Goal: Contribute content: Contribute content

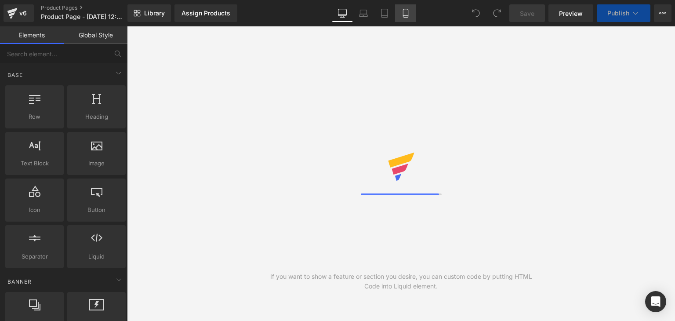
click at [403, 13] on icon at bounding box center [405, 13] width 9 height 9
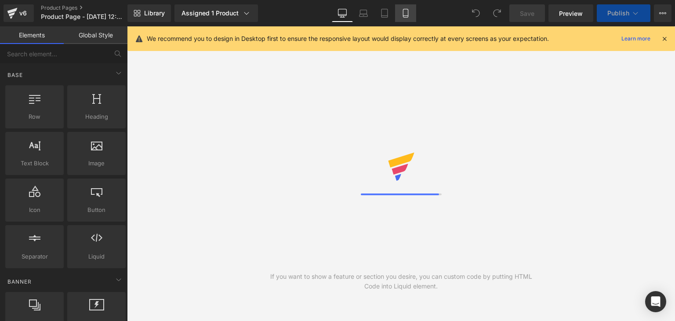
click at [408, 13] on icon at bounding box center [405, 13] width 5 height 8
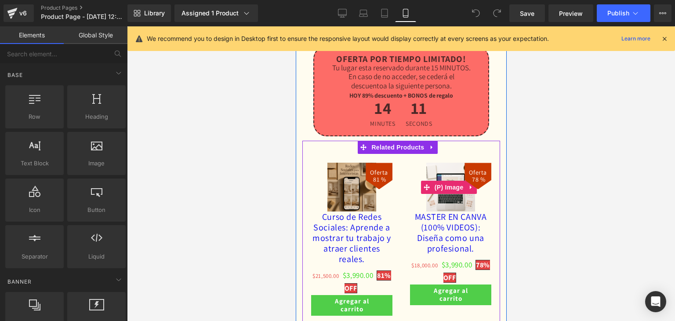
scroll to position [2594, 0]
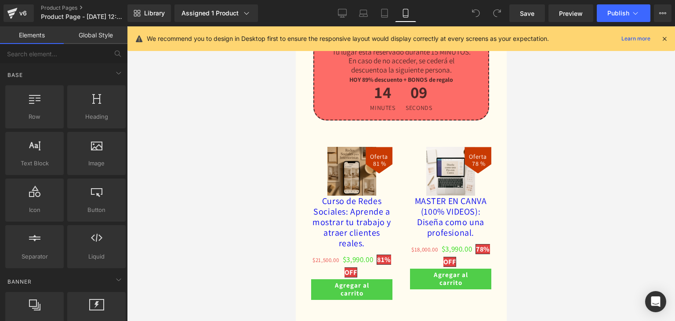
click at [668, 36] on icon at bounding box center [665, 39] width 8 height 8
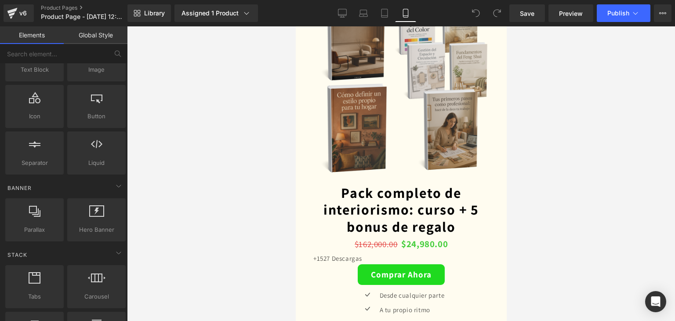
scroll to position [88, 0]
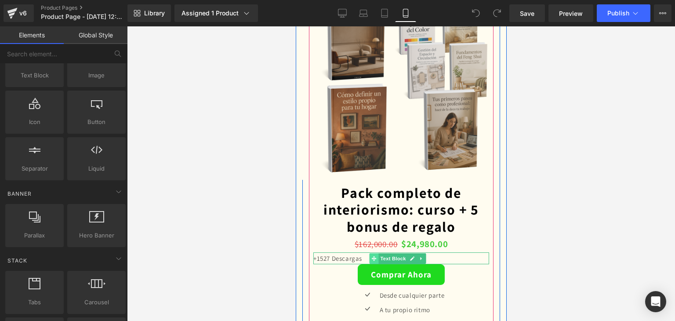
click at [376, 256] on icon at bounding box center [373, 258] width 5 height 5
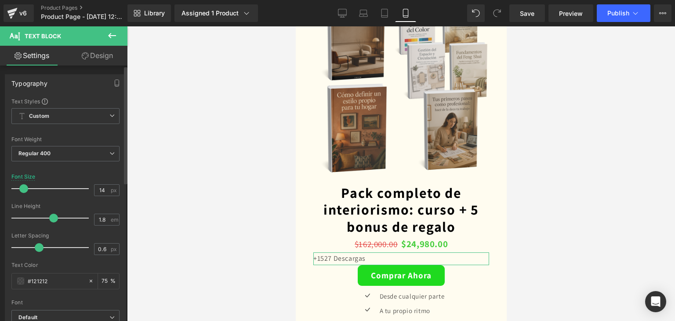
type input "13"
click at [22, 187] on span at bounding box center [21, 188] width 9 height 9
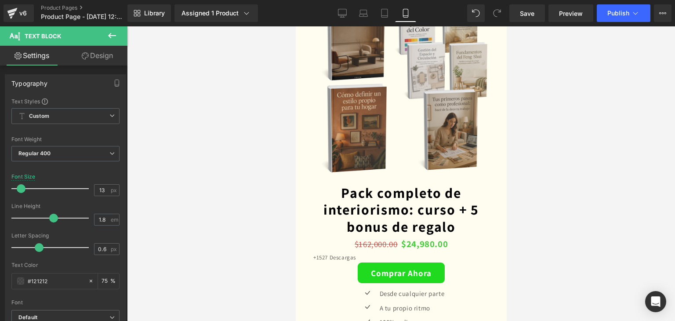
drag, startPoint x: 238, startPoint y: 128, endPoint x: 243, endPoint y: 132, distance: 5.6
click at [239, 129] on div at bounding box center [401, 173] width 548 height 295
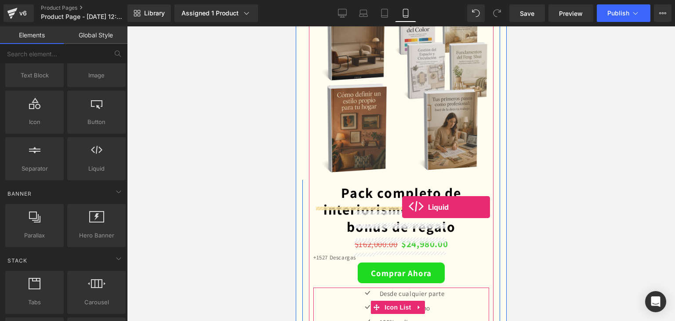
drag, startPoint x: 394, startPoint y: 186, endPoint x: 402, endPoint y: 207, distance: 22.5
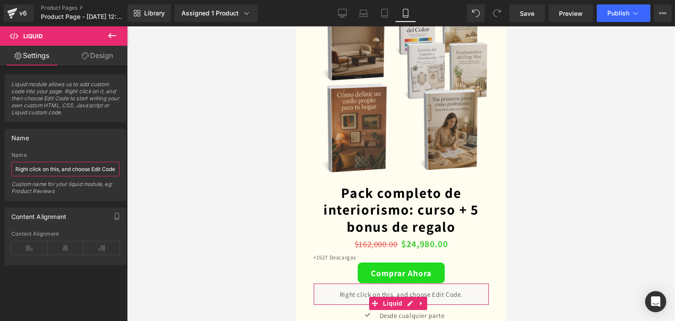
click at [76, 167] on input "Right click on this, and choose Edit Code." at bounding box center [65, 169] width 108 height 15
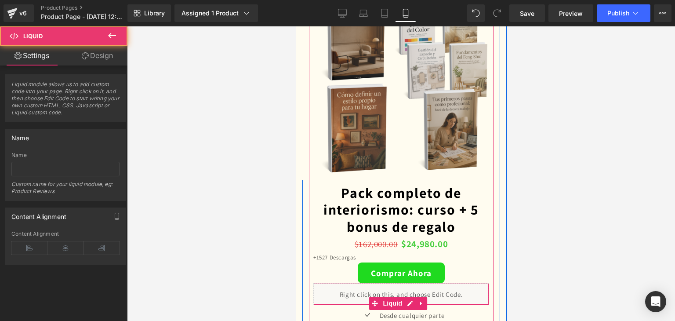
click at [371, 283] on div "Liquid" at bounding box center [401, 294] width 176 height 22
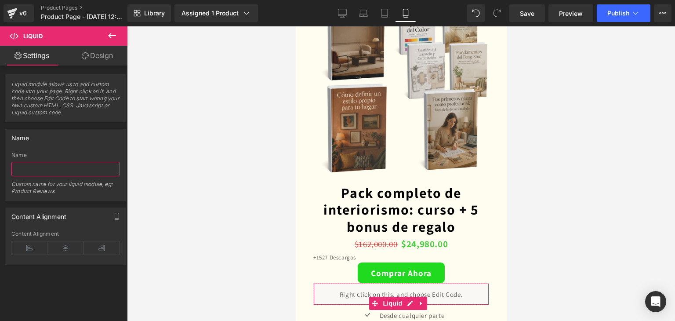
click at [59, 169] on input "text" at bounding box center [65, 169] width 108 height 15
paste input "<div class="trustpilot-container"> <img class="trustpilot-image" src="https://e…"
type input "<div class="trustpilot-container"> <img class="trustpilot-image" src="https://e…"
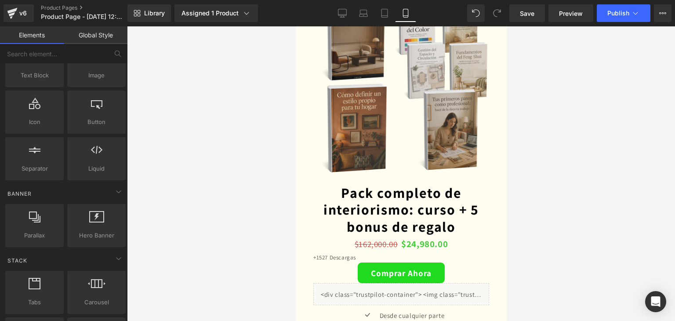
scroll to position [0, 0]
click at [243, 243] on div at bounding box center [401, 173] width 548 height 295
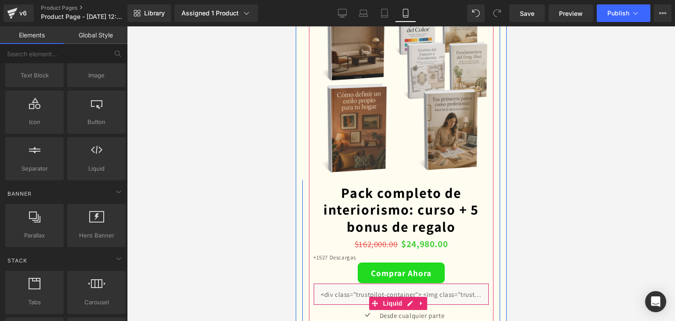
click at [352, 283] on div "Liquid" at bounding box center [401, 294] width 176 height 22
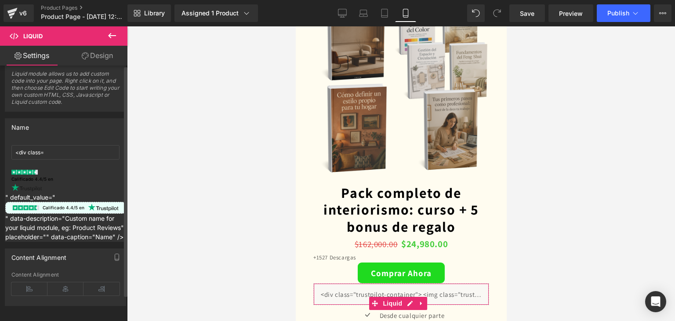
scroll to position [29, 0]
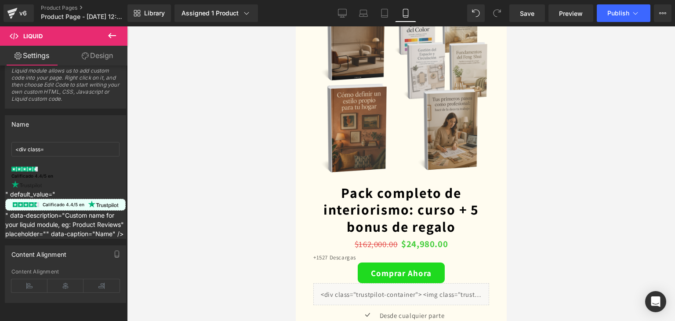
drag, startPoint x: 215, startPoint y: 237, endPoint x: 266, endPoint y: 232, distance: 51.2
click at [216, 237] on div at bounding box center [401, 173] width 548 height 295
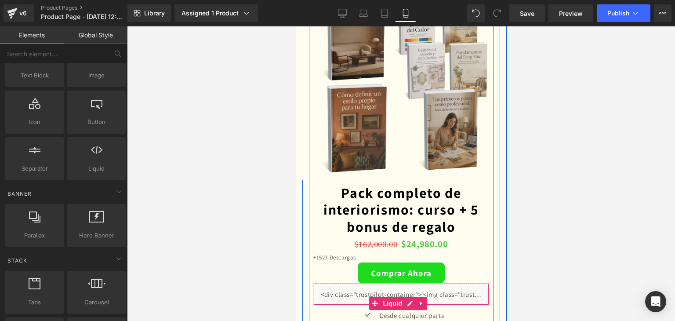
click at [349, 283] on div "Liquid" at bounding box center [401, 294] width 176 height 22
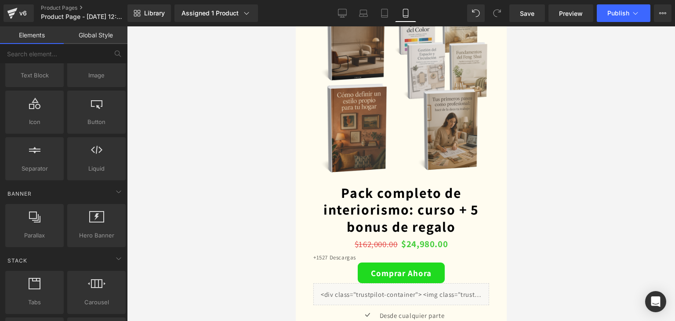
click at [196, 238] on div at bounding box center [401, 173] width 548 height 295
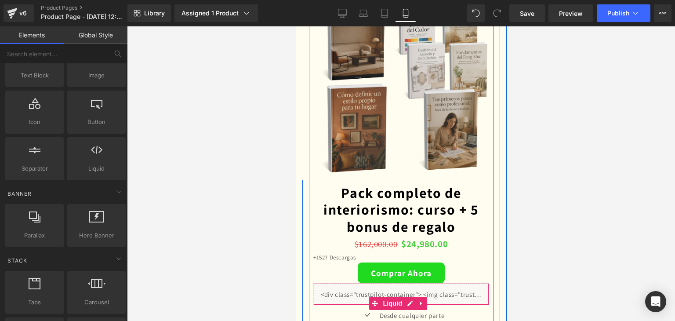
click at [354, 283] on div "Liquid" at bounding box center [401, 294] width 176 height 22
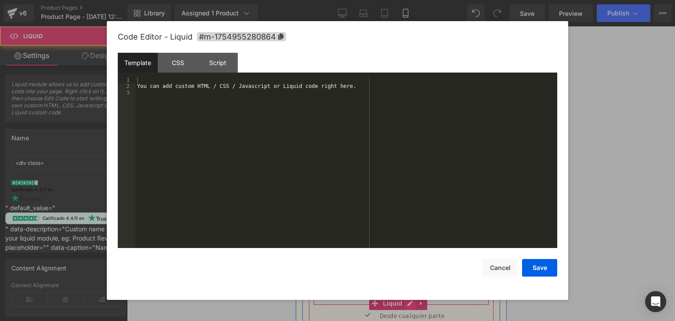
click at [411, 283] on div "Liquid" at bounding box center [401, 294] width 176 height 22
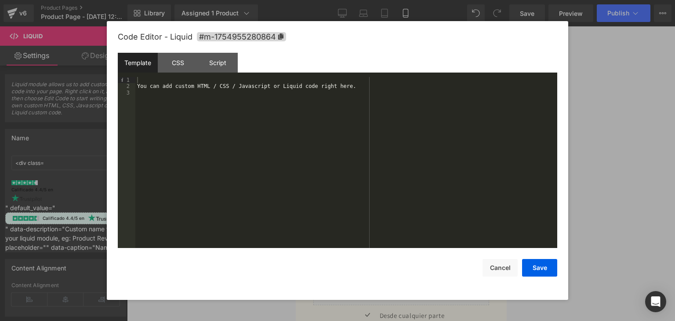
click at [155, 96] on div "You can add custom HTML / CSS / Javascript or Liquid code right here." at bounding box center [346, 169] width 422 height 184
click at [144, 86] on div "You can add custom HTML / CSS / Javascript or Liquid code right here." at bounding box center [346, 169] width 422 height 184
click at [213, 67] on div "Script" at bounding box center [218, 63] width 40 height 20
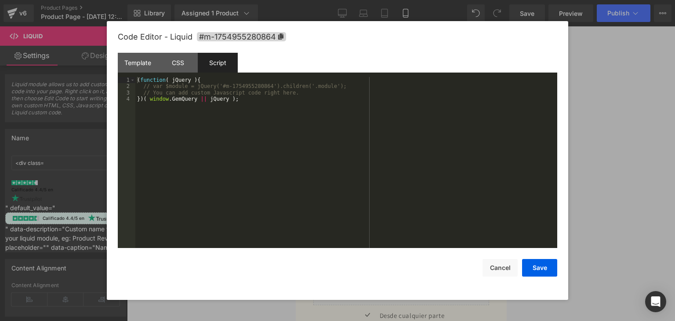
click at [197, 120] on div "( function ( jQuery ) { // var $module = jQuery('#m-1754955280864').children('.…" at bounding box center [346, 169] width 422 height 184
click at [175, 57] on div "CSS" at bounding box center [178, 63] width 40 height 20
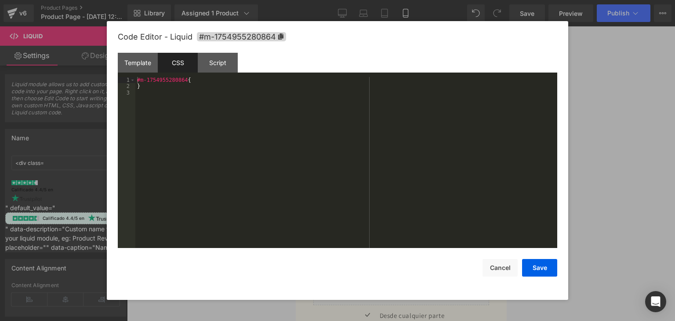
drag, startPoint x: 149, startPoint y: 63, endPoint x: 185, endPoint y: 89, distance: 44.4
click at [149, 64] on div "Template" at bounding box center [138, 63] width 40 height 20
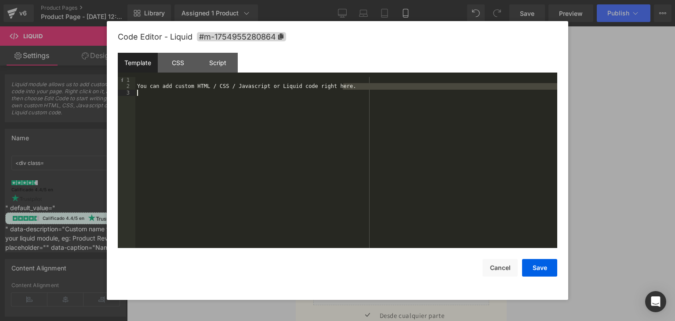
drag, startPoint x: 293, startPoint y: 95, endPoint x: 133, endPoint y: 90, distance: 160.1
click at [132, 90] on pre "1 2 3 You can add custom HTML / CSS / Javascript or Liquid code right here. XXX…" at bounding box center [338, 162] width 440 height 171
click at [344, 85] on div "You can add custom HTML / CSS / Javascript or Liquid code right here." at bounding box center [346, 162] width 422 height 171
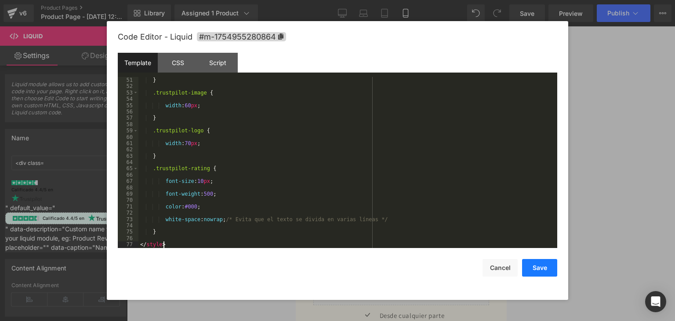
click at [537, 271] on button "Save" at bounding box center [539, 268] width 35 height 18
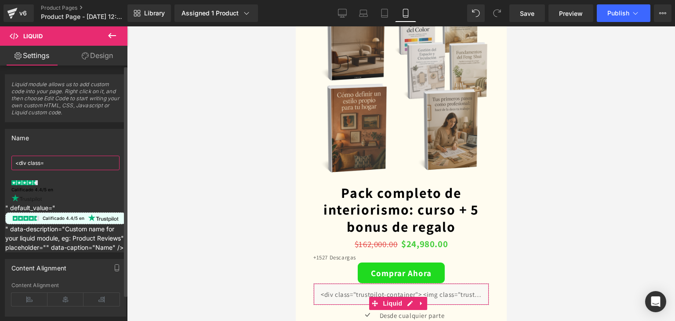
click at [62, 164] on input "<div class=" at bounding box center [65, 163] width 108 height 15
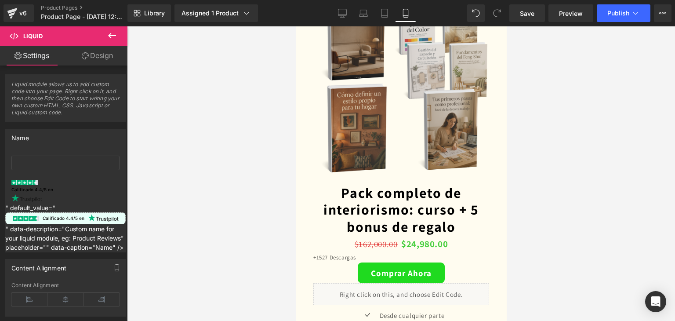
click at [164, 199] on div at bounding box center [401, 173] width 548 height 295
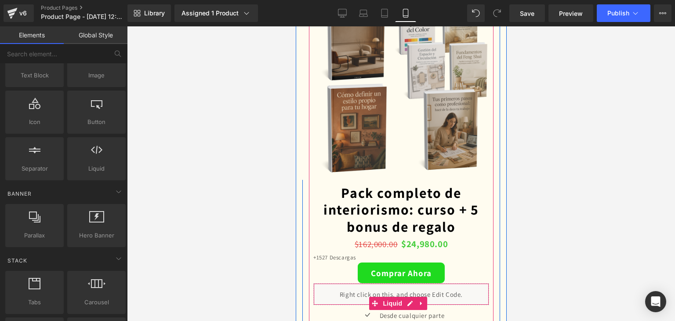
click at [335, 283] on div "Liquid" at bounding box center [401, 294] width 176 height 22
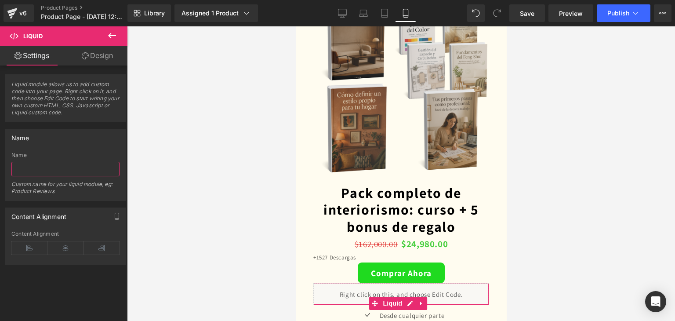
click at [65, 168] on input "text" at bounding box center [65, 169] width 108 height 15
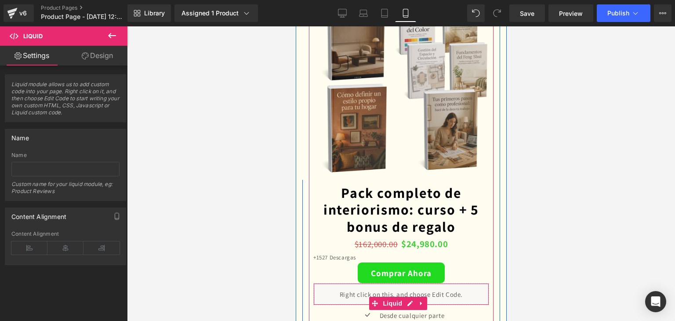
click at [353, 283] on div "Liquid" at bounding box center [401, 294] width 176 height 22
click at [421, 300] on icon at bounding box center [421, 303] width 6 height 7
click at [426, 300] on icon at bounding box center [427, 303] width 6 height 6
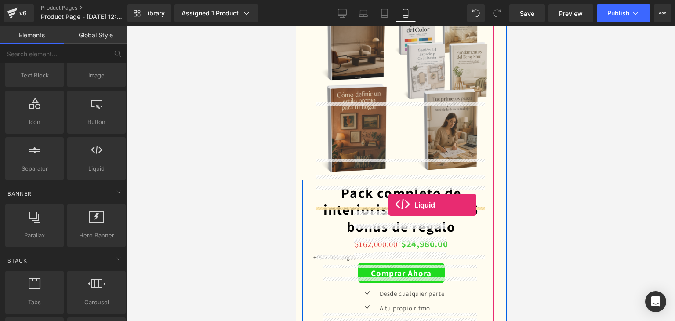
drag, startPoint x: 505, startPoint y: 216, endPoint x: 388, endPoint y: 205, distance: 117.1
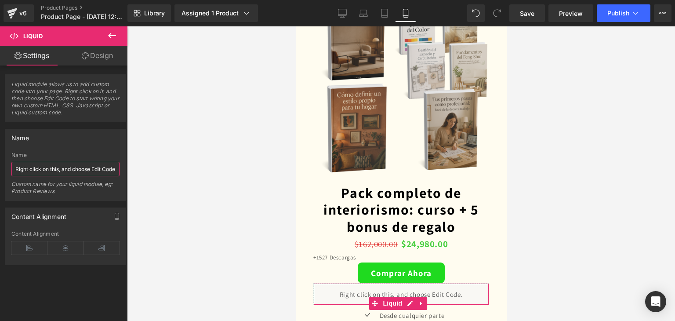
click at [35, 169] on input "Right click on this, and choose Edit Code." at bounding box center [65, 169] width 108 height 15
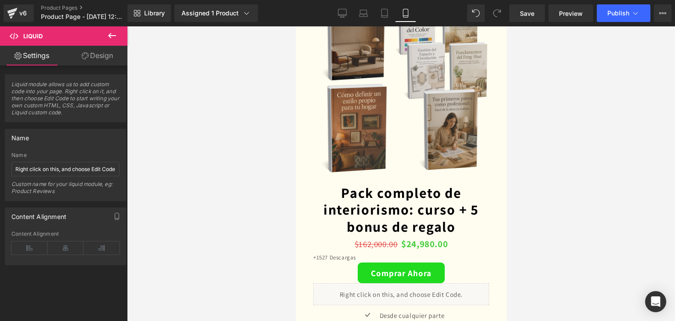
click at [237, 203] on div at bounding box center [401, 173] width 548 height 295
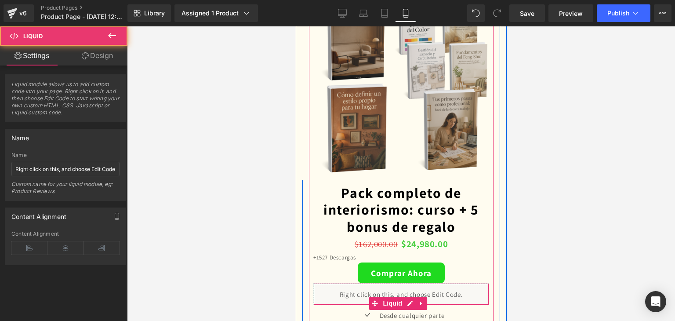
click at [368, 283] on div "Liquid" at bounding box center [401, 294] width 176 height 22
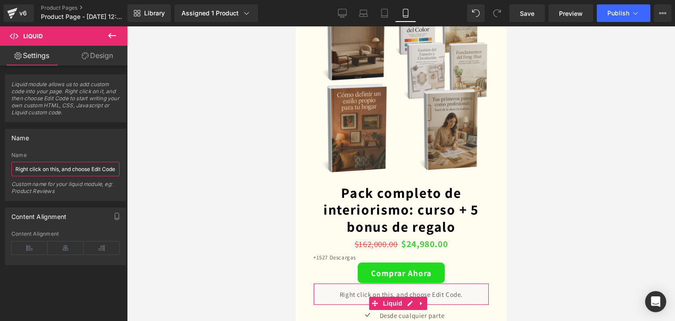
click at [62, 164] on input "Right click on this, and choose Edit Code." at bounding box center [65, 169] width 108 height 15
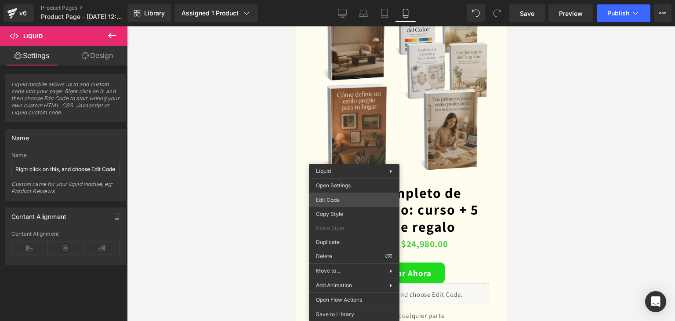
click at [345, 0] on div "Liquid You are previewing how the will restyle your page. You can not edit Elem…" at bounding box center [337, 0] width 675 height 0
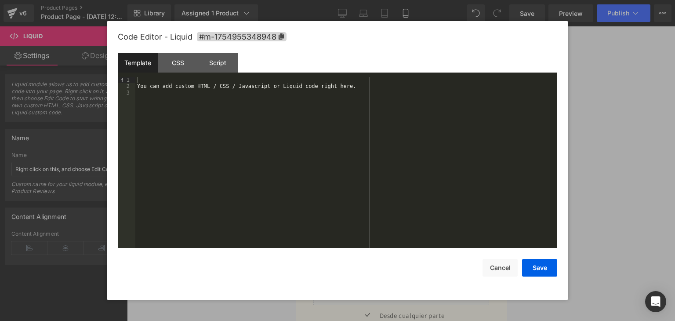
click at [147, 95] on div "You can add custom HTML / CSS / Javascript or Liquid code right here." at bounding box center [346, 169] width 422 height 184
drag, startPoint x: 268, startPoint y: 95, endPoint x: 137, endPoint y: 93, distance: 131.0
click at [137, 93] on div "You can add custom HTML / CSS / Javascript or Liquid code right here. Right cli…" at bounding box center [346, 169] width 422 height 184
click at [223, 62] on div "Script" at bounding box center [218, 63] width 40 height 20
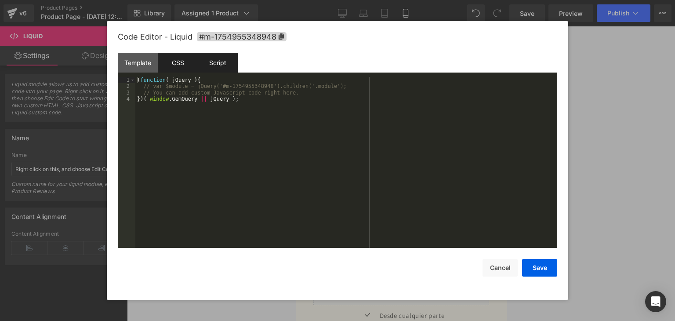
click at [173, 63] on div "CSS" at bounding box center [178, 63] width 40 height 20
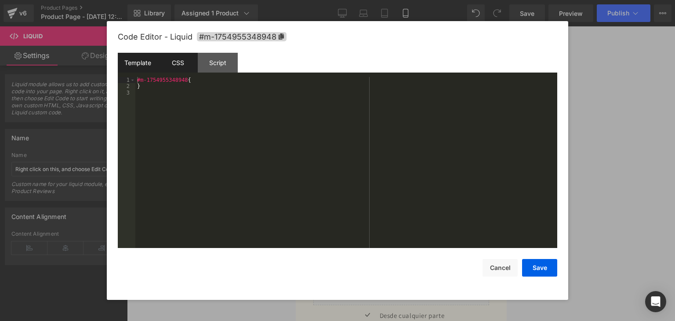
click at [140, 64] on div "Template" at bounding box center [138, 63] width 40 height 20
click at [149, 94] on div "You can add custom HTML / CSS / Javascript or Liquid code right here." at bounding box center [346, 169] width 422 height 184
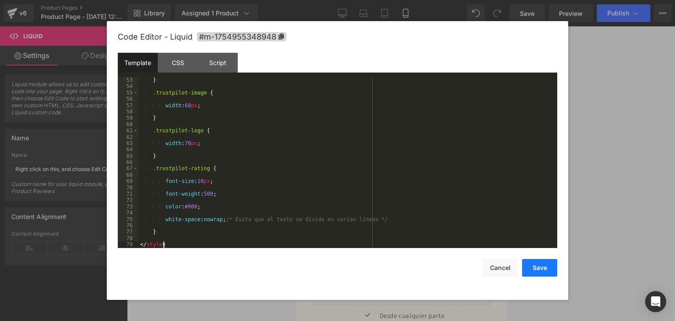
click at [543, 261] on button "Save" at bounding box center [539, 268] width 35 height 18
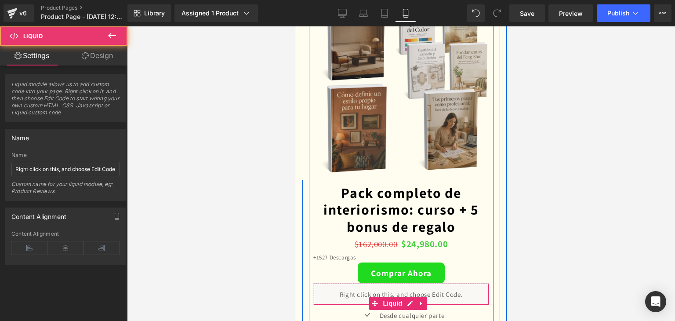
click at [438, 283] on div "Liquid" at bounding box center [401, 294] width 176 height 22
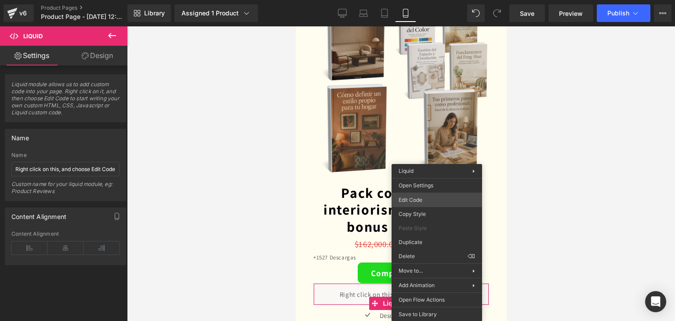
click at [415, 0] on div "Liquid You are previewing how the will restyle your page. You can not edit Elem…" at bounding box center [337, 0] width 675 height 0
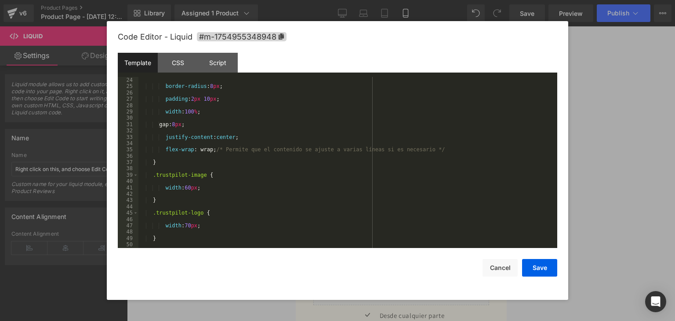
scroll to position [240, 0]
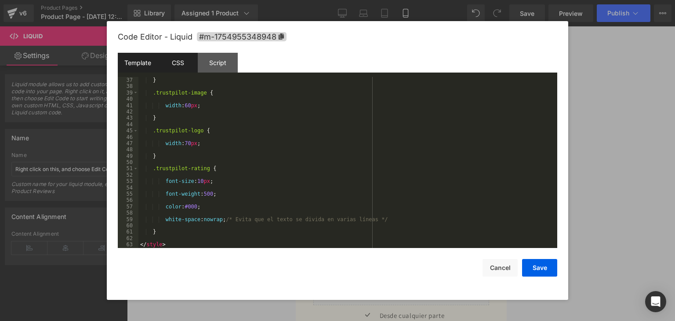
click at [181, 54] on div "CSS" at bounding box center [178, 63] width 40 height 20
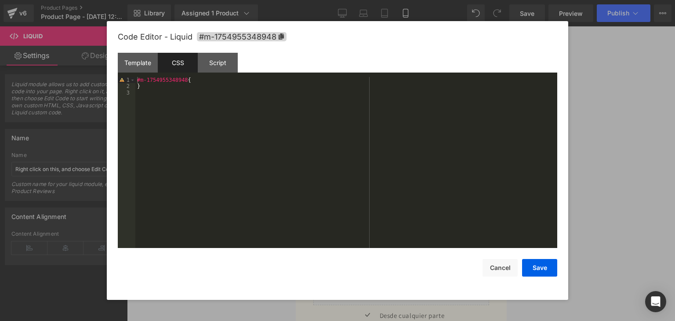
click at [178, 96] on div "#m-1754955348948 { }" at bounding box center [346, 169] width 422 height 184
click at [234, 61] on div "Script" at bounding box center [218, 63] width 40 height 20
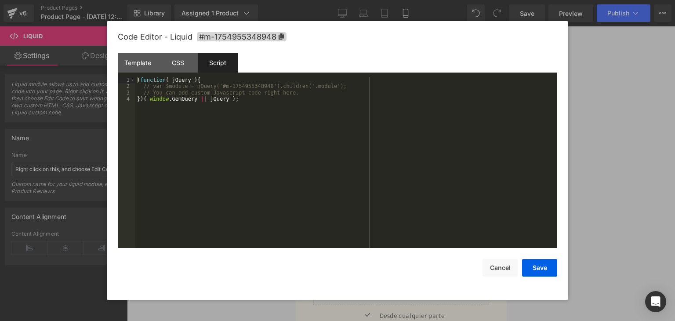
click at [236, 107] on div "( function ( jQuery ) { // var $module = jQuery('#m-1754955348948').children('.…" at bounding box center [346, 169] width 422 height 184
click at [179, 120] on div "( function ( jQuery ) { // var $module = jQuery('#m-1754955348948').children('.…" at bounding box center [346, 169] width 422 height 184
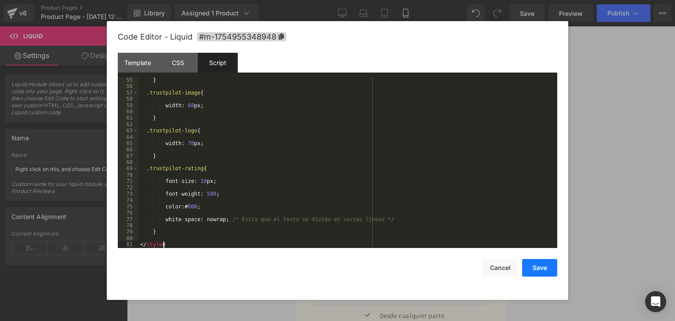
click at [535, 267] on button "Save" at bounding box center [539, 268] width 35 height 18
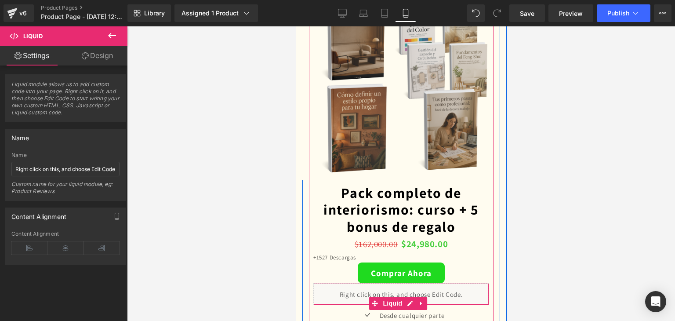
click at [349, 283] on div "Liquid" at bounding box center [401, 294] width 176 height 22
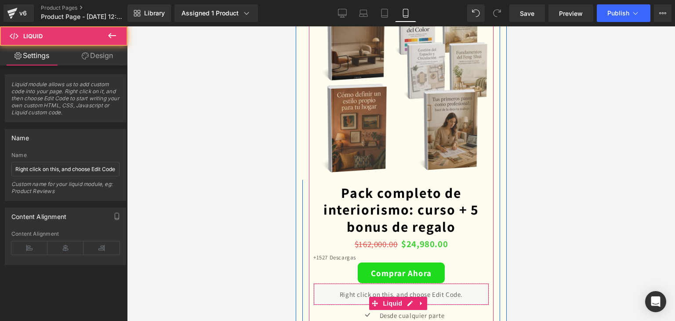
click at [349, 283] on div "Liquid" at bounding box center [401, 294] width 176 height 22
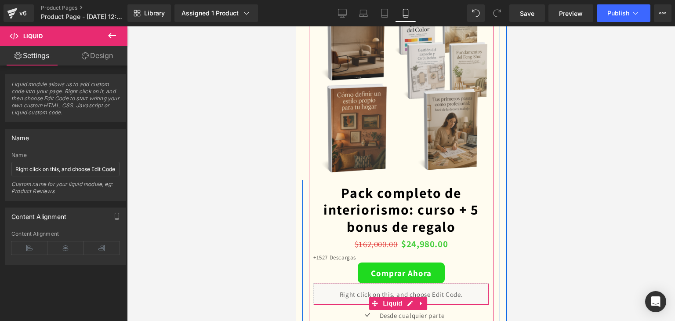
click at [412, 283] on div "Liquid" at bounding box center [401, 294] width 176 height 22
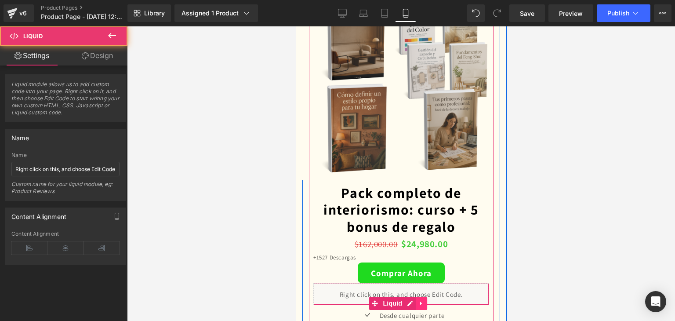
click at [421, 300] on icon at bounding box center [421, 303] width 6 height 7
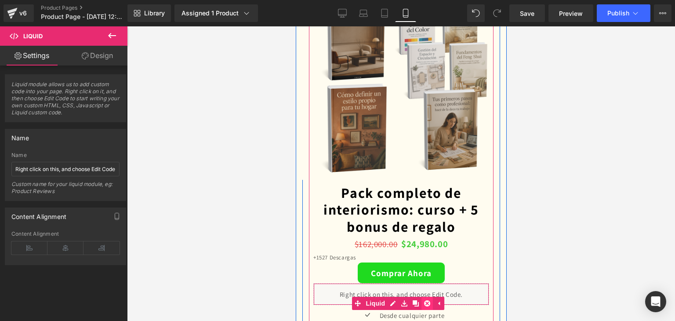
click at [428, 300] on icon at bounding box center [427, 303] width 6 height 7
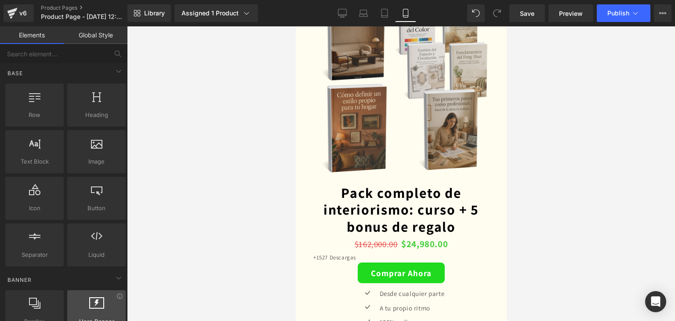
scroll to position [0, 0]
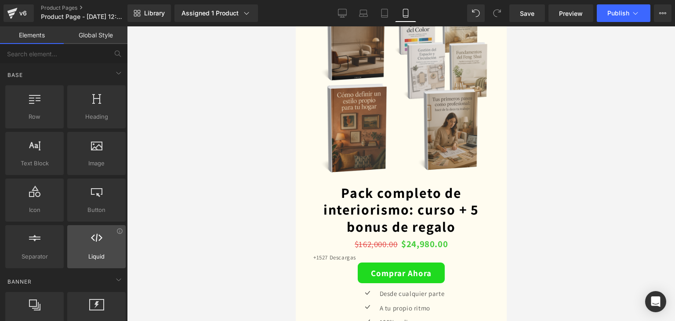
click at [85, 247] on div at bounding box center [96, 242] width 53 height 20
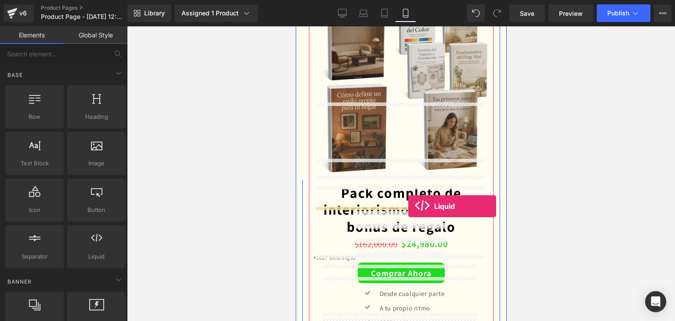
drag, startPoint x: 386, startPoint y: 276, endPoint x: 408, endPoint y: 206, distance: 72.9
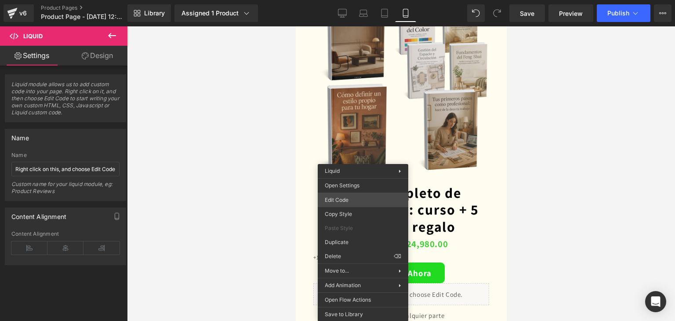
click at [369, 0] on div "Liquid You are previewing how the will restyle your page. You can not edit Elem…" at bounding box center [337, 0] width 675 height 0
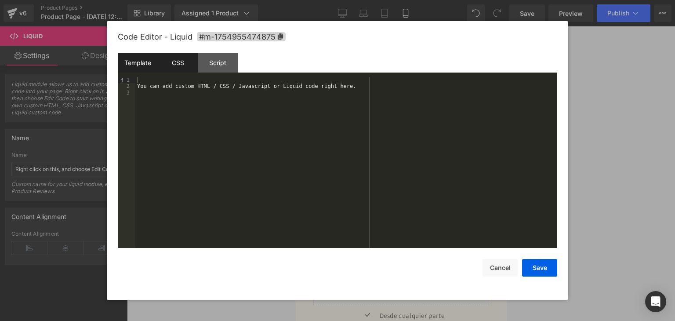
click at [178, 64] on div "CSS" at bounding box center [178, 63] width 40 height 20
click at [193, 80] on div "#m-1754955474875 { }" at bounding box center [346, 169] width 422 height 184
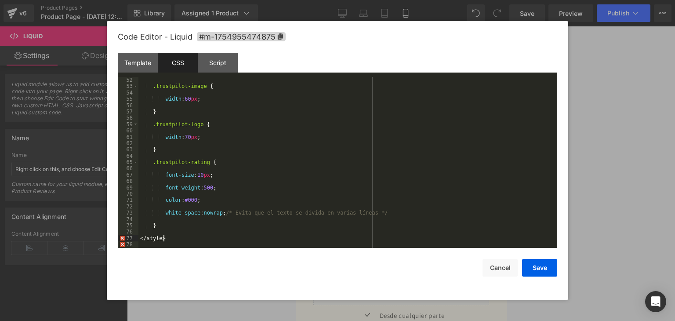
scroll to position [323, 0]
click at [542, 268] on button "Save" at bounding box center [539, 268] width 35 height 18
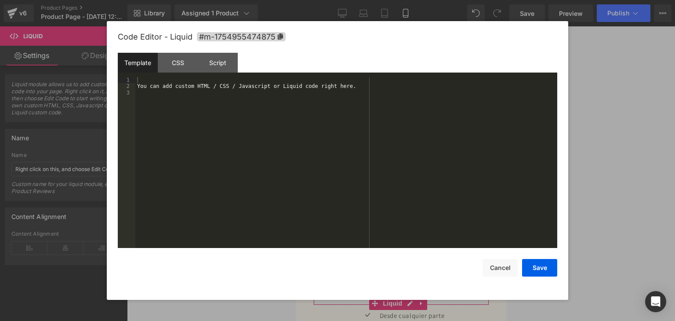
click at [370, 0] on div "Liquid You are previewing how the will restyle your page. You can not edit Elem…" at bounding box center [337, 0] width 675 height 0
click at [217, 58] on div "Script" at bounding box center [218, 63] width 40 height 20
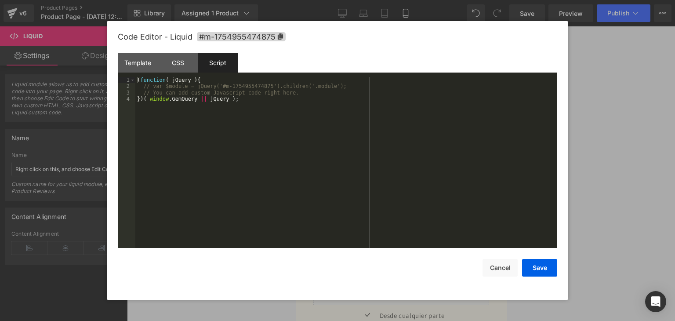
drag, startPoint x: 217, startPoint y: 58, endPoint x: 191, endPoint y: 58, distance: 25.9
click at [216, 58] on div "Script" at bounding box center [218, 63] width 40 height 20
click at [190, 58] on div "CSS" at bounding box center [178, 63] width 40 height 20
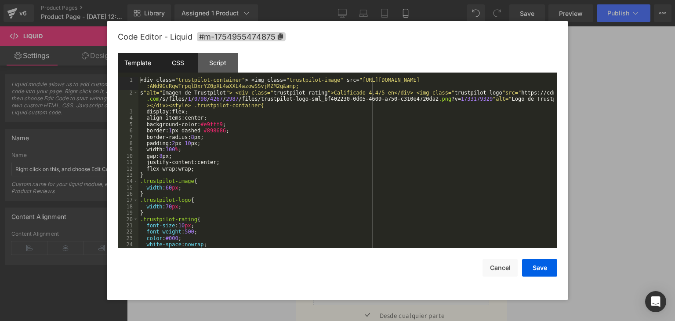
click at [143, 57] on div "Template" at bounding box center [138, 63] width 40 height 20
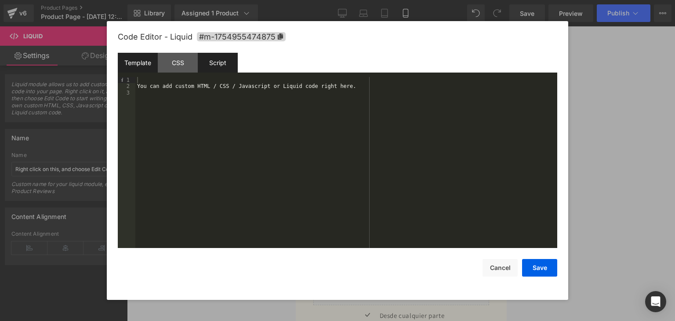
drag, startPoint x: 180, startPoint y: 59, endPoint x: 211, endPoint y: 61, distance: 31.2
click at [180, 60] on div "CSS" at bounding box center [178, 63] width 40 height 20
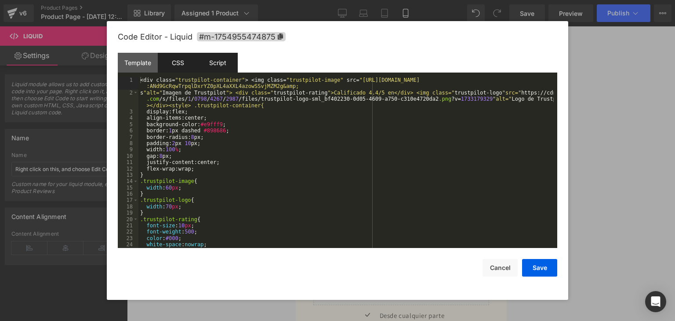
click at [224, 62] on div "Script" at bounding box center [218, 63] width 40 height 20
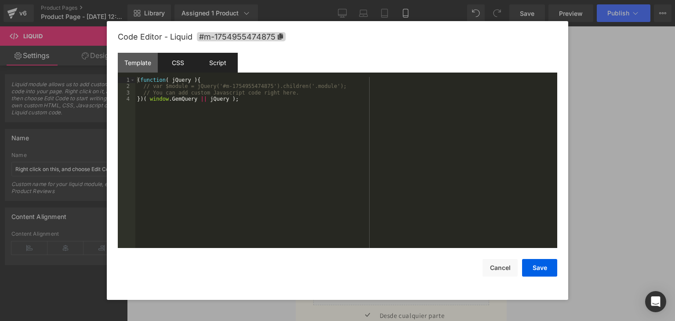
click at [171, 53] on div "CSS" at bounding box center [178, 63] width 40 height 20
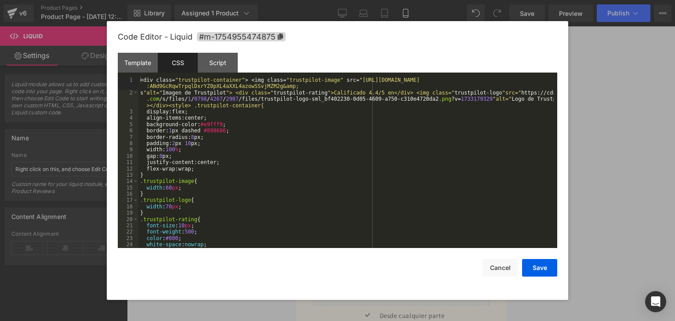
click at [171, 53] on div "CSS" at bounding box center [178, 63] width 40 height 20
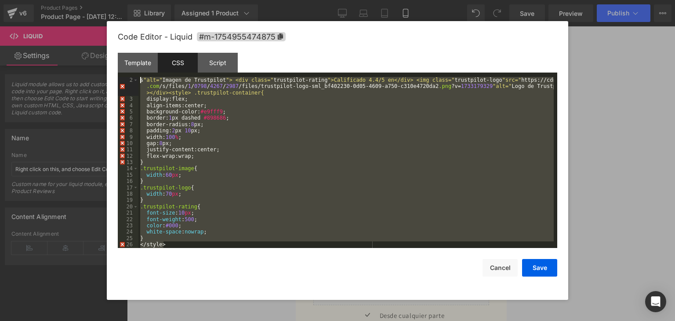
scroll to position [0, 0]
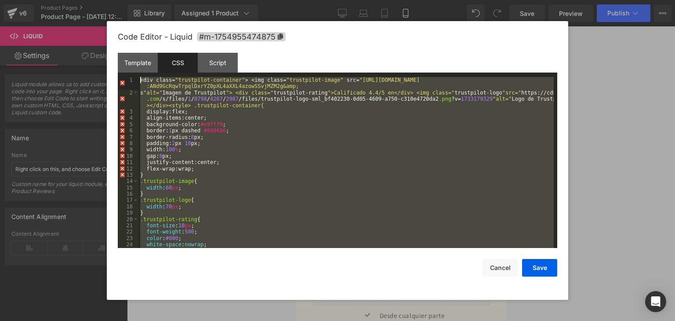
drag, startPoint x: 185, startPoint y: 243, endPoint x: 114, endPoint y: 58, distance: 197.6
click at [114, 58] on div "Code Editor - Liquid #m-1754955474875 Template CSS Script Data 1 2 3 You can ad…" at bounding box center [338, 160] width 462 height 279
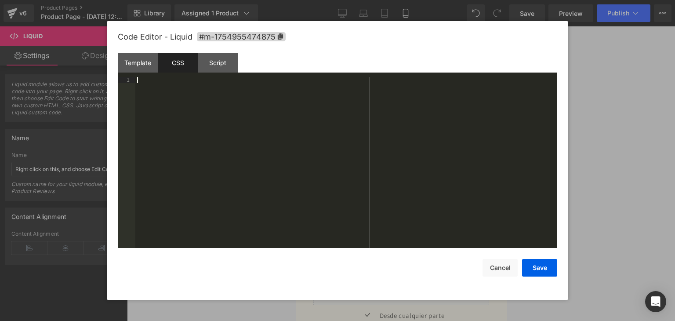
drag, startPoint x: 201, startPoint y: 85, endPoint x: 216, endPoint y: 74, distance: 18.3
click at [202, 85] on div at bounding box center [346, 169] width 422 height 184
click at [216, 62] on div "Script" at bounding box center [218, 63] width 40 height 20
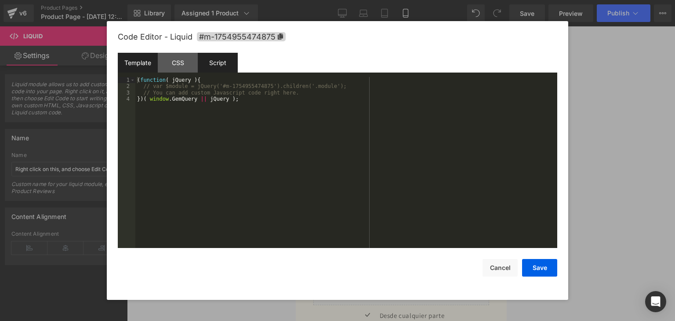
click at [149, 64] on div "Template" at bounding box center [138, 63] width 40 height 20
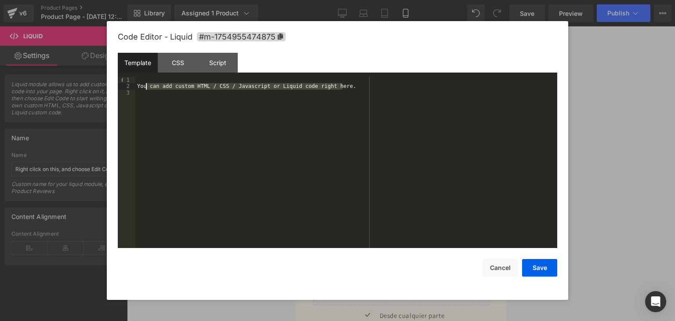
drag, startPoint x: 351, startPoint y: 89, endPoint x: 146, endPoint y: 85, distance: 204.9
click at [146, 85] on div "You can add custom HTML / CSS / Javascript or Liquid code right here." at bounding box center [346, 169] width 422 height 184
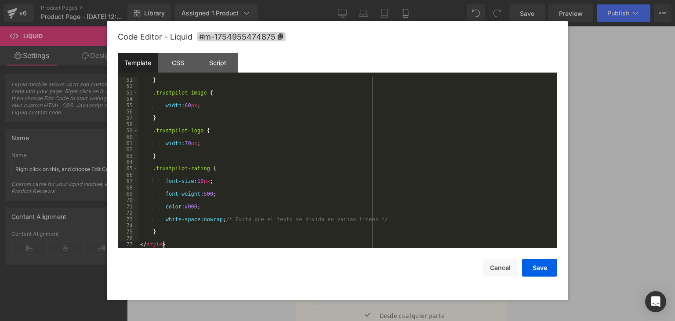
scroll to position [323, 0]
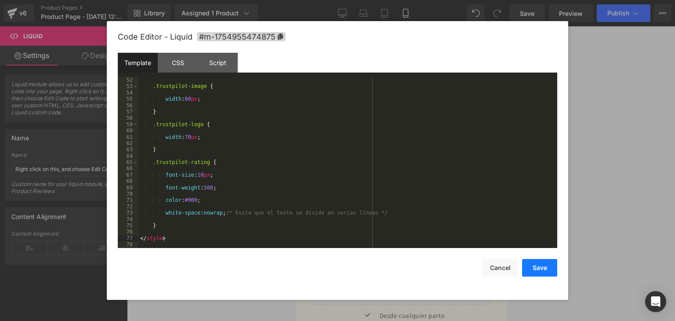
click at [534, 266] on button "Save" at bounding box center [539, 268] width 35 height 18
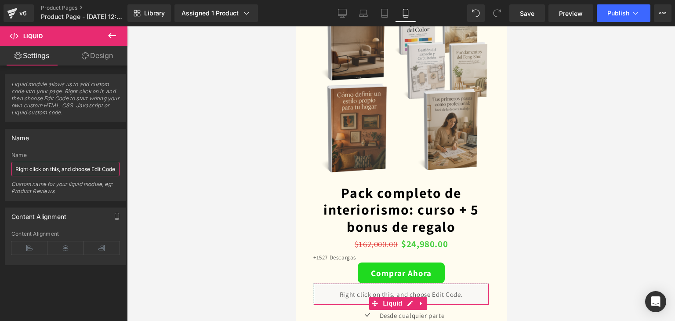
click at [90, 173] on input "Right click on this, and choose Edit Code." at bounding box center [65, 169] width 108 height 15
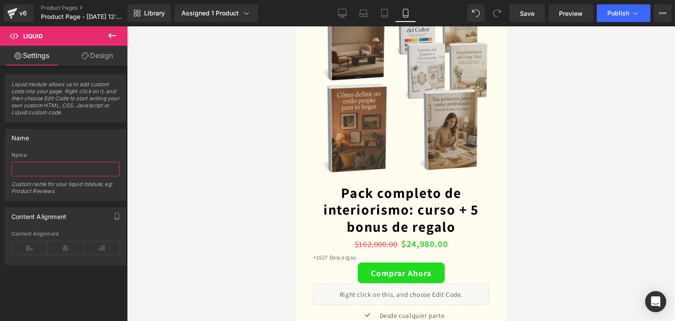
type input "c"
type input "reviews"
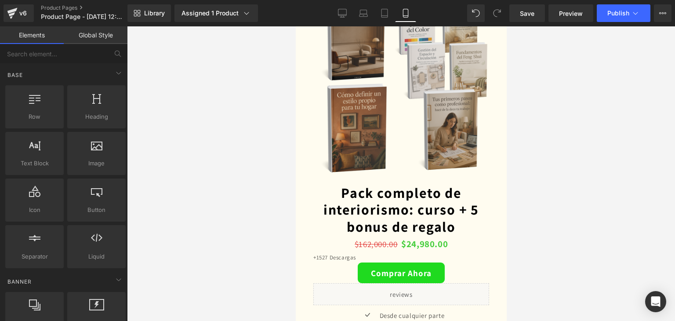
click at [205, 246] on div at bounding box center [401, 173] width 548 height 295
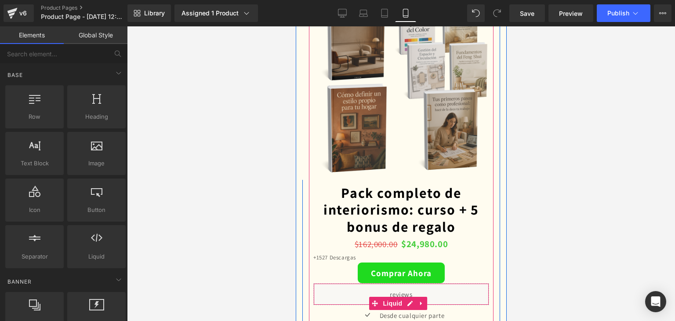
click at [359, 283] on div "Liquid" at bounding box center [401, 294] width 176 height 22
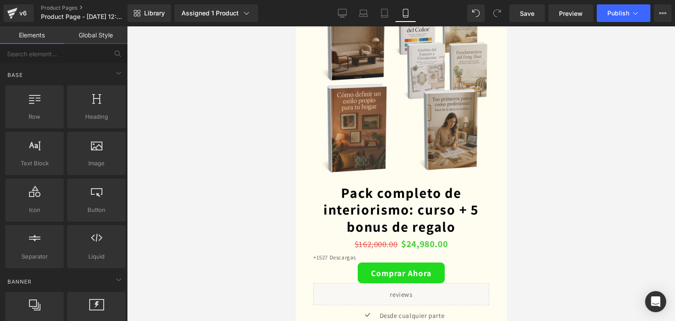
drag, startPoint x: 201, startPoint y: 226, endPoint x: 280, endPoint y: 224, distance: 78.3
click at [204, 226] on div at bounding box center [401, 173] width 548 height 295
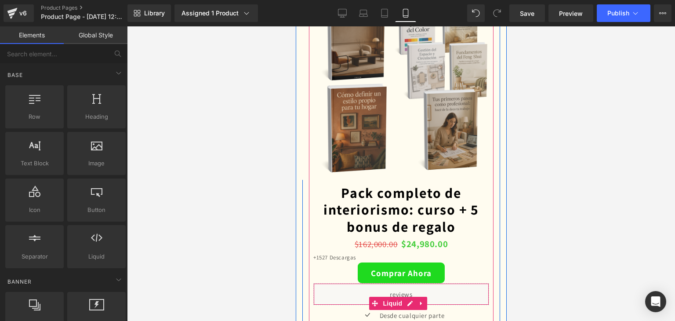
click at [373, 297] on span at bounding box center [374, 303] width 11 height 13
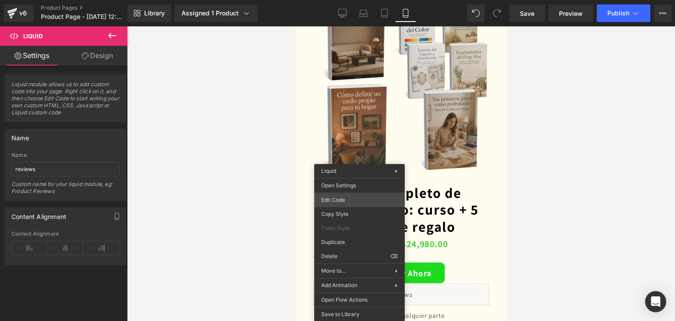
click at [355, 0] on div "Liquid You are previewing how the will restyle your page. You can not edit Elem…" at bounding box center [337, 0] width 675 height 0
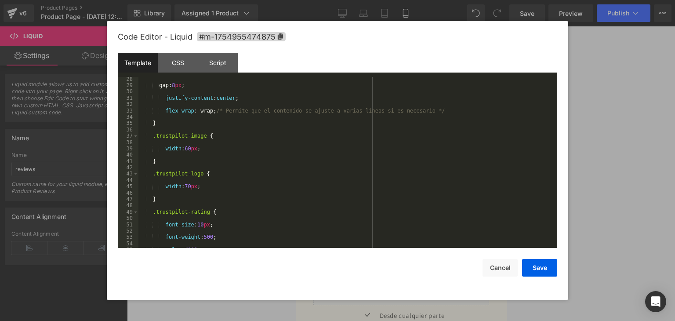
scroll to position [234, 0]
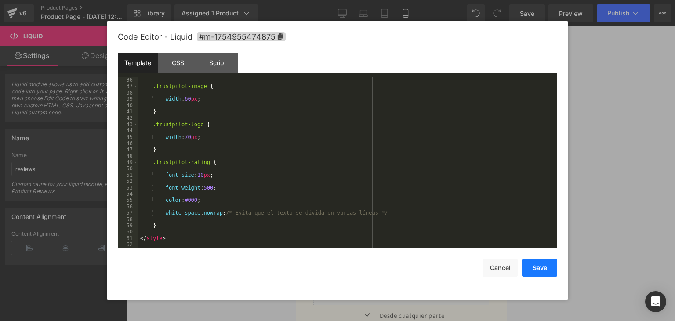
click at [549, 267] on button "Save" at bounding box center [539, 268] width 35 height 18
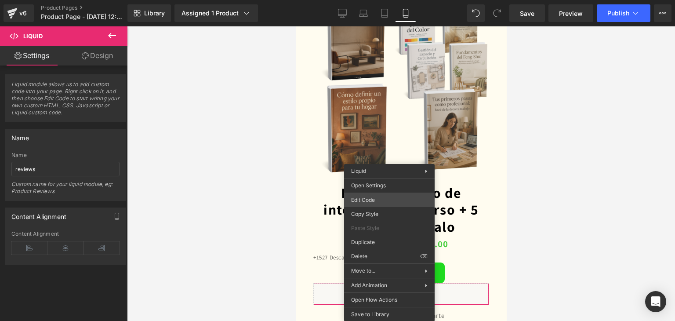
click at [382, 0] on div "Liquid You are previewing how the will restyle your page. You can not edit Elem…" at bounding box center [337, 0] width 675 height 0
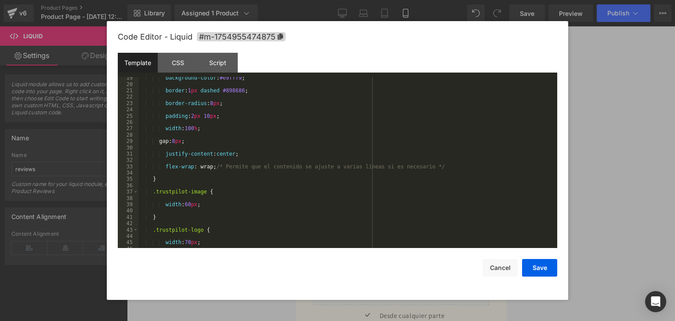
scroll to position [0, 0]
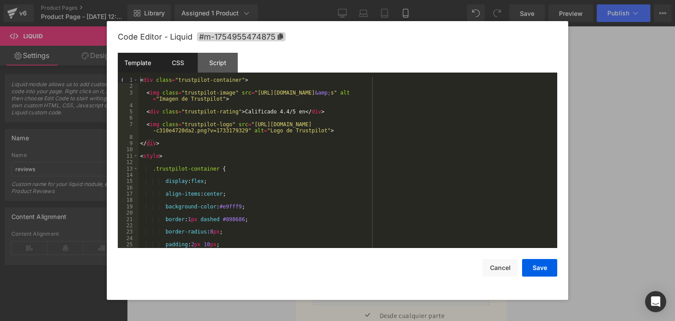
click at [189, 60] on div "CSS" at bounding box center [178, 63] width 40 height 20
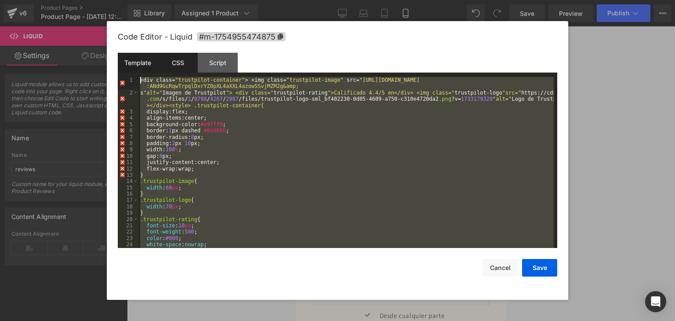
drag, startPoint x: 171, startPoint y: 244, endPoint x: 123, endPoint y: 63, distance: 187.3
click at [123, 63] on div "Template CSS Script Data 1 2 3 4 5 6 7 8 9 10 11 12 13 14 15 16 17 18 19 20 21 …" at bounding box center [338, 150] width 440 height 195
click at [122, 63] on div "Template" at bounding box center [138, 63] width 40 height 20
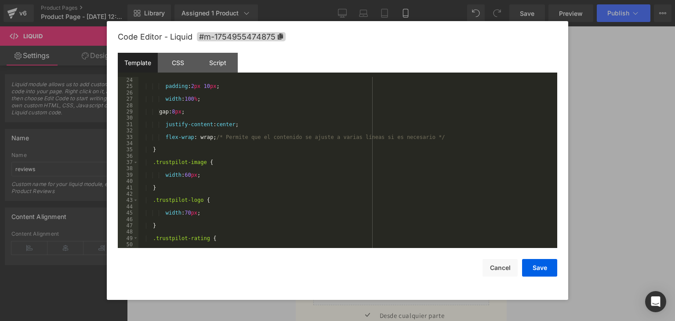
scroll to position [234, 0]
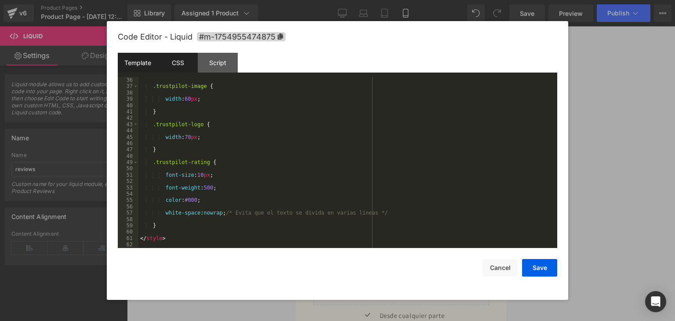
click at [179, 63] on div "CSS" at bounding box center [178, 63] width 40 height 20
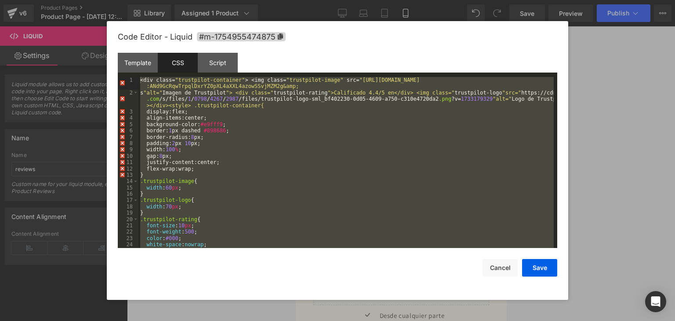
scroll to position [12, 0]
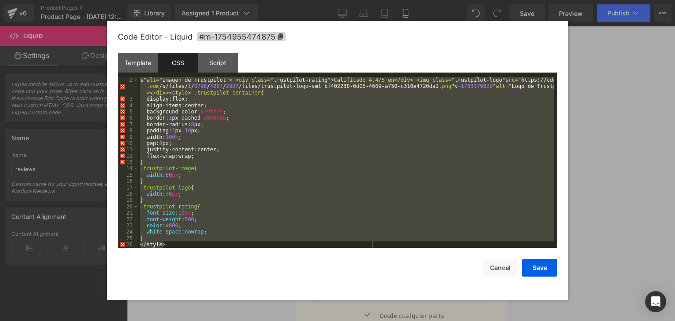
click at [178, 244] on div "s " alt= " Imagen de Trustpilot " > <div class= " trustpilot-rating " >Califica…" at bounding box center [345, 162] width 415 height 171
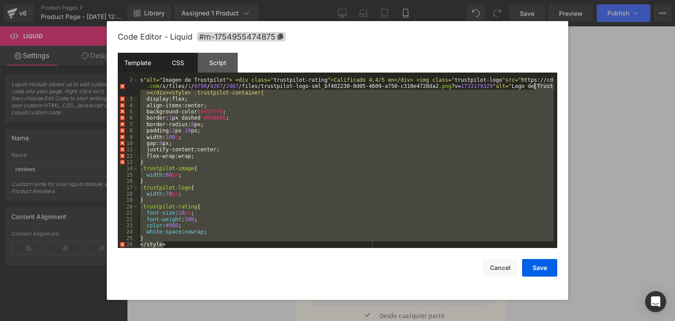
scroll to position [0, 0]
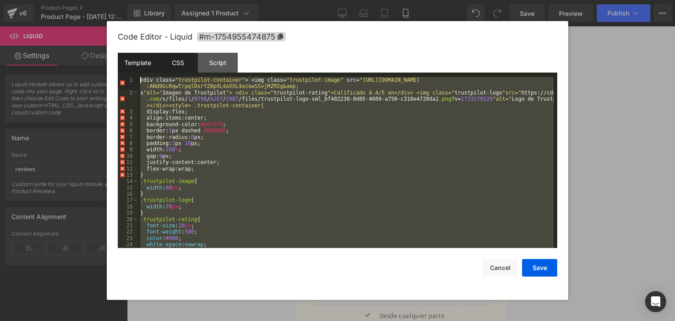
drag, startPoint x: 178, startPoint y: 244, endPoint x: 134, endPoint y: 72, distance: 177.4
click at [134, 69] on div "Template CSS Script Data 36 37 38 39 40 41 42 43 44 45 46 47 48 49 50 51 52 53 …" at bounding box center [338, 150] width 440 height 195
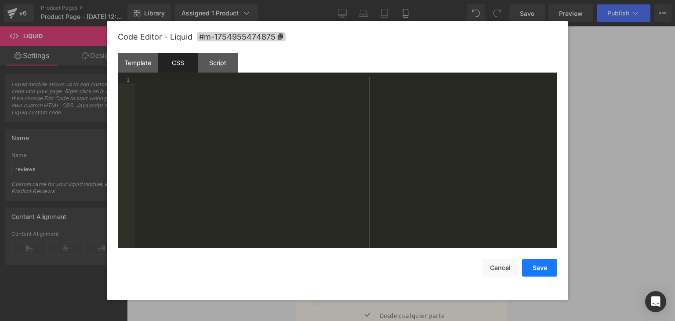
click at [543, 266] on button "Save" at bounding box center [539, 268] width 35 height 18
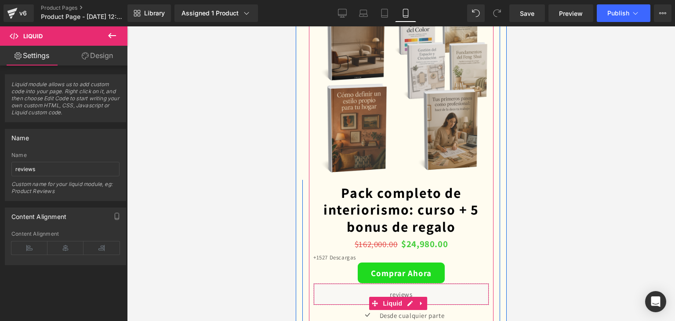
click at [371, 283] on div "Liquid" at bounding box center [401, 294] width 176 height 22
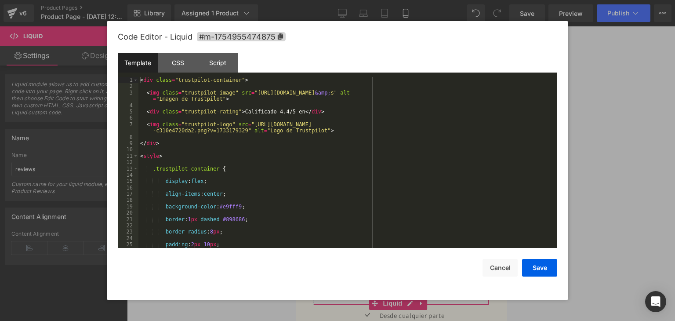
click at [359, 0] on div "Liquid You are previewing how the will restyle your page. You can not edit Elem…" at bounding box center [337, 0] width 675 height 0
click at [171, 61] on div "CSS" at bounding box center [178, 63] width 40 height 20
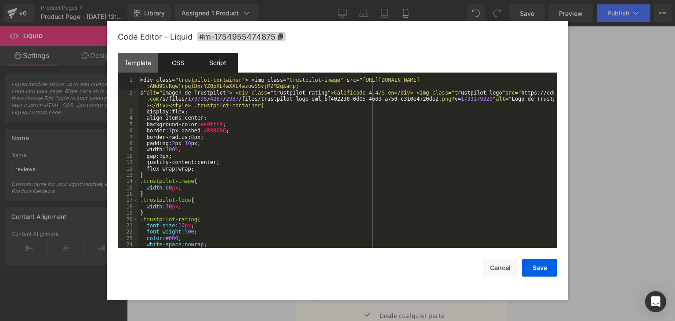
click at [210, 60] on div "Script" at bounding box center [218, 63] width 40 height 20
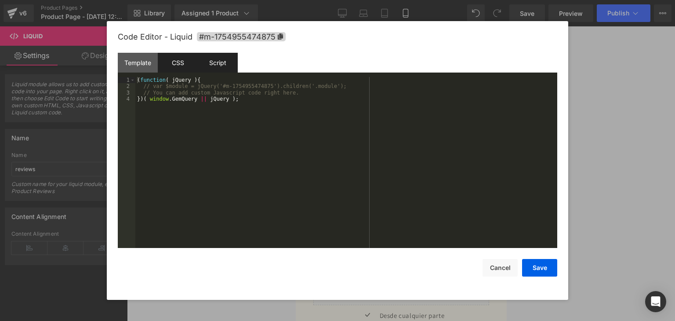
click at [178, 58] on div "CSS" at bounding box center [178, 63] width 40 height 20
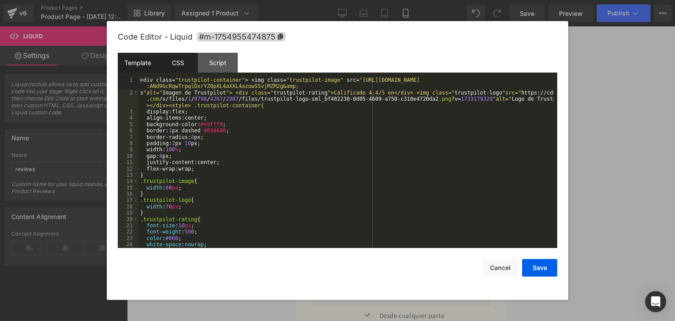
click at [137, 64] on div "Template" at bounding box center [138, 63] width 40 height 20
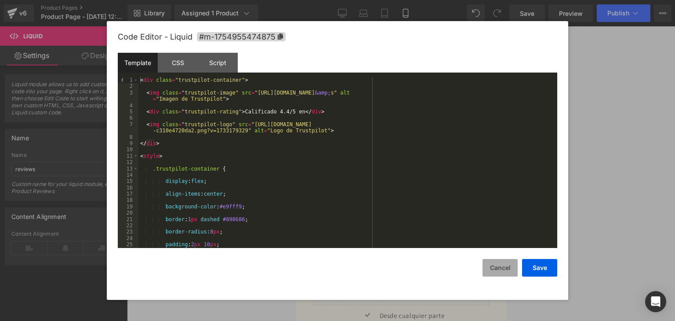
click at [485, 263] on button "Cancel" at bounding box center [500, 268] width 35 height 18
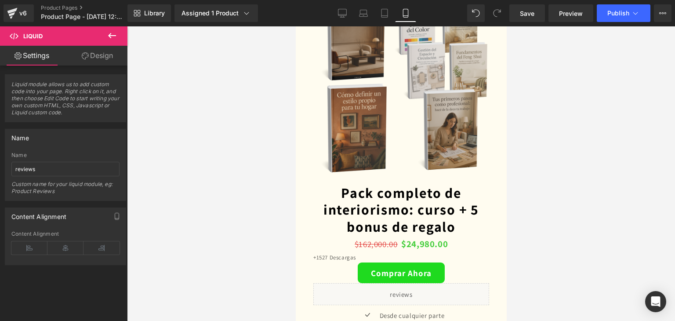
drag, startPoint x: 531, startPoint y: 229, endPoint x: 513, endPoint y: 229, distance: 17.6
click at [526, 229] on div at bounding box center [401, 173] width 548 height 295
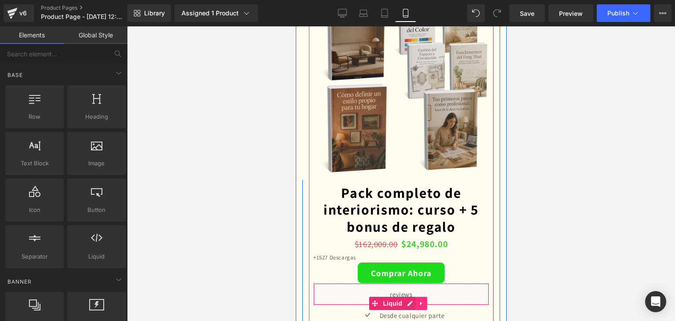
click at [419, 300] on icon at bounding box center [421, 303] width 6 height 7
click at [426, 300] on icon at bounding box center [427, 303] width 6 height 6
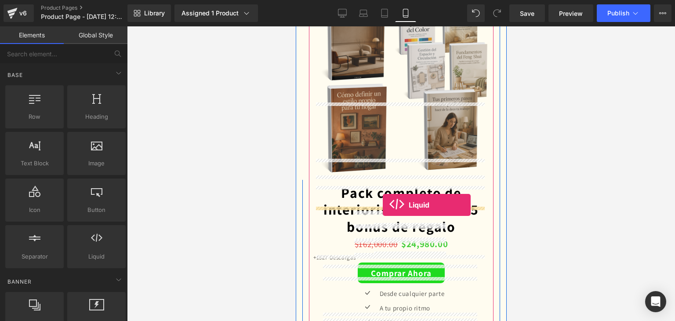
drag, startPoint x: 385, startPoint y: 277, endPoint x: 382, endPoint y: 205, distance: 71.3
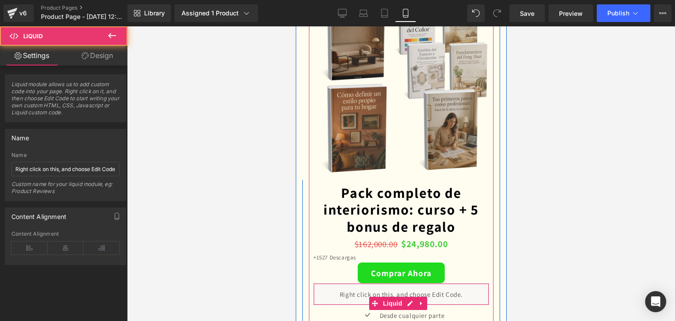
click at [338, 283] on div "Liquid" at bounding box center [401, 294] width 176 height 22
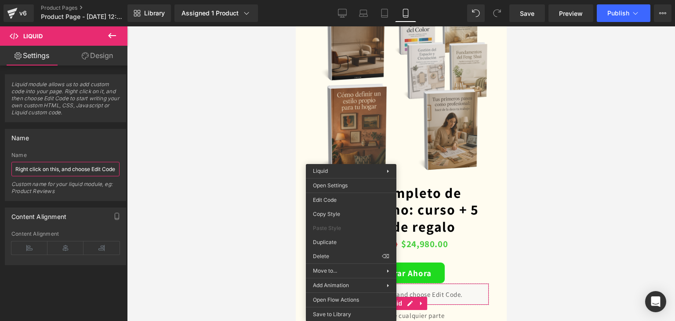
click at [95, 167] on input "Right click on this, and choose Edit Code." at bounding box center [65, 169] width 108 height 15
type input "Reviews"
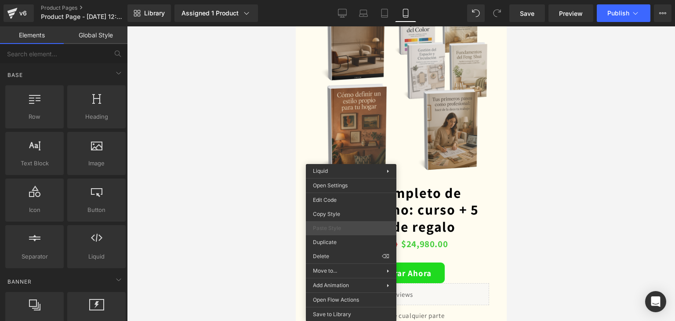
drag, startPoint x: 197, startPoint y: 220, endPoint x: 348, endPoint y: 230, distance: 151.6
click at [197, 221] on div at bounding box center [401, 173] width 548 height 295
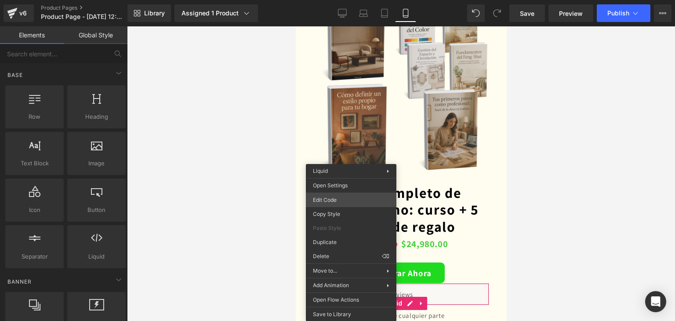
click at [335, 0] on div "Liquid You are previewing how the will restyle your page. You can not edit Elem…" at bounding box center [337, 0] width 675 height 0
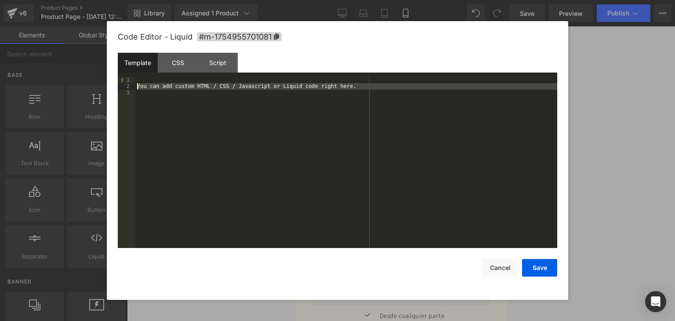
drag, startPoint x: 341, startPoint y: 90, endPoint x: 127, endPoint y: 82, distance: 213.8
click at [127, 87] on pre "1 2 3 You can add custom HTML / CSS / Javascript or Liquid code right here. XXX…" at bounding box center [338, 162] width 440 height 171
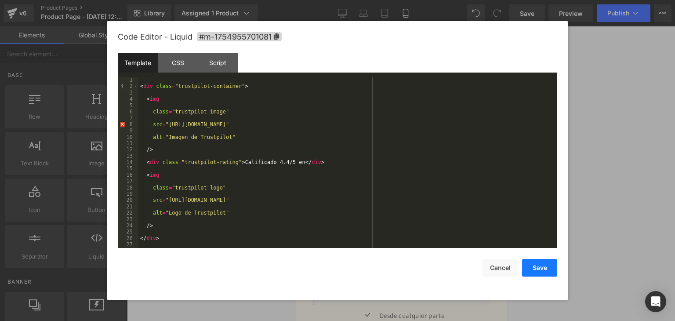
click at [540, 265] on button "Save" at bounding box center [539, 268] width 35 height 18
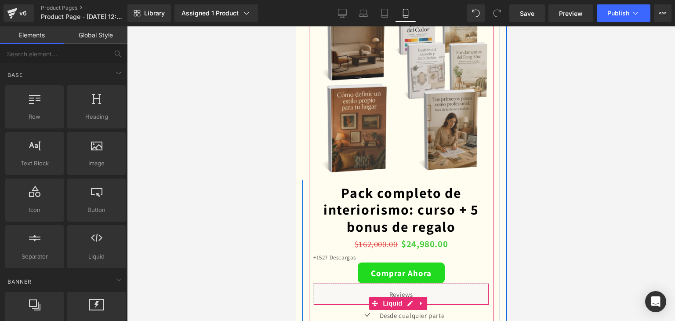
click at [334, 283] on div "Liquid" at bounding box center [401, 294] width 176 height 22
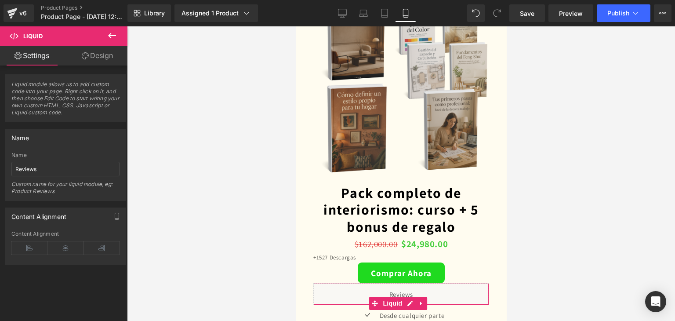
click at [103, 54] on link "Design" at bounding box center [98, 56] width 64 height 20
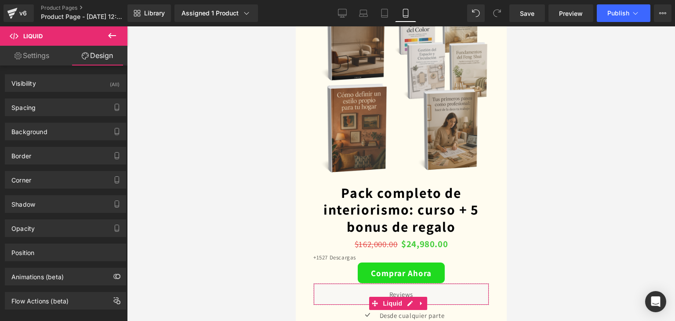
click at [56, 55] on link "Settings" at bounding box center [32, 56] width 64 height 20
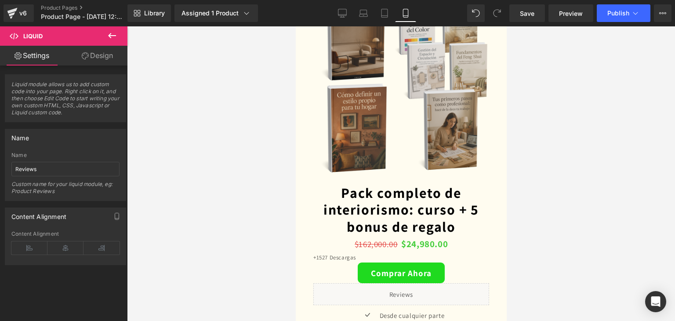
drag, startPoint x: 248, startPoint y: 186, endPoint x: 270, endPoint y: 196, distance: 24.0
click at [248, 187] on div at bounding box center [401, 173] width 548 height 295
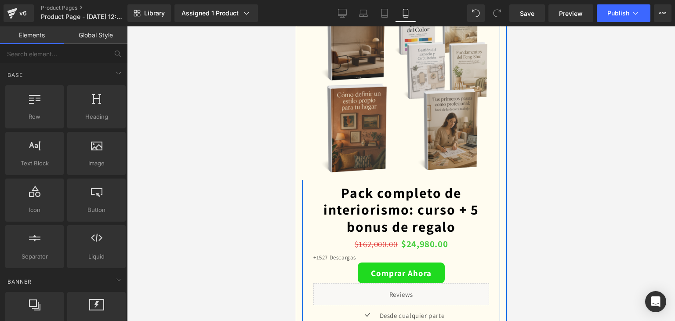
click at [357, 283] on div "Liquid" at bounding box center [401, 294] width 176 height 22
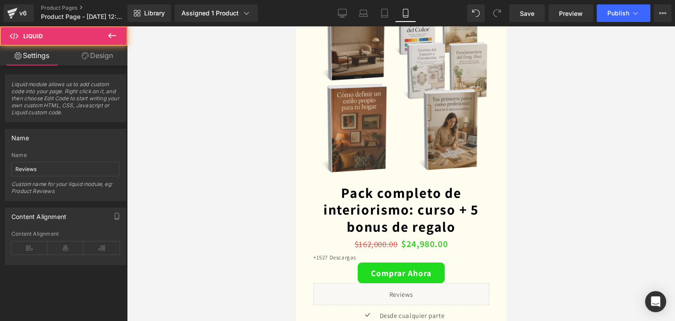
click at [576, 266] on div at bounding box center [401, 173] width 548 height 295
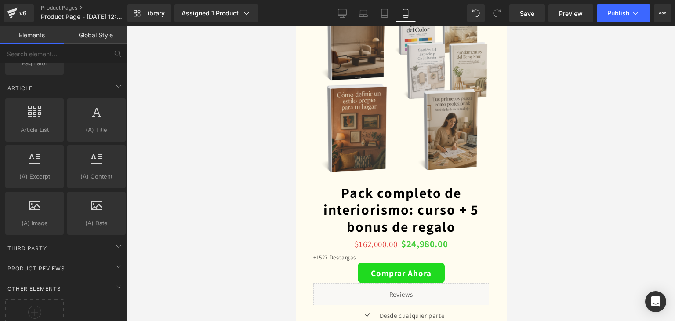
scroll to position [1674, 0]
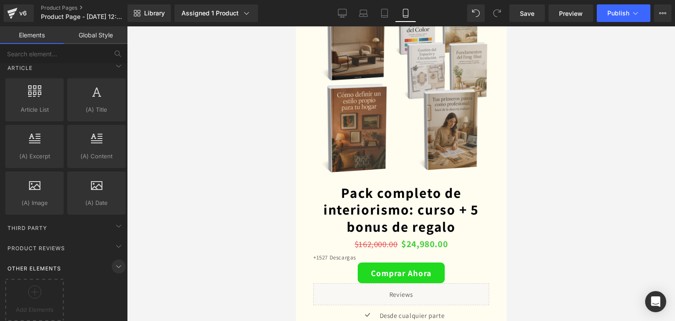
click at [113, 262] on icon at bounding box center [118, 266] width 11 height 11
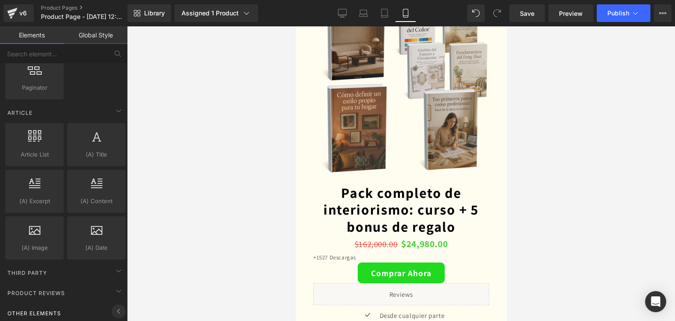
scroll to position [1628, 0]
click at [113, 309] on icon at bounding box center [118, 312] width 11 height 11
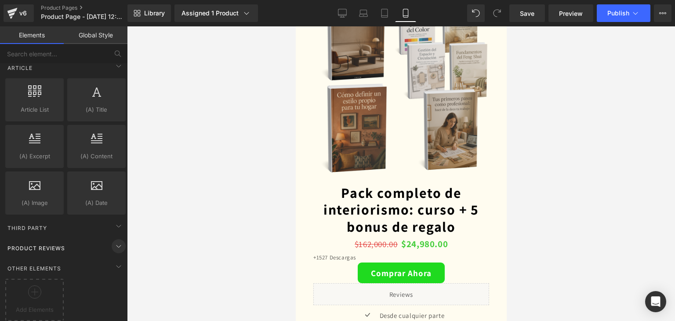
click at [116, 241] on icon at bounding box center [118, 246] width 11 height 11
click at [118, 222] on icon at bounding box center [118, 226] width 11 height 11
click at [114, 221] on icon at bounding box center [118, 226] width 11 height 11
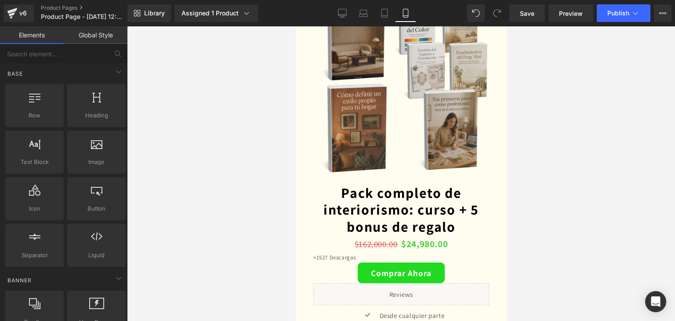
scroll to position [0, 0]
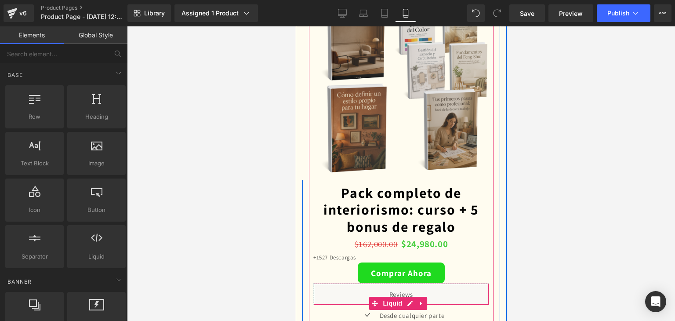
click at [371, 283] on div "Liquid" at bounding box center [401, 294] width 176 height 22
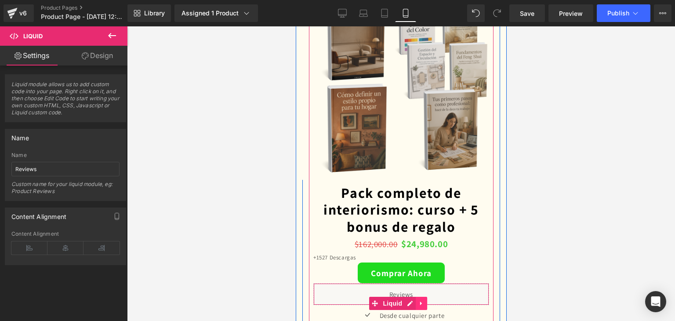
click at [422, 300] on icon at bounding box center [421, 303] width 6 height 7
click at [424, 300] on icon at bounding box center [427, 303] width 6 height 6
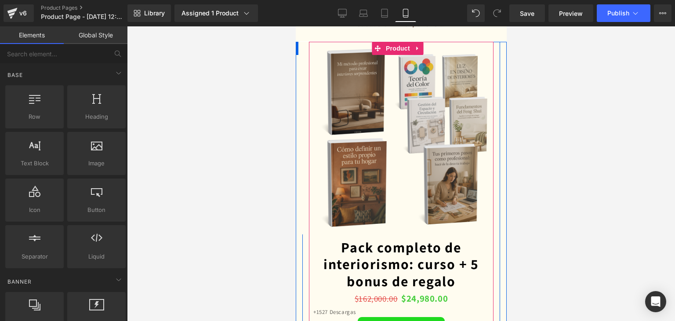
scroll to position [2198, 0]
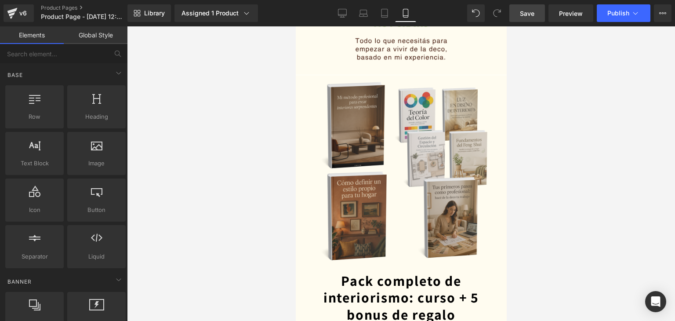
click at [528, 10] on span "Save" at bounding box center [527, 13] width 15 height 9
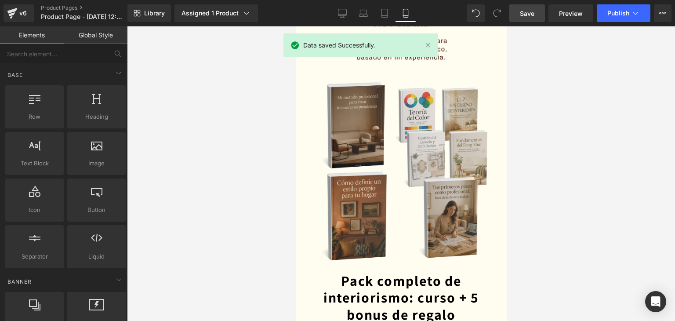
click at [90, 36] on link "Global Style" at bounding box center [96, 35] width 64 height 18
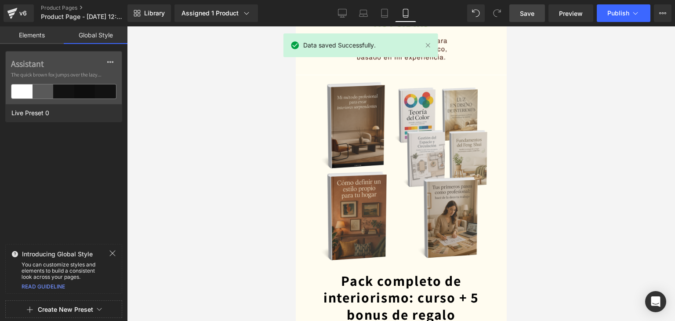
click at [29, 37] on link "Elements" at bounding box center [32, 35] width 64 height 18
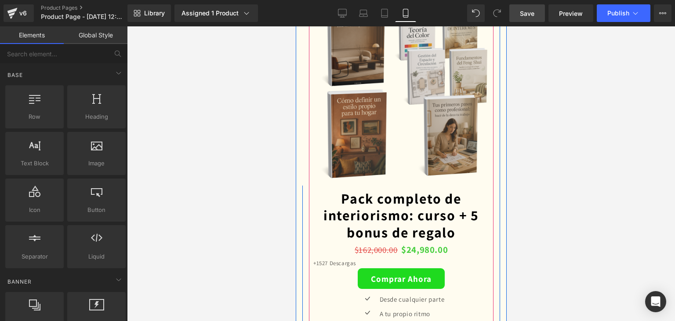
scroll to position [2286, 0]
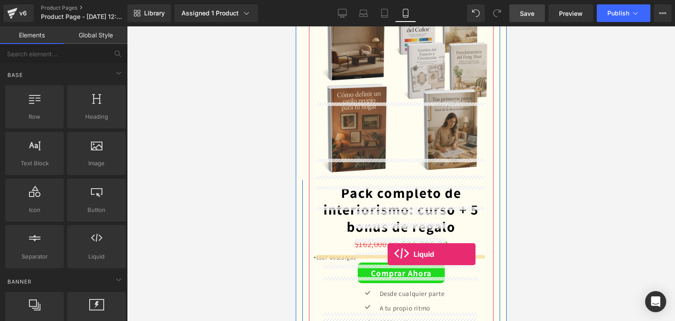
drag, startPoint x: 396, startPoint y: 267, endPoint x: 387, endPoint y: 254, distance: 15.6
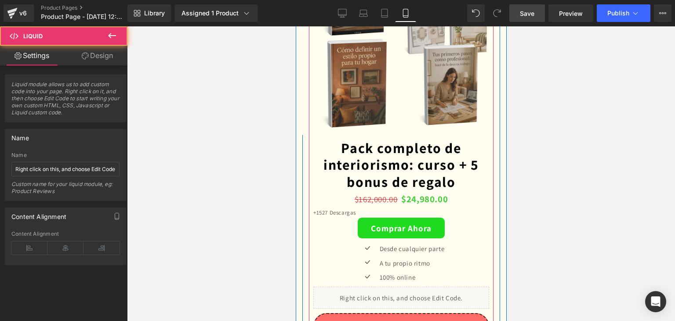
scroll to position [2374, 0]
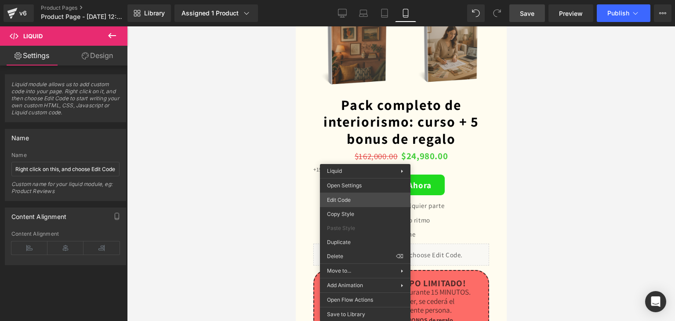
click at [357, 0] on div "Liquid You are previewing how the will restyle your page. You can not edit Elem…" at bounding box center [337, 0] width 675 height 0
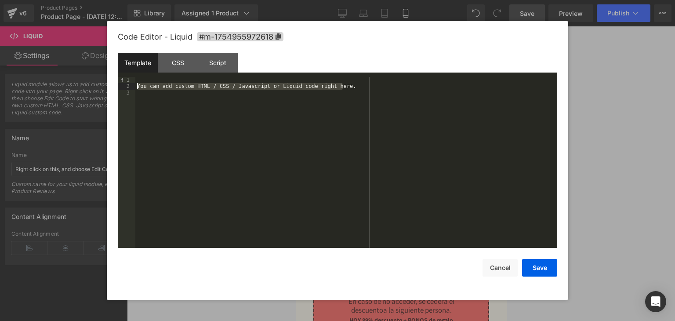
drag, startPoint x: 360, startPoint y: 87, endPoint x: 140, endPoint y: 86, distance: 220.2
click at [124, 91] on pre "1 2 3 You can add custom HTML / CSS / Javascript or Liquid code right here. XXX…" at bounding box center [338, 162] width 440 height 171
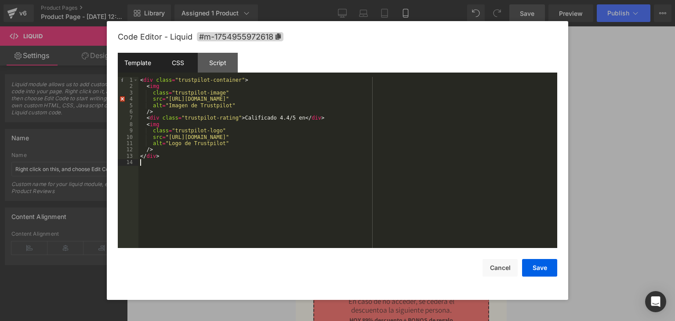
click at [171, 55] on div "CSS" at bounding box center [178, 63] width 40 height 20
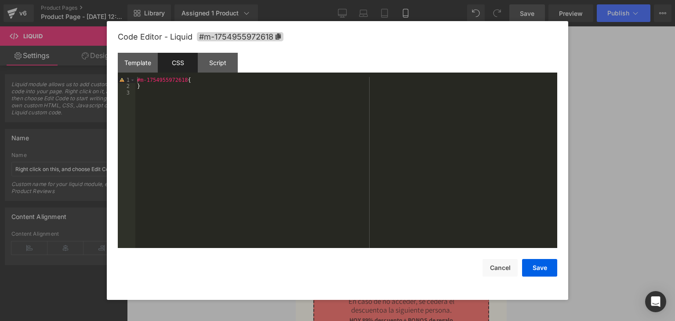
click at [202, 80] on div "#m-1754955972618 { }" at bounding box center [346, 169] width 422 height 184
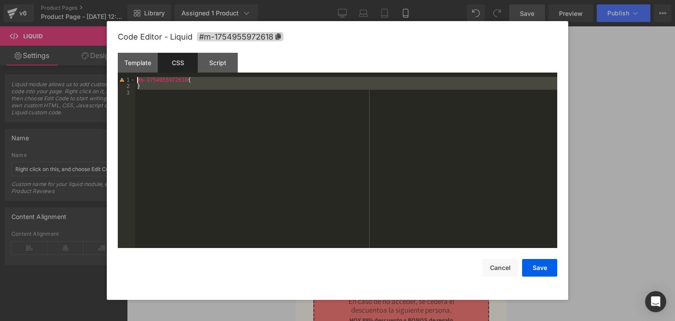
click at [202, 80] on div "#m-1754955972618 { }" at bounding box center [346, 169] width 422 height 184
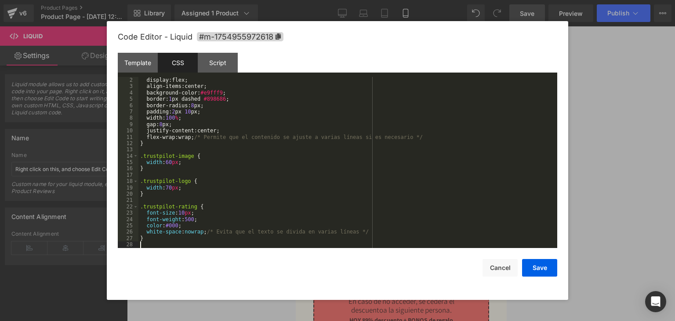
scroll to position [6, 0]
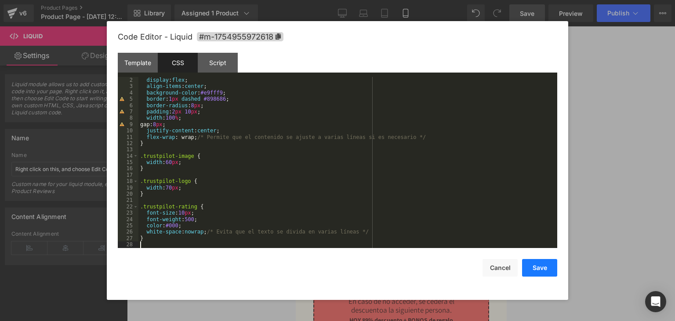
click at [552, 273] on button "Save" at bounding box center [539, 268] width 35 height 18
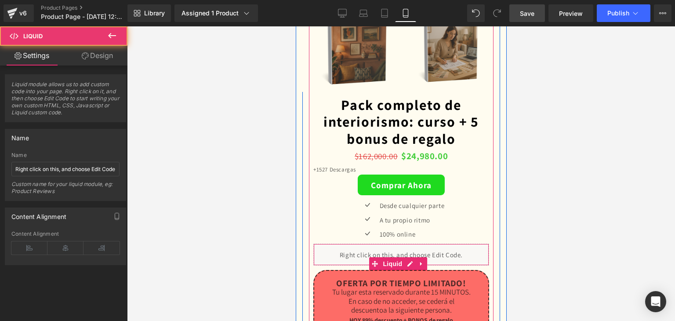
click at [368, 244] on div "Liquid" at bounding box center [401, 255] width 176 height 22
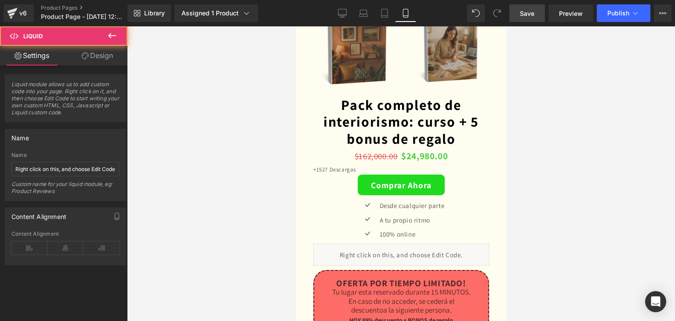
click at [219, 201] on div at bounding box center [401, 173] width 548 height 295
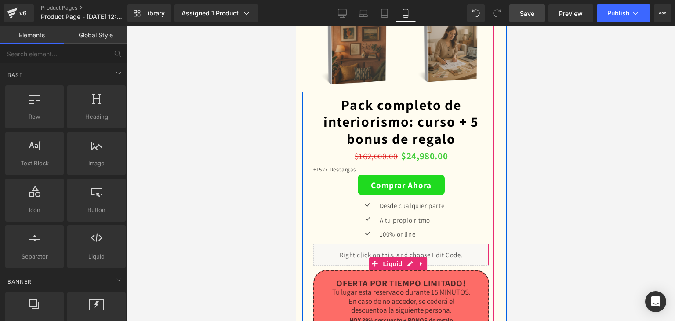
click at [408, 244] on div "Liquid" at bounding box center [401, 255] width 176 height 22
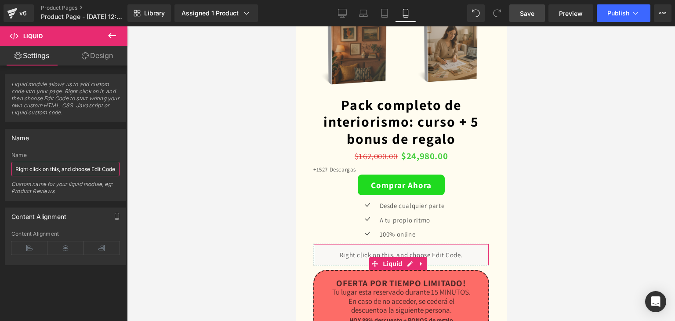
click at [56, 164] on input "Right click on this, and choose Edit Code." at bounding box center [65, 169] width 108 height 15
paste input ".trustpilot-container { display: flex; align-items: center; background-color: #…"
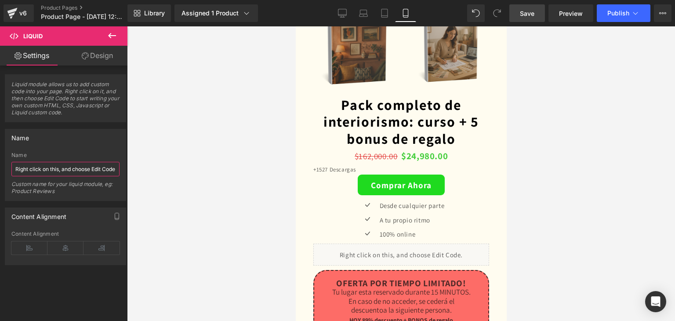
type input ".trustpilot-container { display: flex; align-items: center; background-color: #…"
click at [244, 222] on div at bounding box center [401, 173] width 548 height 295
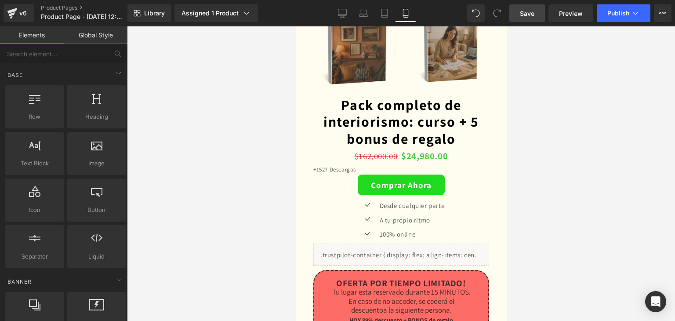
click at [243, 187] on div at bounding box center [401, 173] width 548 height 295
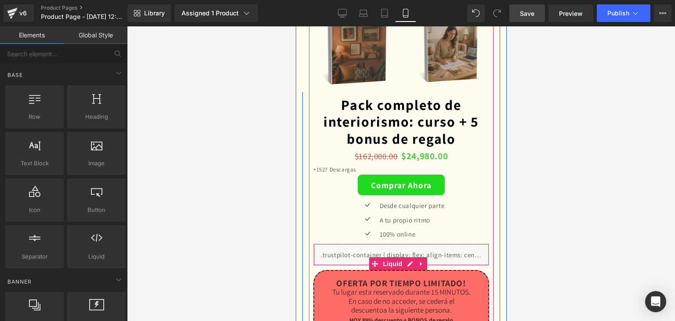
click at [336, 244] on div "Liquid" at bounding box center [401, 255] width 176 height 22
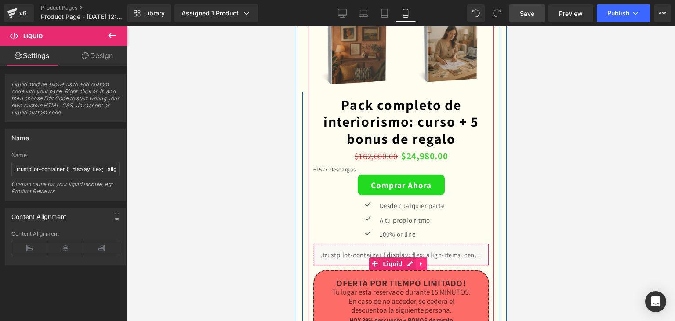
click at [421, 261] on icon at bounding box center [421, 264] width 6 height 7
click at [427, 261] on icon at bounding box center [427, 264] width 6 height 7
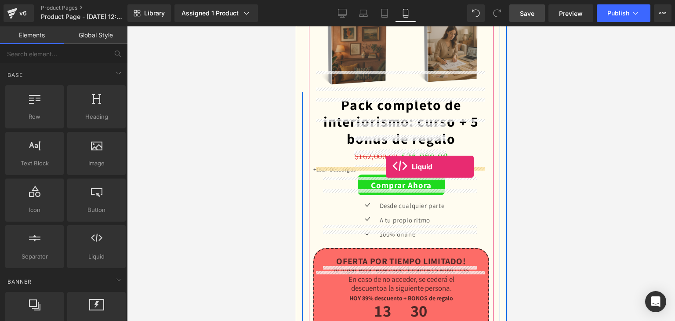
drag, startPoint x: 397, startPoint y: 264, endPoint x: 386, endPoint y: 167, distance: 98.3
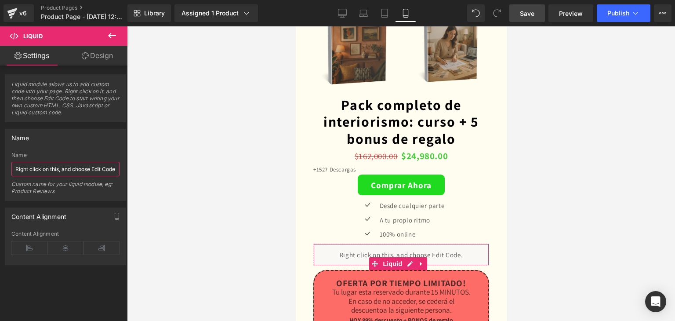
click at [87, 171] on input "Right click on this, and choose Edit Code." at bounding box center [65, 169] width 108 height 15
click at [87, 170] on input "Right click on this, and choose Edit Code." at bounding box center [65, 169] width 108 height 15
type input "Right click on this, and Edit Code."
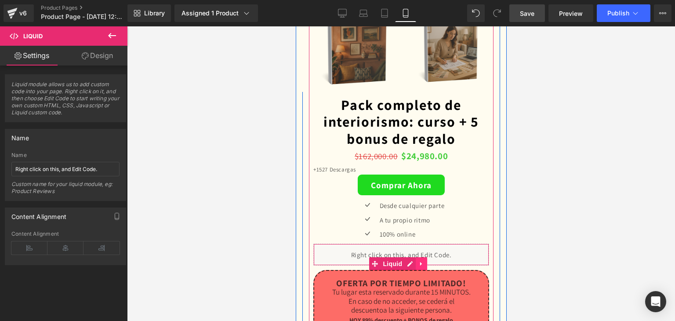
click at [422, 261] on icon at bounding box center [421, 264] width 6 height 7
click at [426, 261] on icon at bounding box center [427, 264] width 6 height 6
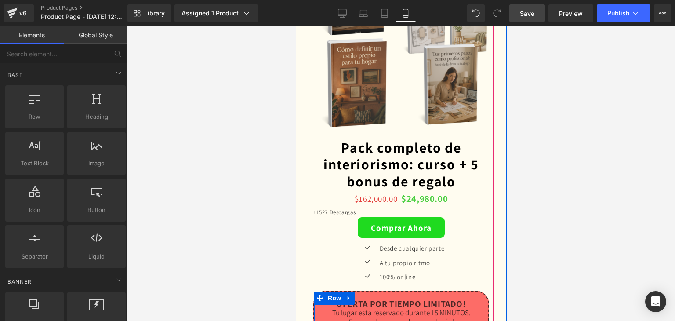
scroll to position [2330, 0]
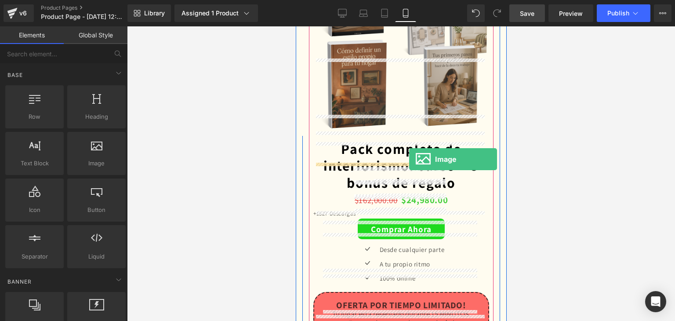
drag, startPoint x: 378, startPoint y: 178, endPoint x: 409, endPoint y: 159, distance: 36.7
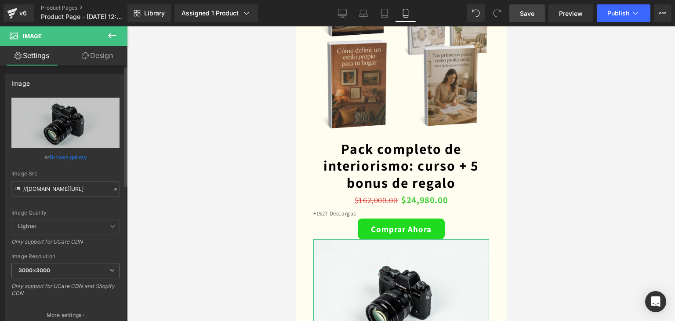
click at [113, 186] on icon at bounding box center [116, 189] width 6 height 6
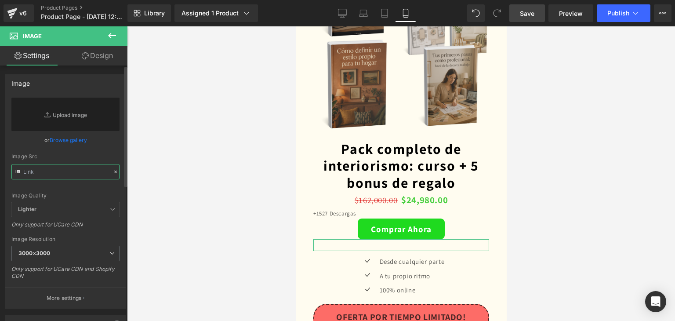
click at [62, 174] on input "text" at bounding box center [65, 171] width 108 height 15
click at [79, 175] on input "text" at bounding box center [65, 171] width 108 height 15
paste input "https://i.ibb.co/NnZQHyZ6/Decoraci-n-hogar-31.png"
type input "https://i.ibb.co/NnZQHyZ6/Decoraci-n-hogar-31.png"
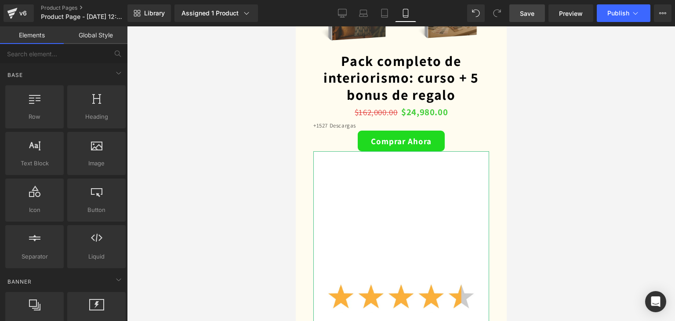
scroll to position [0, 0]
drag, startPoint x: 130, startPoint y: 113, endPoint x: 109, endPoint y: 66, distance: 51.0
click at [130, 111] on div at bounding box center [401, 173] width 548 height 295
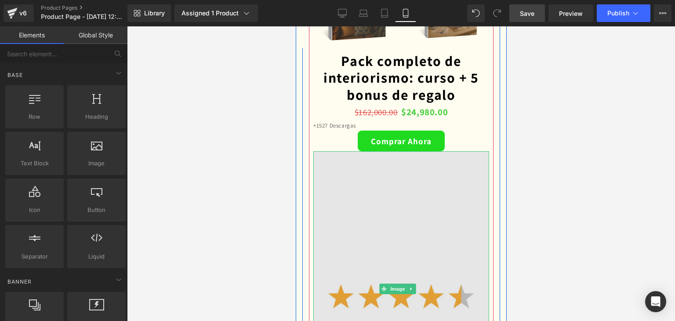
click at [377, 217] on img at bounding box center [401, 288] width 176 height 275
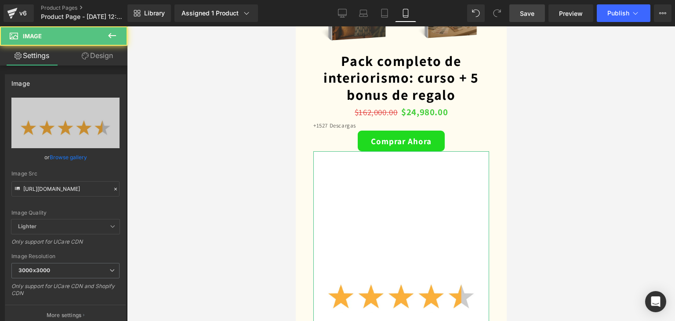
click at [98, 62] on link "Design" at bounding box center [98, 56] width 64 height 20
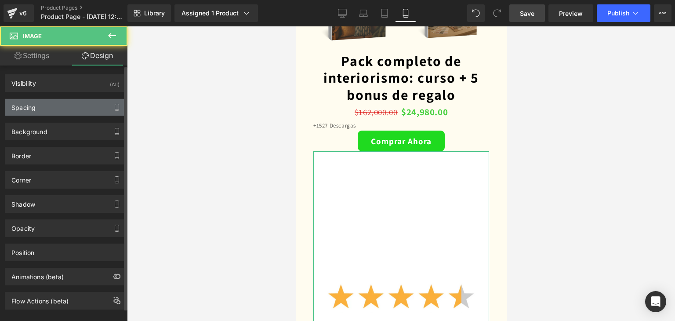
click at [56, 106] on div "Spacing" at bounding box center [65, 107] width 120 height 17
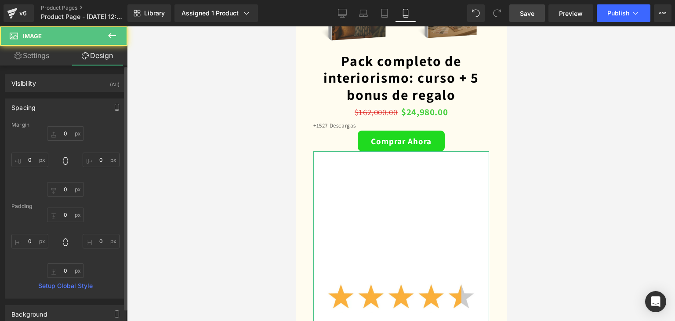
type input "0"
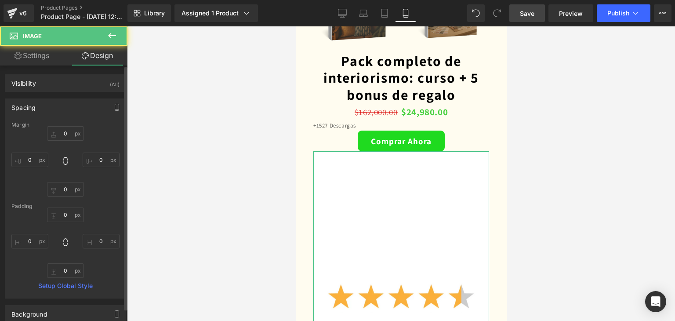
type input "0"
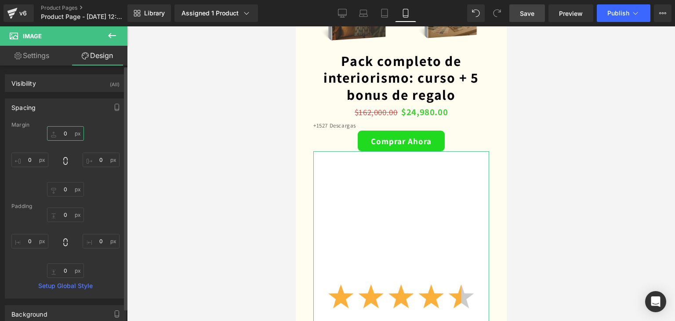
click at [71, 139] on input "0" at bounding box center [65, 133] width 37 height 15
click at [63, 134] on input "0" at bounding box center [65, 133] width 37 height 15
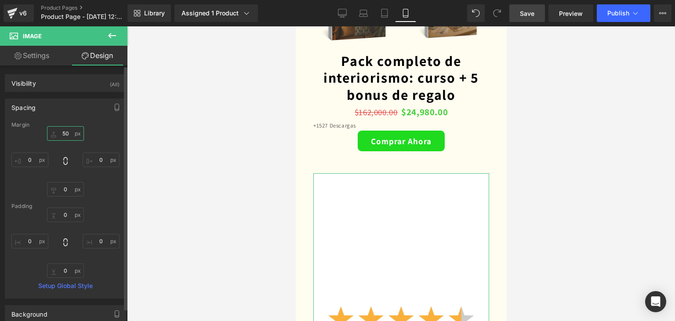
click at [66, 134] on input "50" at bounding box center [65, 133] width 37 height 15
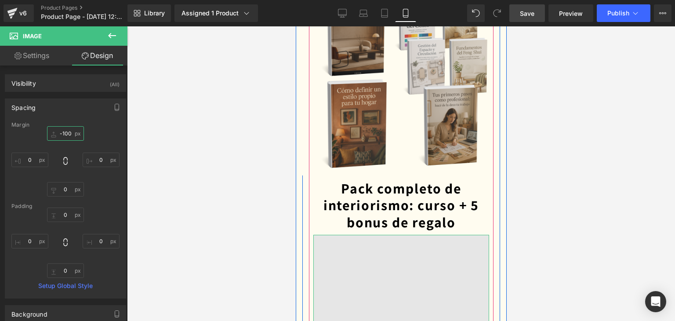
scroll to position [2286, 0]
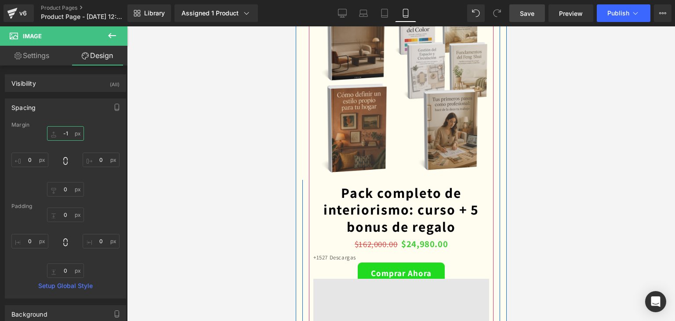
type input "-"
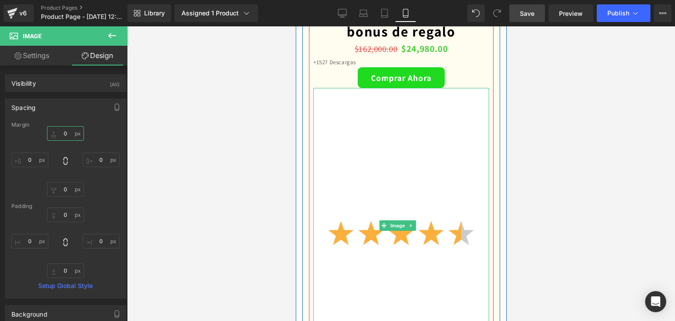
scroll to position [2506, 0]
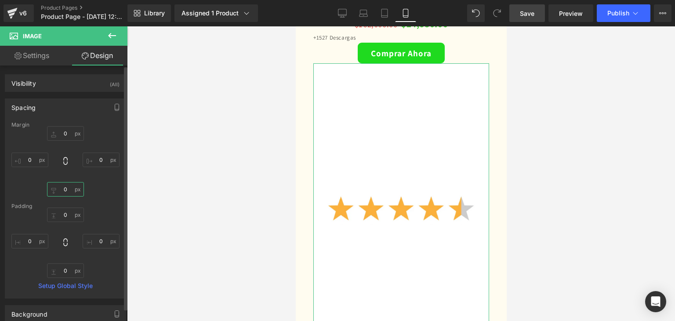
click at [66, 182] on input "0" at bounding box center [65, 189] width 37 height 15
click at [66, 183] on input "0" at bounding box center [65, 189] width 37 height 15
type input "1"
type input "-"
click at [69, 215] on input "0" at bounding box center [65, 214] width 37 height 15
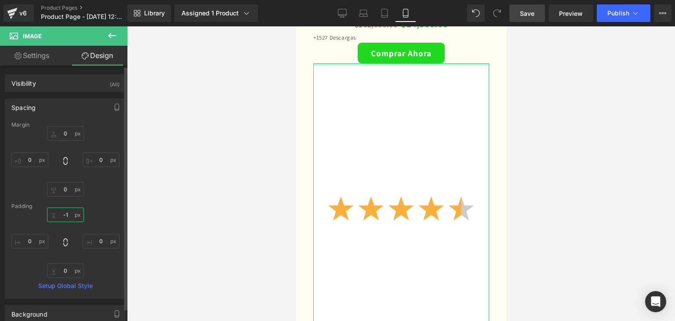
type input "-"
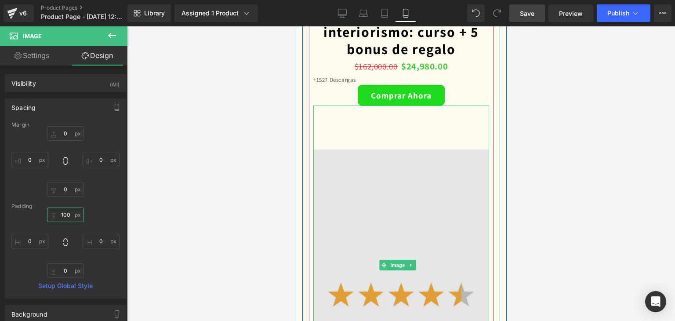
scroll to position [2462, 0]
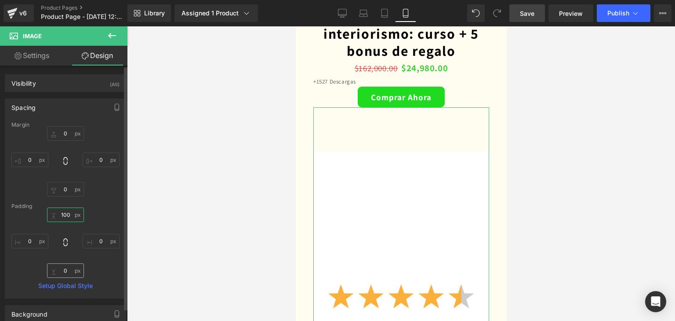
type input "100"
click at [70, 269] on input "0" at bounding box center [65, 270] width 37 height 15
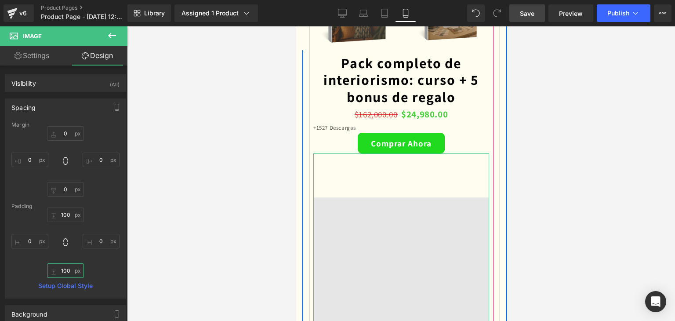
scroll to position [2418, 0]
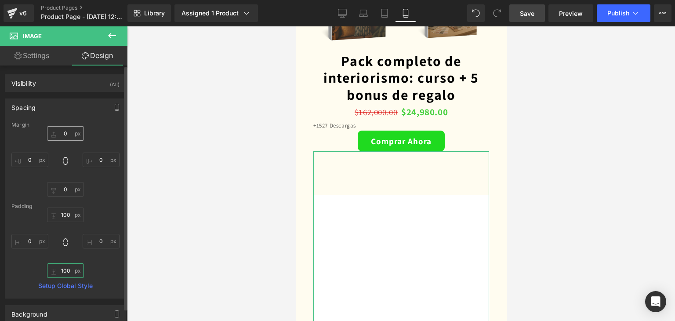
type input "100"
click at [70, 132] on input "text" at bounding box center [65, 133] width 37 height 15
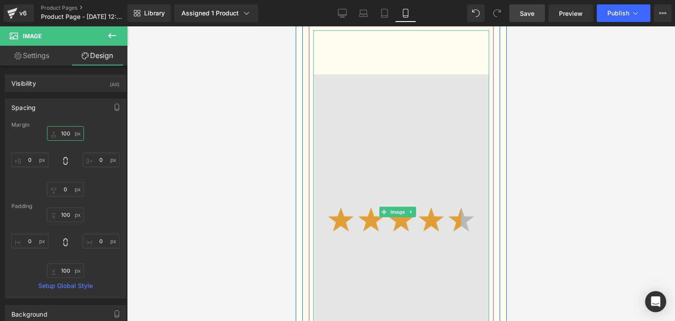
scroll to position [2682, 0]
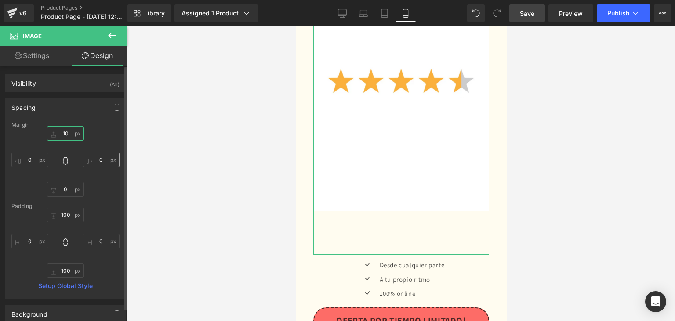
type input "1"
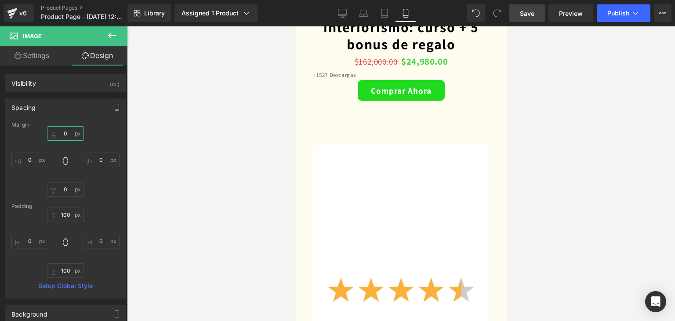
scroll to position [2462, 0]
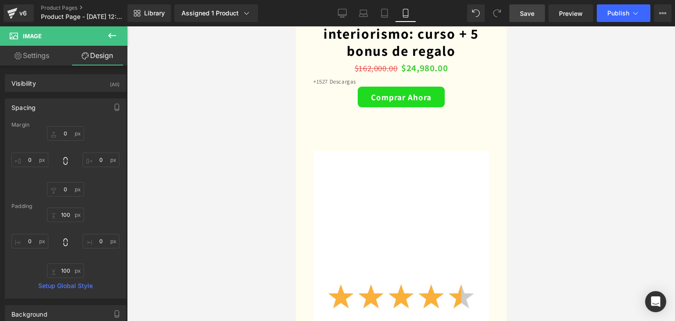
click at [618, 179] on div at bounding box center [401, 173] width 548 height 295
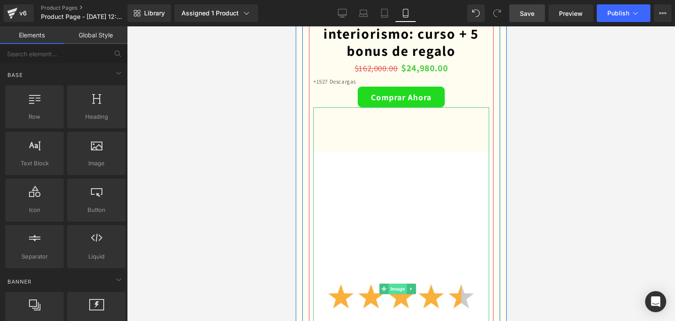
click at [393, 284] on span "Image" at bounding box center [398, 289] width 18 height 11
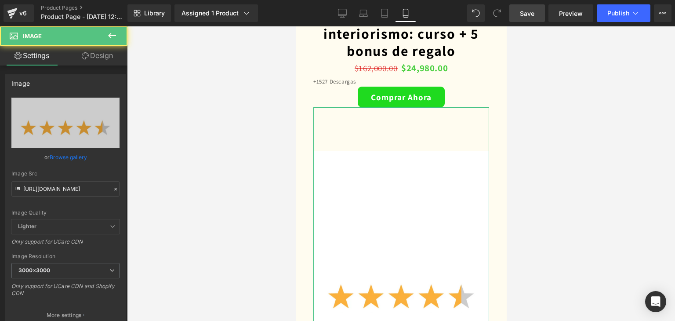
click at [92, 55] on link "Design" at bounding box center [98, 56] width 64 height 20
click at [0, 0] on div "Spacing" at bounding box center [0, 0] width 0 height 0
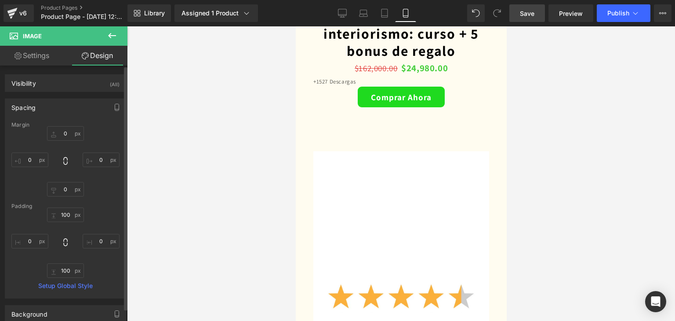
type input "0"
type input "100"
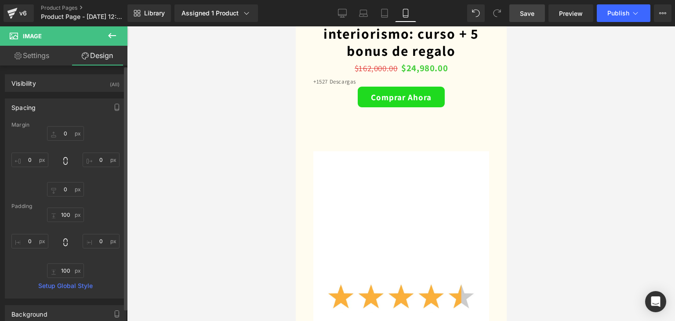
type input "0"
type input "100"
type input "0"
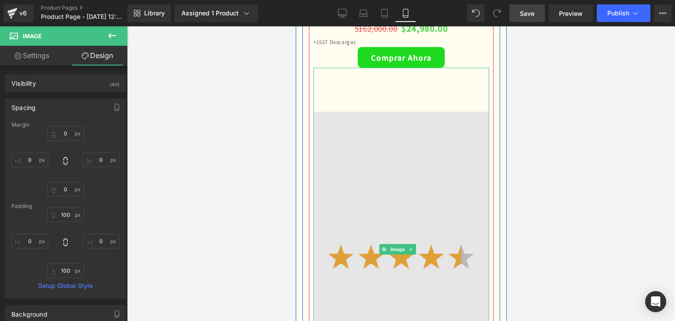
scroll to position [2506, 0]
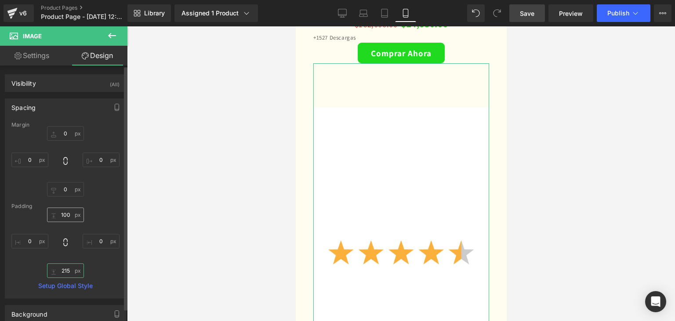
type input "217"
click at [68, 219] on input "100" at bounding box center [65, 214] width 37 height 15
click at [67, 219] on input "100" at bounding box center [65, 214] width 37 height 15
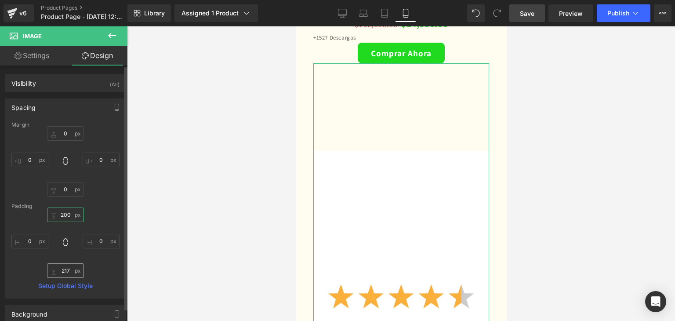
type input "200"
click at [63, 269] on input "217" at bounding box center [65, 270] width 37 height 15
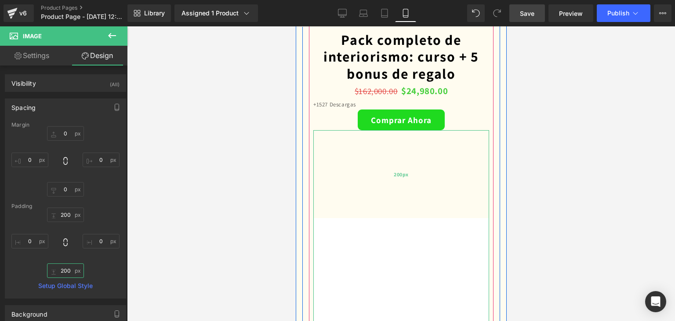
scroll to position [2462, 0]
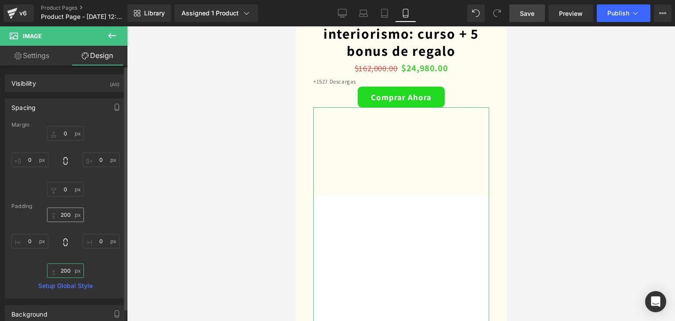
type input "200"
click at [69, 215] on input "200" at bounding box center [65, 214] width 37 height 15
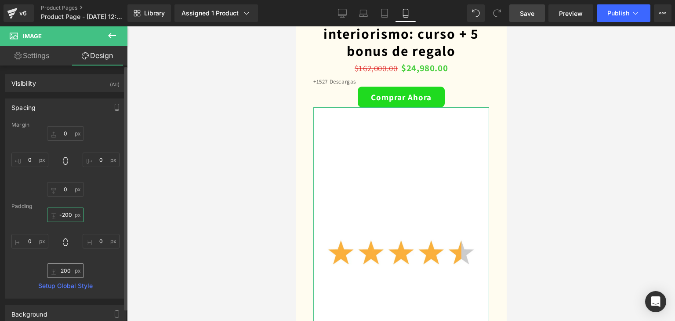
type input "-200"
click at [63, 268] on input "200" at bounding box center [65, 270] width 37 height 15
type input "-200"
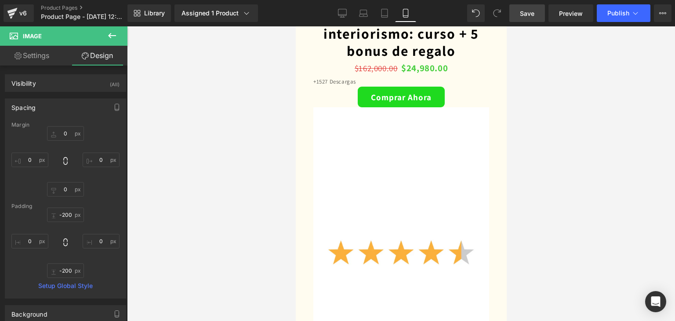
click at [245, 228] on div at bounding box center [401, 173] width 548 height 295
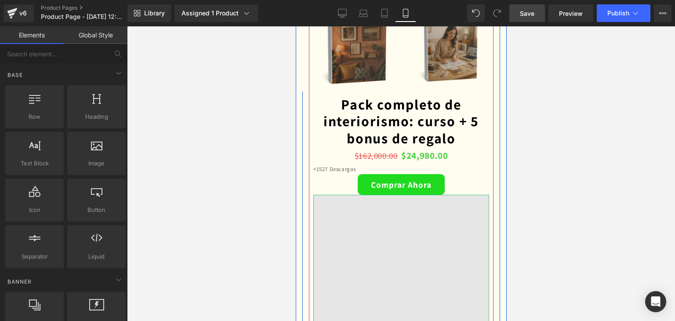
scroll to position [2374, 0]
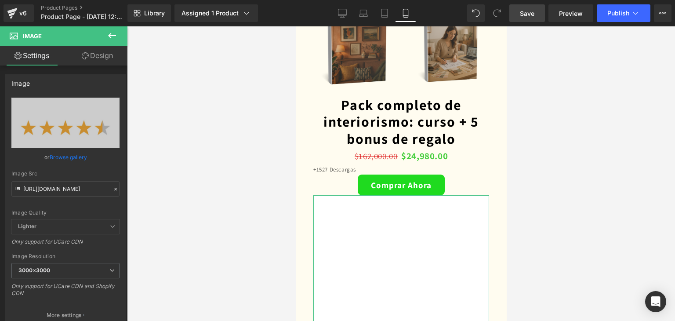
click at [95, 56] on link "Design" at bounding box center [98, 56] width 64 height 20
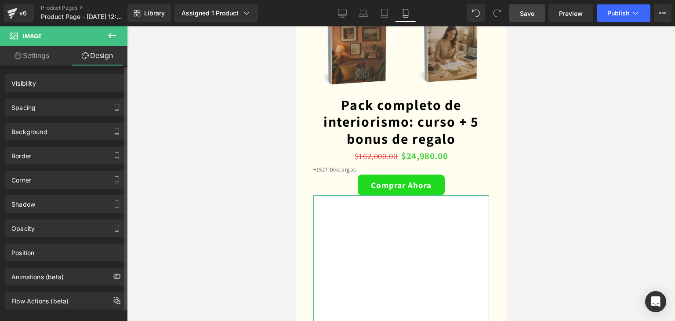
click at [62, 106] on div "Spacing" at bounding box center [65, 107] width 120 height 17
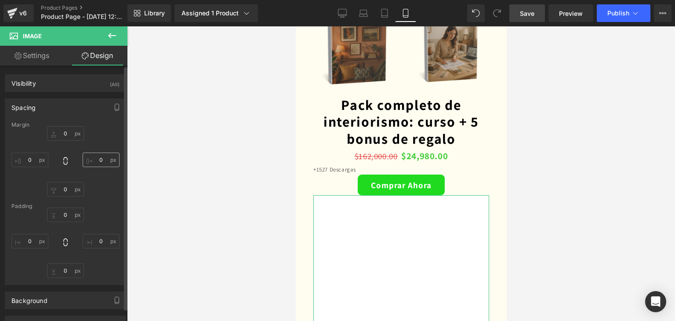
type input "0"
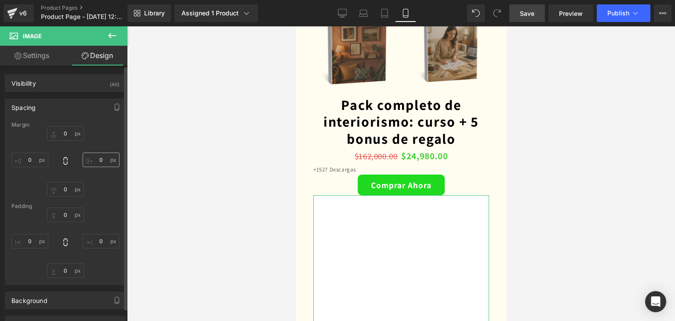
type input "0"
click at [64, 190] on input "0" at bounding box center [65, 189] width 37 height 15
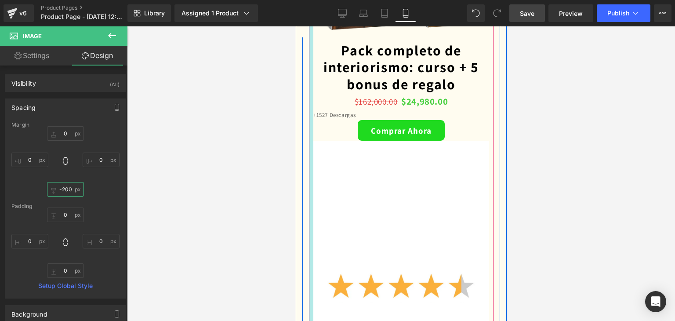
scroll to position [2462, 0]
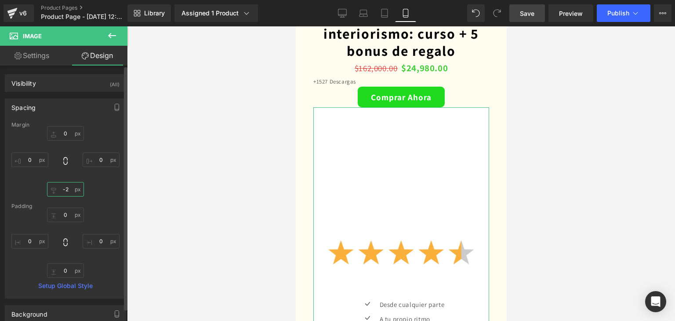
type input "-"
click at [66, 212] on input "0" at bounding box center [65, 214] width 37 height 15
type input "-200"
click at [65, 268] on input "0" at bounding box center [65, 270] width 37 height 15
type input "-200"
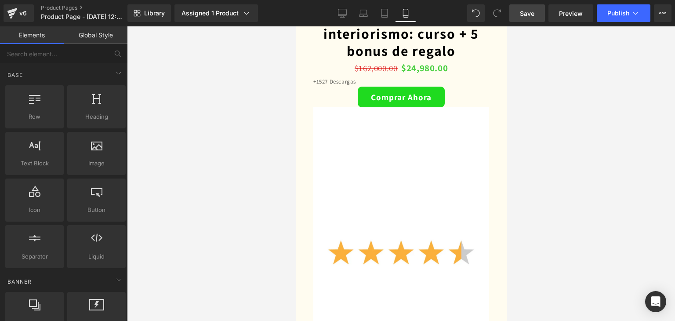
click at [202, 204] on div at bounding box center [401, 173] width 548 height 295
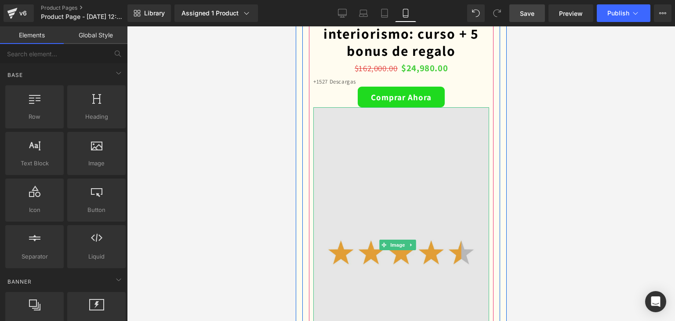
click at [441, 113] on img at bounding box center [401, 244] width 176 height 275
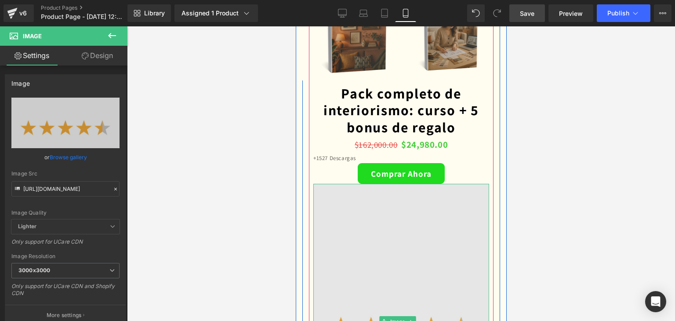
scroll to position [2374, 0]
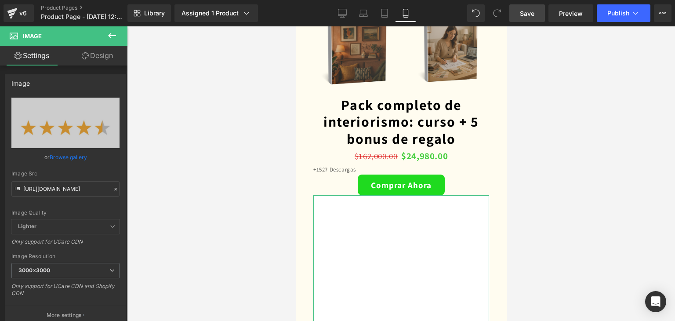
click at [102, 51] on link "Design" at bounding box center [98, 56] width 64 height 20
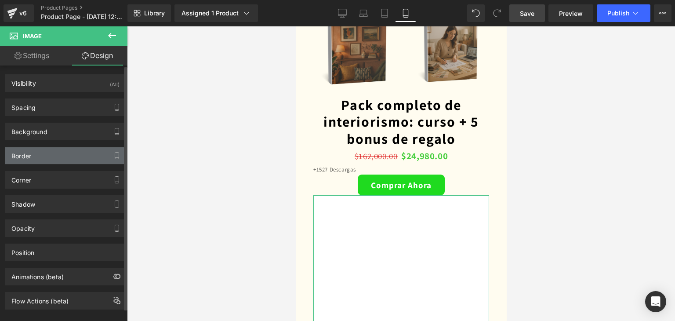
type input "0"
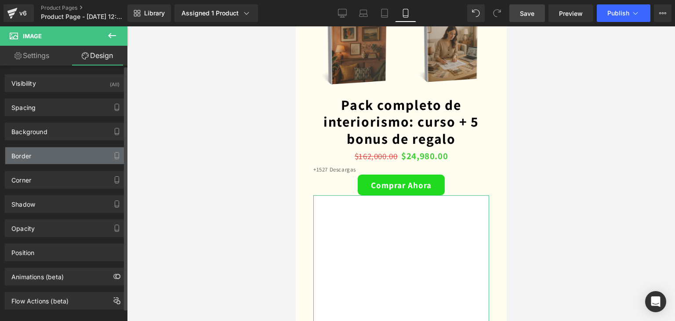
type input "0"
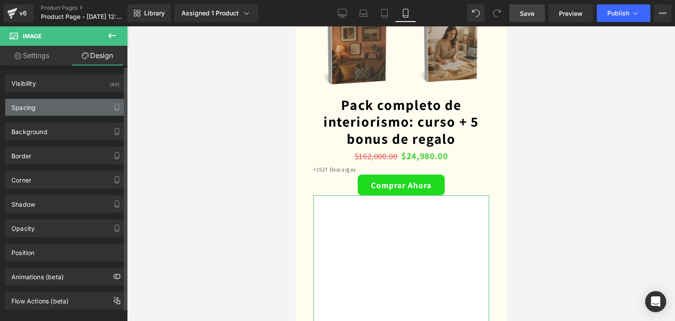
click at [47, 109] on div "Spacing" at bounding box center [65, 107] width 120 height 17
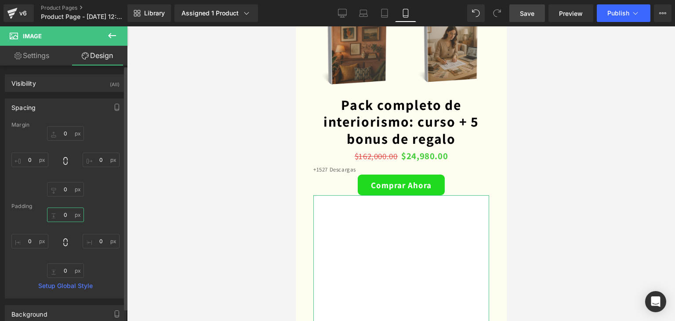
click at [74, 211] on input "0" at bounding box center [65, 214] width 37 height 15
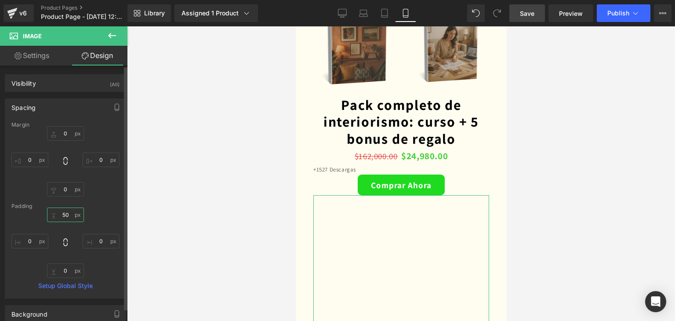
type input "5"
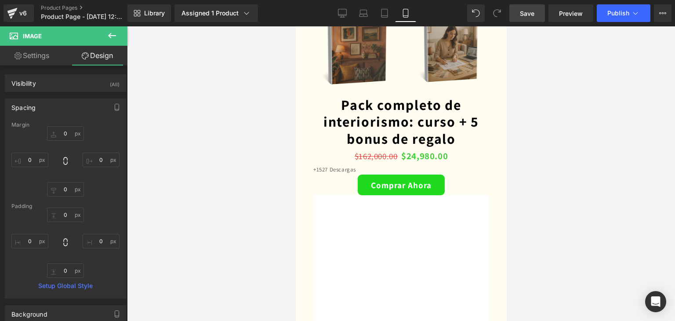
click at [211, 232] on div at bounding box center [401, 173] width 548 height 295
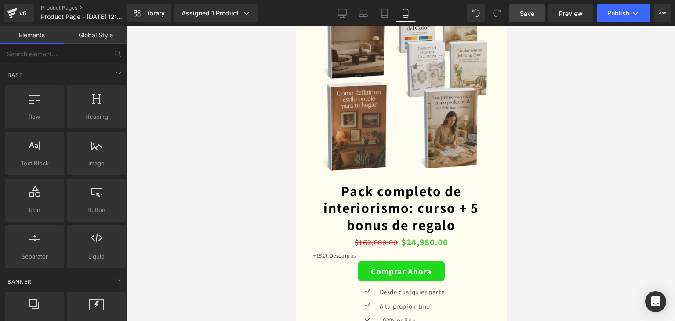
scroll to position [2286, 0]
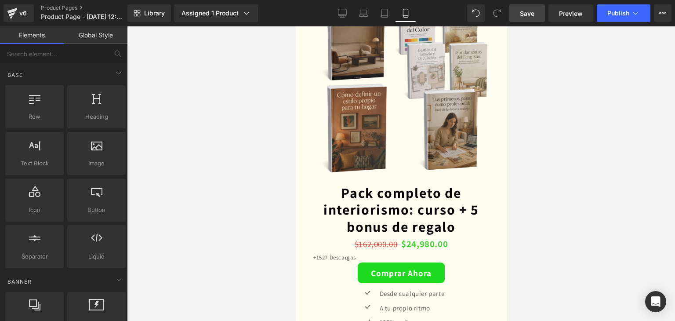
drag, startPoint x: 616, startPoint y: 187, endPoint x: 613, endPoint y: 167, distance: 20.0
click at [614, 174] on div at bounding box center [401, 173] width 548 height 295
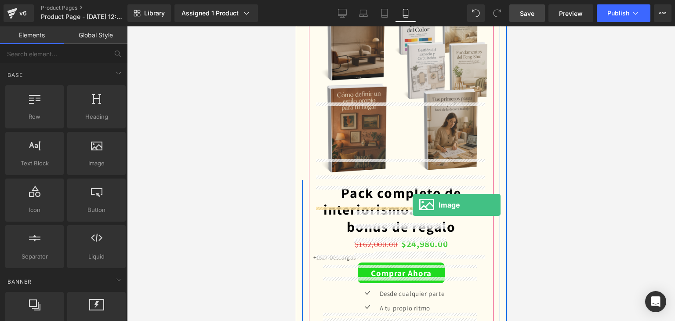
drag, startPoint x: 402, startPoint y: 185, endPoint x: 412, endPoint y: 205, distance: 22.8
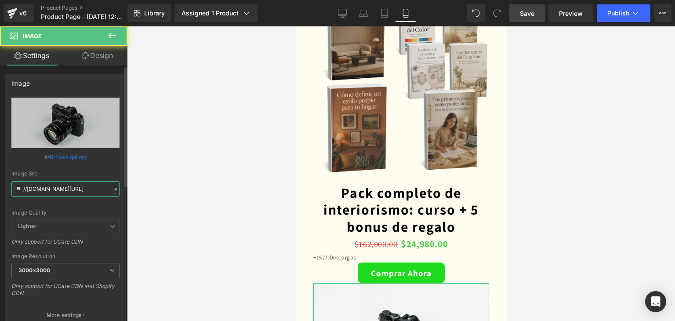
drag, startPoint x: 89, startPoint y: 183, endPoint x: 109, endPoint y: 190, distance: 22.0
click at [89, 183] on input "//d1um8515vdn9kb.cloudfront.net/images/parallax.jpg" at bounding box center [65, 188] width 108 height 15
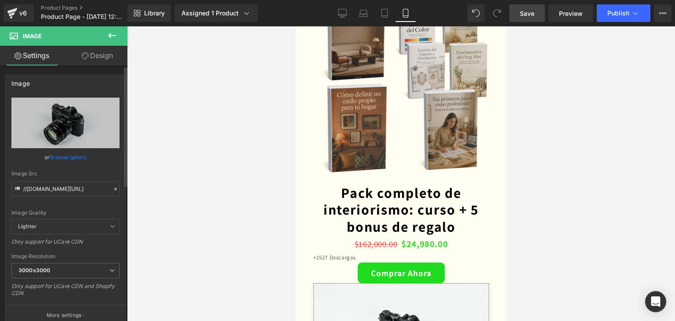
click at [113, 189] on icon at bounding box center [116, 189] width 6 height 6
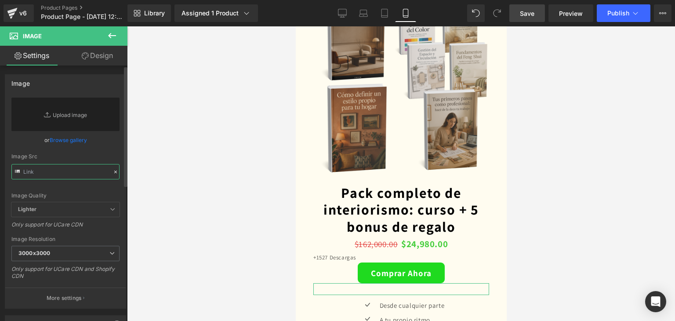
click at [79, 175] on input "text" at bounding box center [65, 171] width 108 height 15
paste input "https://i.ibb.co/qMnxHWfx/Decoraci-n-hogar-31-1.png"
type input "https://i.ibb.co/qMnxHWfx/Decoraci-n-hogar-31-1.png"
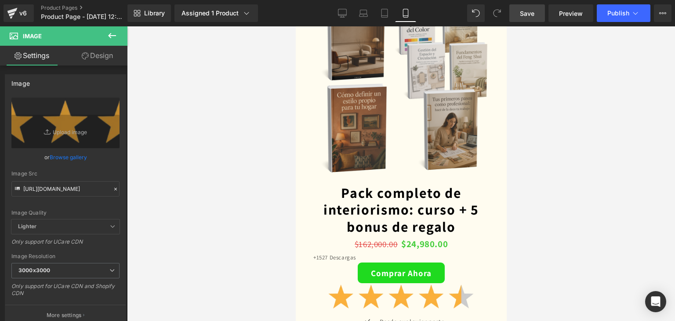
click at [198, 203] on div at bounding box center [401, 173] width 548 height 295
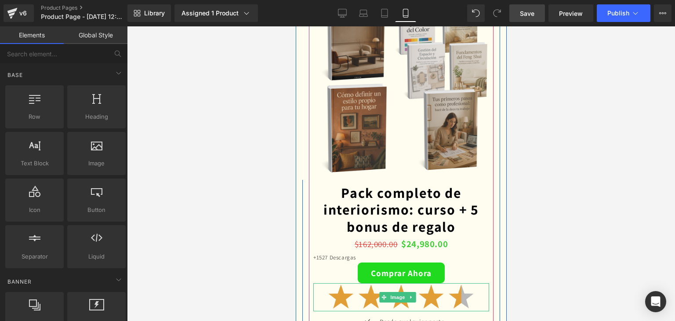
click at [361, 283] on img at bounding box center [401, 297] width 176 height 28
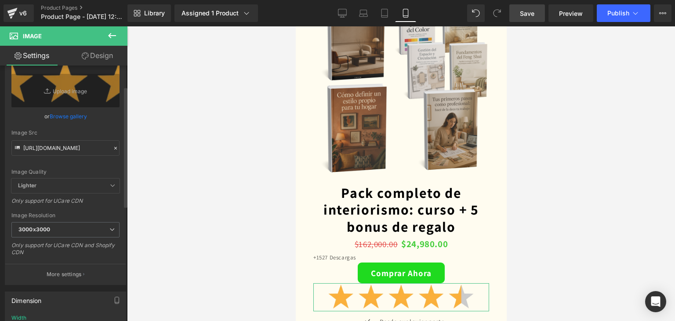
scroll to position [44, 0]
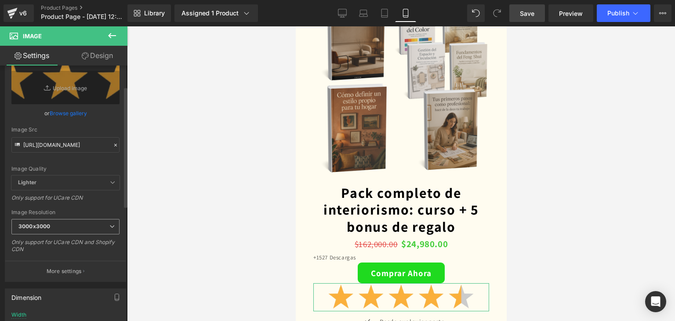
click at [78, 219] on span "3000x3000" at bounding box center [65, 226] width 108 height 15
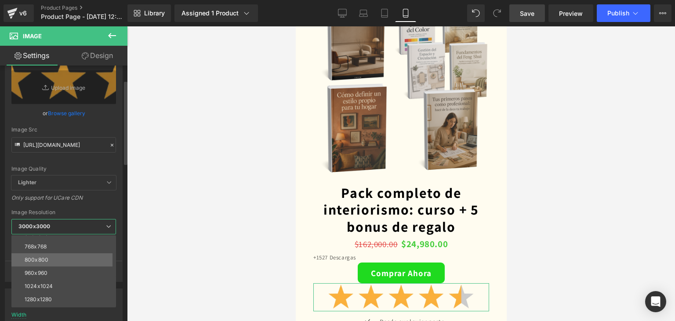
scroll to position [88, 0]
click at [48, 280] on li "1440x1440" at bounding box center [65, 285] width 109 height 13
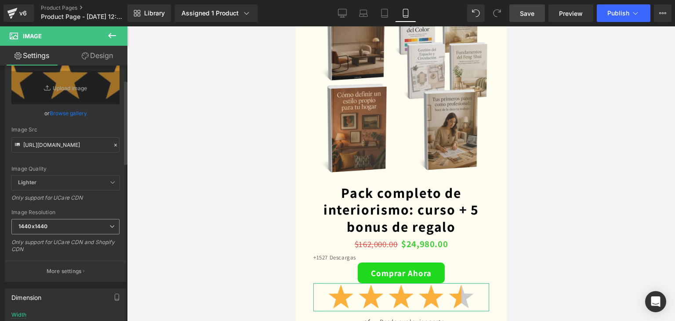
click at [67, 224] on span "1440x1440" at bounding box center [65, 226] width 108 height 15
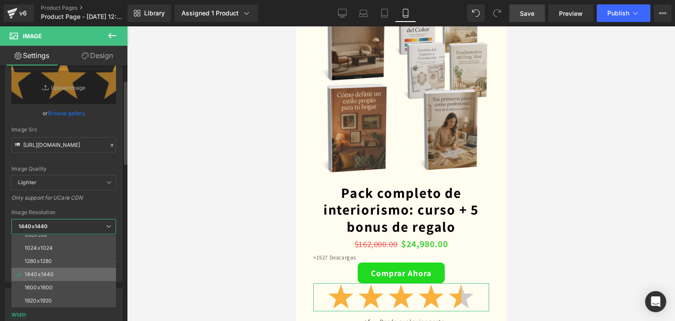
scroll to position [126, 0]
click at [43, 262] on div "1600x1600" at bounding box center [39, 261] width 28 height 6
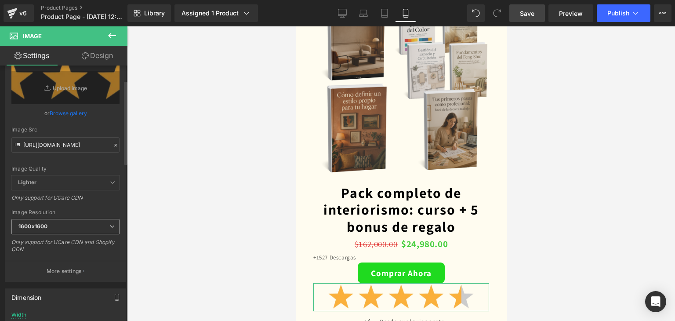
click at [63, 226] on span "1600x1600" at bounding box center [65, 226] width 108 height 15
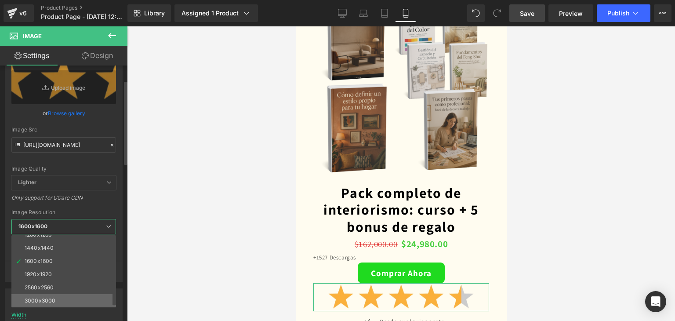
click at [51, 298] on div "3000x3000" at bounding box center [40, 301] width 31 height 6
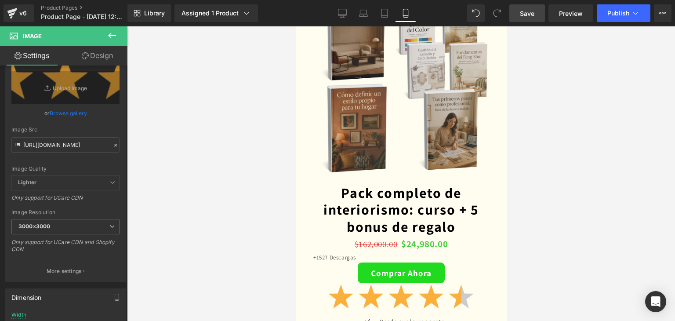
click at [248, 213] on div at bounding box center [401, 173] width 548 height 295
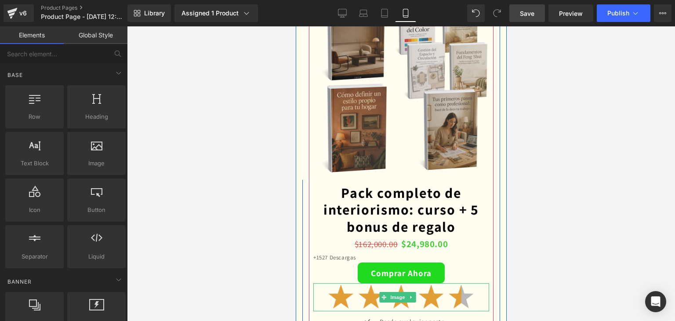
click at [333, 283] on img at bounding box center [401, 297] width 176 height 28
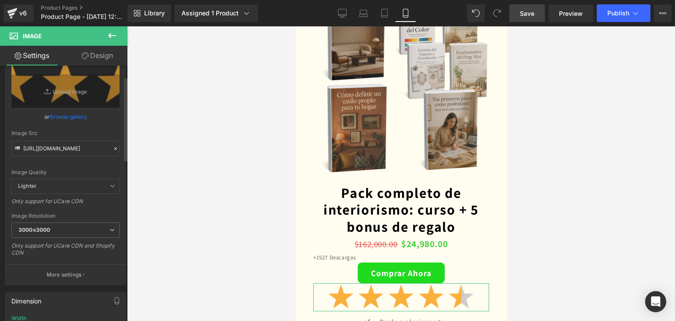
scroll to position [44, 0]
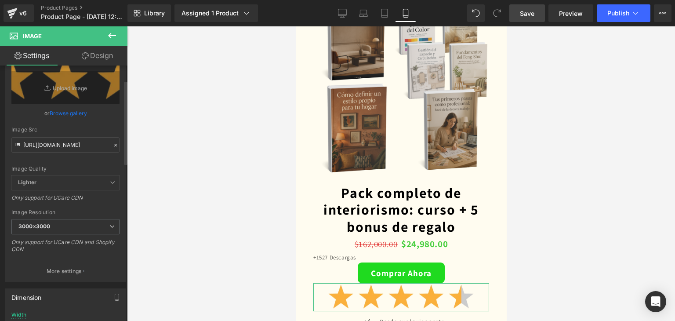
click at [85, 180] on span "Lighter" at bounding box center [65, 182] width 108 height 15
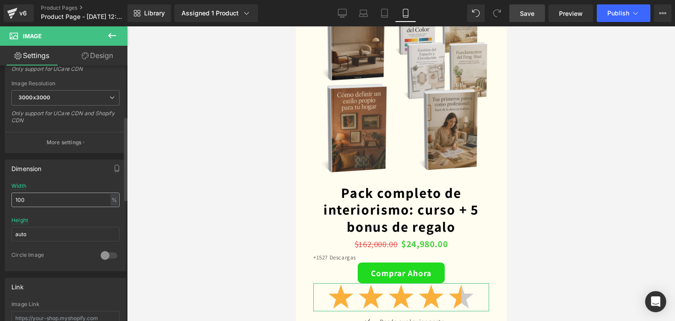
scroll to position [176, 0]
click at [49, 196] on input "100" at bounding box center [65, 196] width 108 height 15
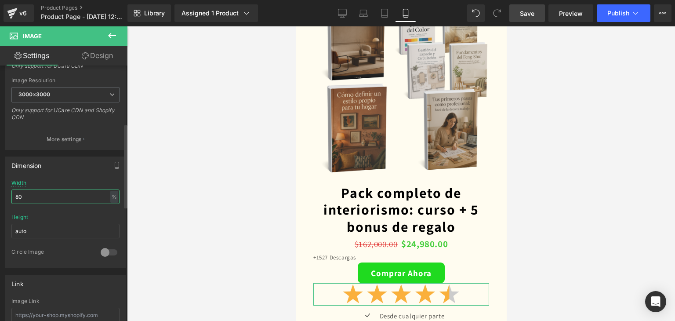
click at [51, 197] on input "80" at bounding box center [65, 196] width 108 height 15
type input "6"
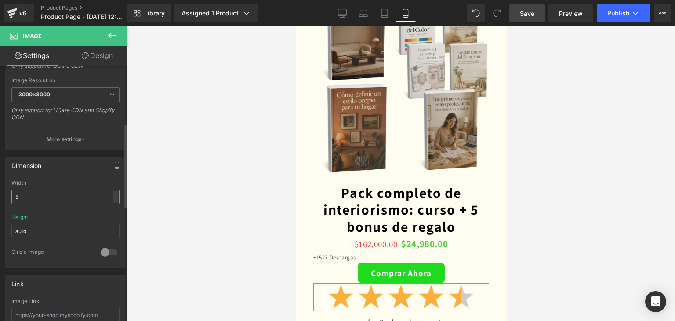
type input "50"
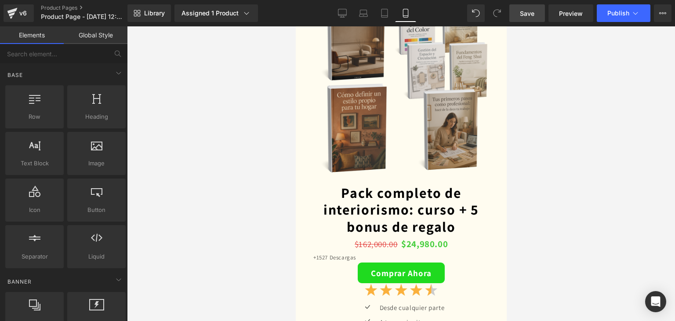
click at [264, 220] on div at bounding box center [401, 173] width 548 height 295
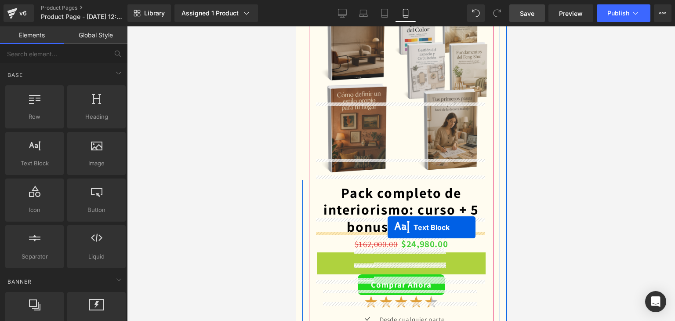
drag, startPoint x: 372, startPoint y: 181, endPoint x: 884, endPoint y: 262, distance: 518.2
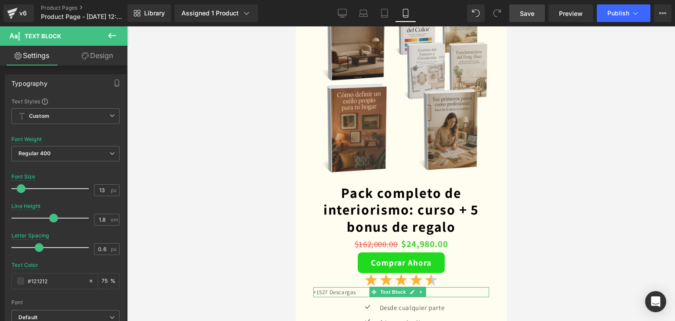
click at [590, 233] on div at bounding box center [401, 173] width 548 height 295
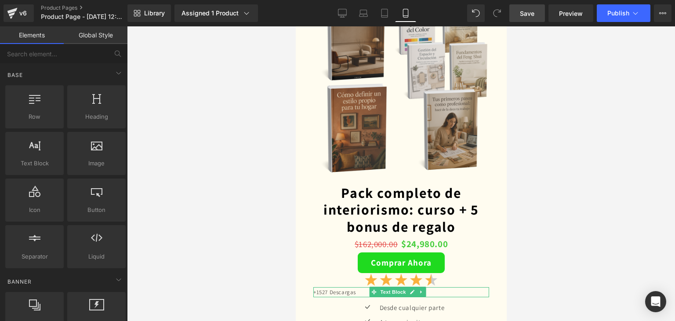
click at [267, 231] on div at bounding box center [401, 173] width 548 height 295
click at [457, 295] on div at bounding box center [401, 296] width 176 height 2
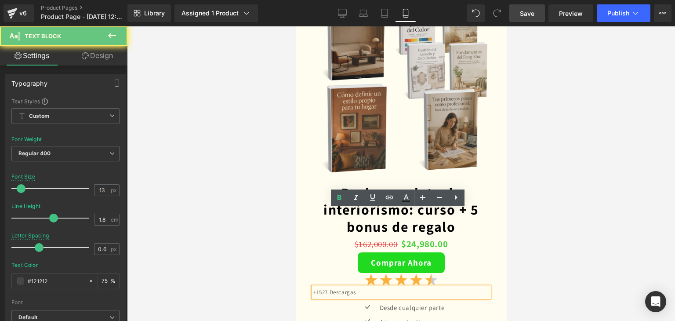
click at [456, 287] on p "+1527 Descargas" at bounding box center [401, 292] width 176 height 10
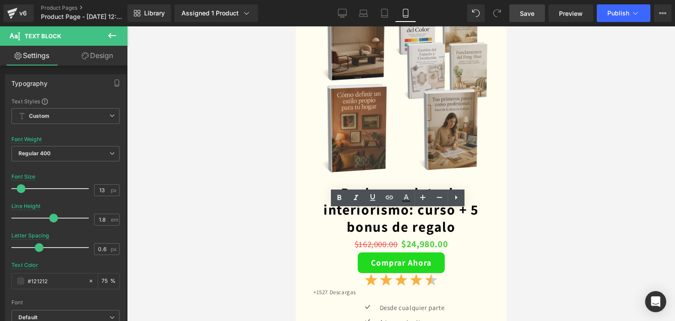
click at [635, 235] on div at bounding box center [401, 173] width 548 height 295
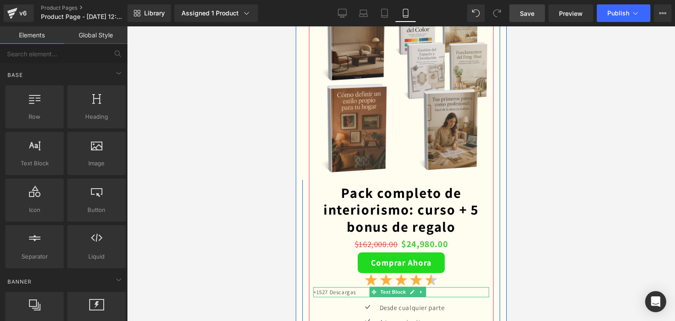
click at [433, 287] on p "+1527 Descargas" at bounding box center [401, 292] width 176 height 10
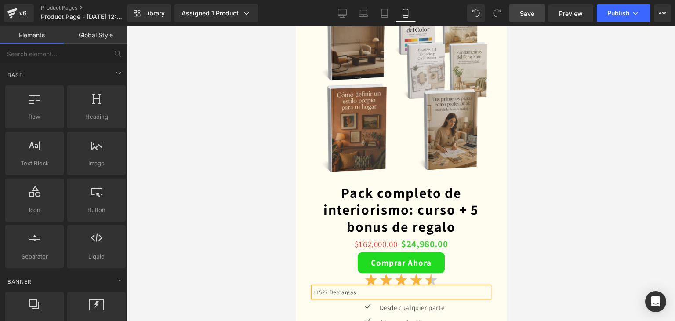
drag, startPoint x: 433, startPoint y: 214, endPoint x: 452, endPoint y: 224, distance: 21.2
click at [433, 287] on p "+1527 Descargas" at bounding box center [401, 292] width 176 height 10
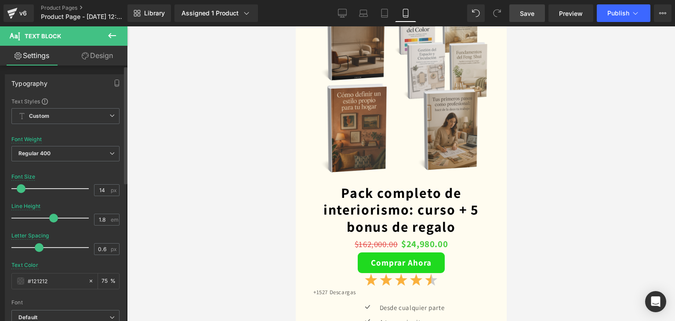
type input "15"
click at [21, 186] on span at bounding box center [22, 188] width 9 height 9
click at [232, 210] on div at bounding box center [401, 173] width 548 height 295
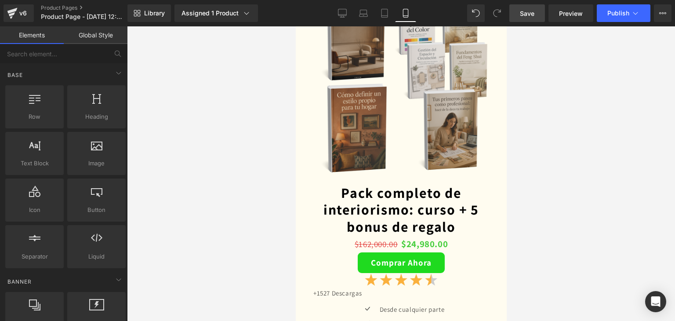
click at [535, 235] on div at bounding box center [401, 173] width 548 height 295
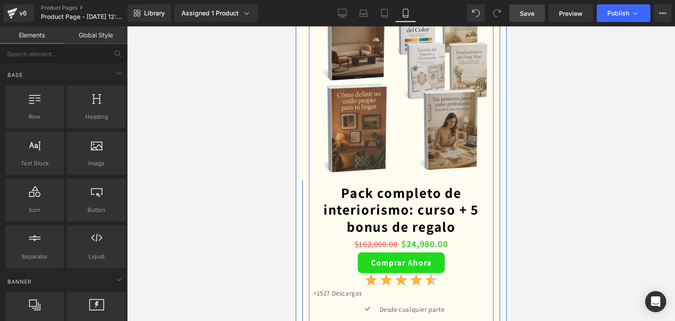
click at [295, 26] on div at bounding box center [295, 26] width 0 height 0
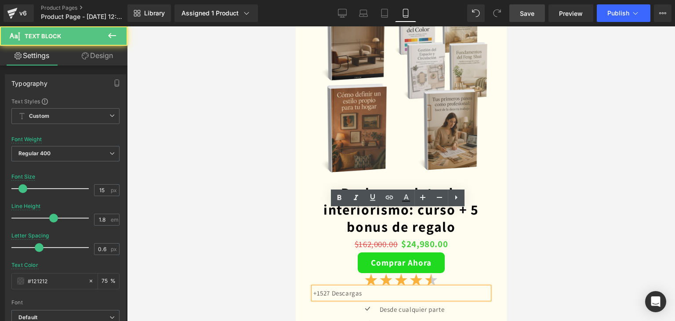
click at [633, 229] on div at bounding box center [401, 173] width 548 height 295
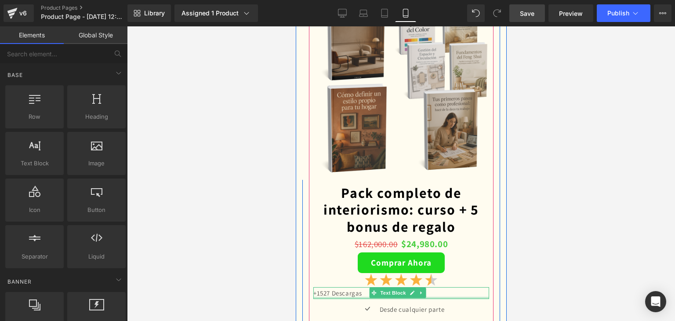
click at [439, 297] on div at bounding box center [401, 298] width 176 height 2
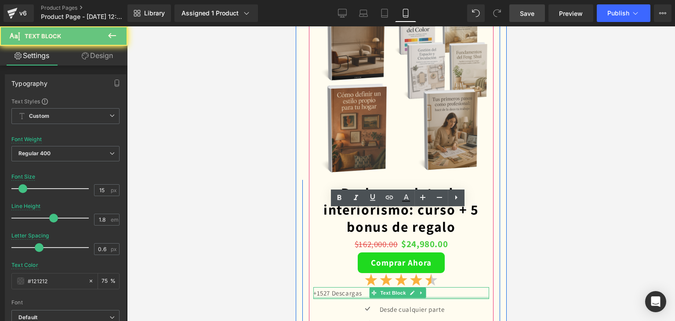
click at [446, 287] on p "+1527 Descargas" at bounding box center [401, 293] width 176 height 12
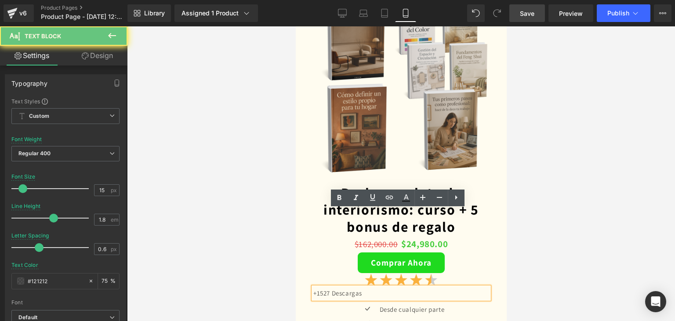
click at [447, 287] on p "+1527 Descargas" at bounding box center [401, 293] width 176 height 12
click at [617, 223] on div at bounding box center [401, 173] width 548 height 295
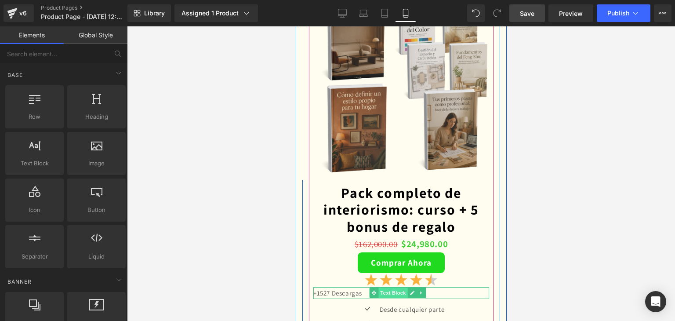
click at [383, 288] on span "Text Block" at bounding box center [392, 293] width 29 height 11
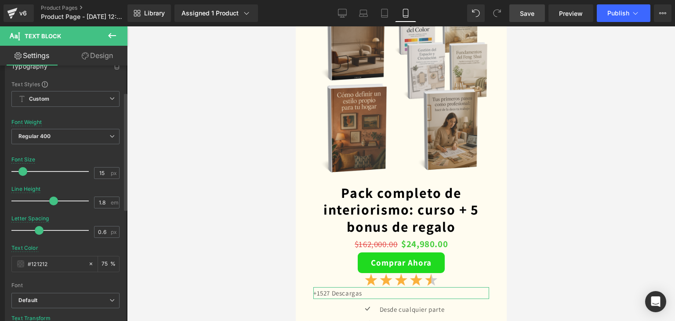
scroll to position [88, 0]
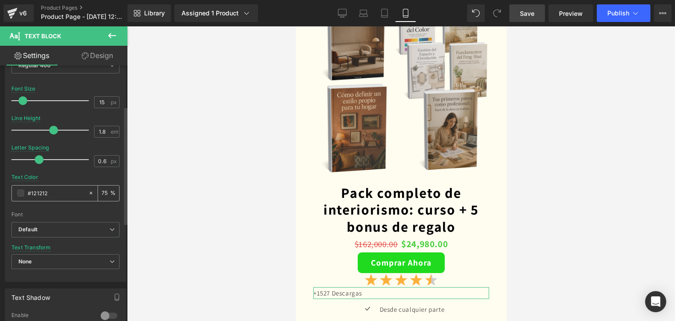
click at [24, 193] on div "#121212" at bounding box center [50, 193] width 76 height 15
click at [21, 192] on span at bounding box center [20, 192] width 7 height 7
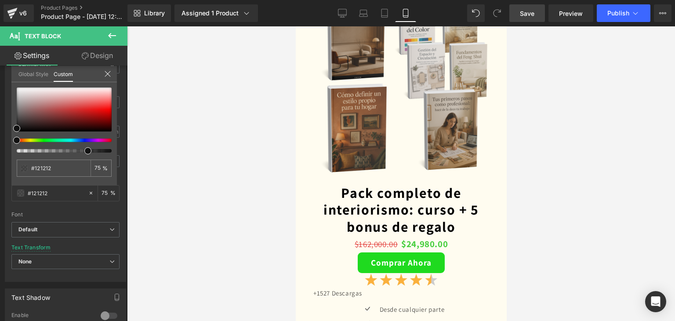
click at [200, 183] on div at bounding box center [401, 173] width 548 height 295
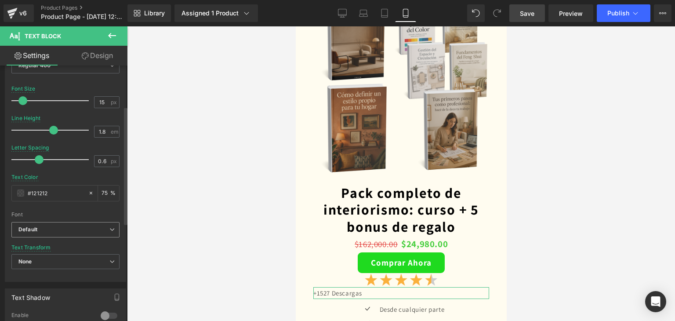
click at [39, 229] on b "Default" at bounding box center [63, 229] width 91 height 7
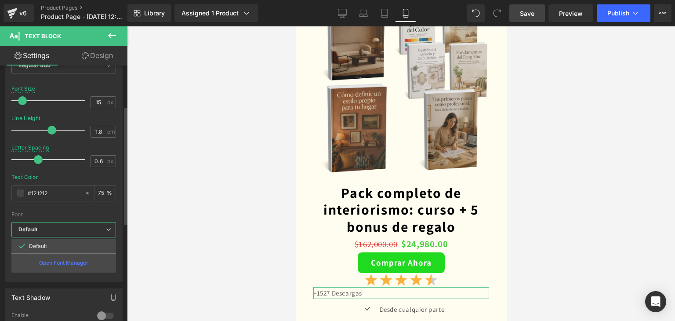
click at [39, 229] on b "Default" at bounding box center [61, 229] width 87 height 7
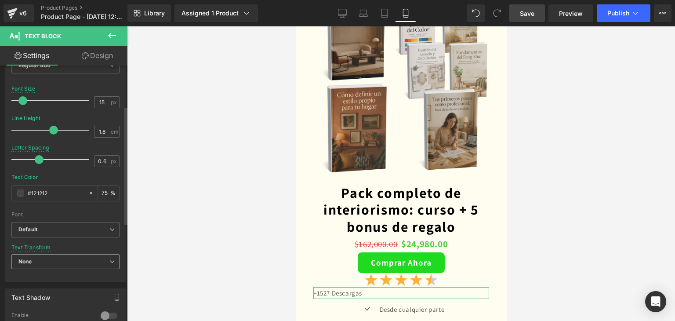
click at [51, 261] on span "None" at bounding box center [65, 261] width 108 height 15
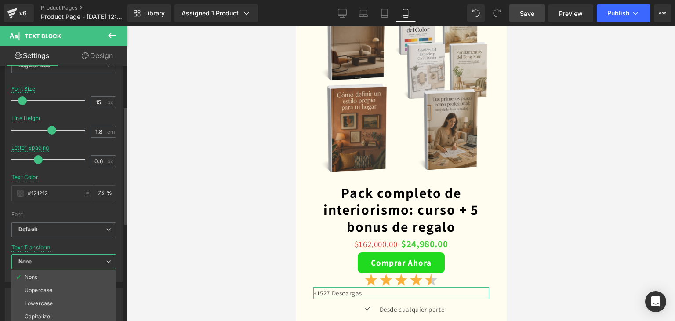
click at [51, 261] on span "None" at bounding box center [63, 261] width 105 height 15
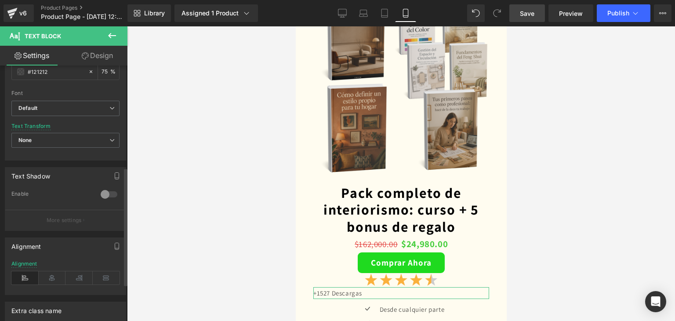
scroll to position [220, 0]
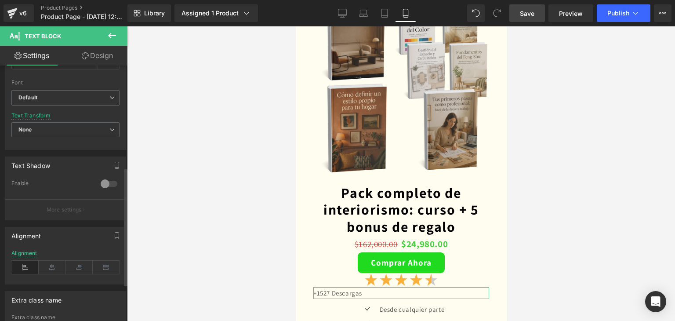
click at [100, 182] on div at bounding box center [108, 184] width 21 height 14
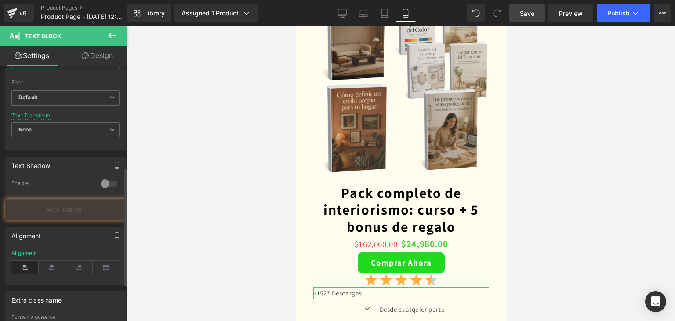
click at [99, 184] on div at bounding box center [108, 184] width 21 height 14
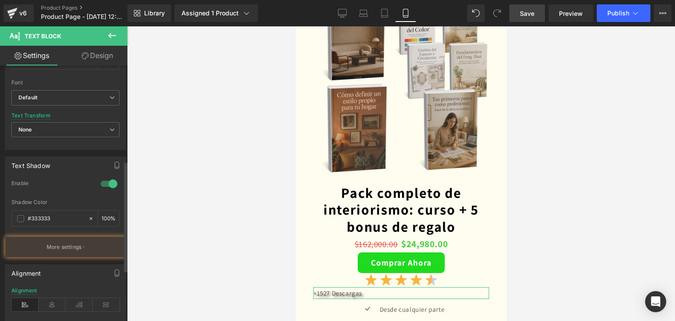
click at [107, 182] on div at bounding box center [108, 184] width 21 height 14
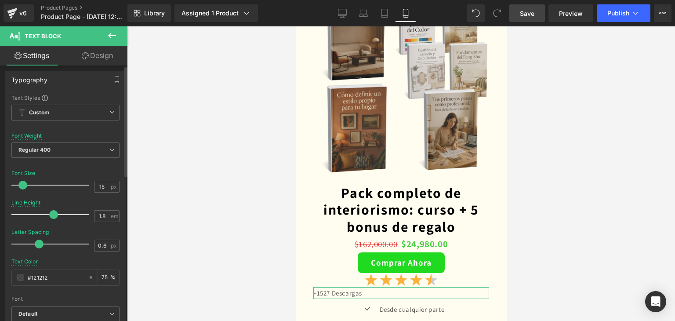
scroll to position [0, 0]
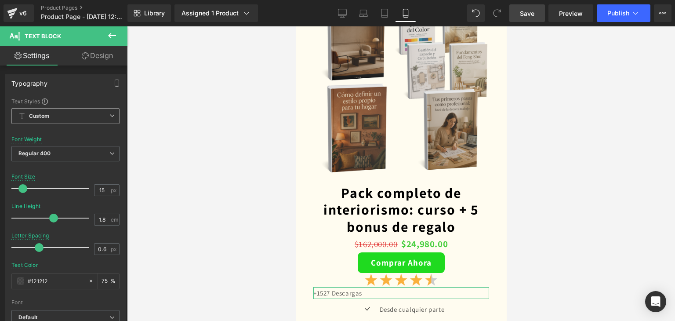
click at [79, 122] on span "Custom Setup Global Style" at bounding box center [65, 116] width 108 height 16
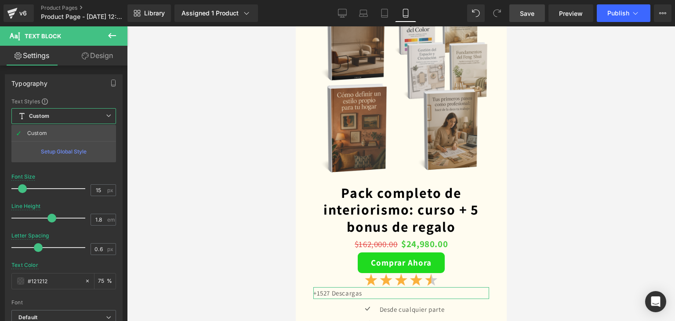
click at [83, 118] on span "Custom Setup Global Style" at bounding box center [63, 116] width 105 height 16
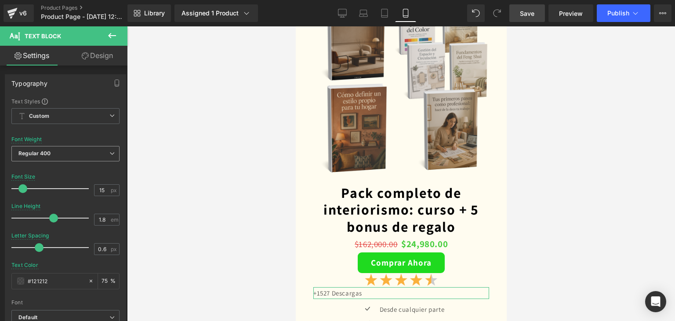
click at [72, 150] on span "Regular 400" at bounding box center [65, 153] width 108 height 15
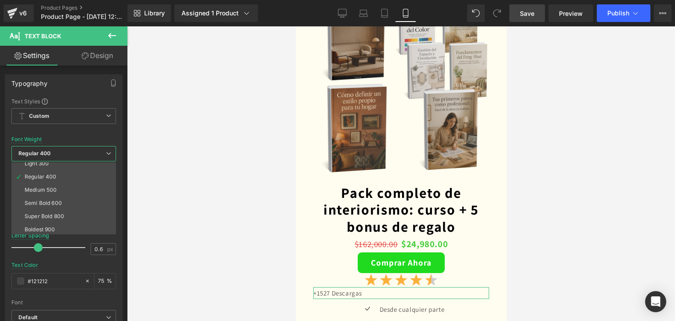
scroll to position [29, 0]
click at [64, 204] on li "Semi Bold 600" at bounding box center [65, 206] width 109 height 13
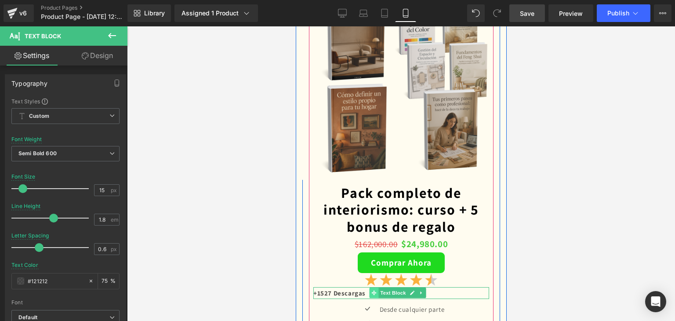
click at [375, 290] on icon at bounding box center [373, 292] width 5 height 5
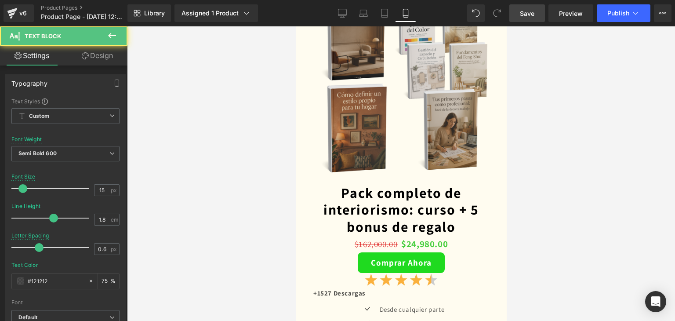
click at [242, 212] on div at bounding box center [401, 173] width 548 height 295
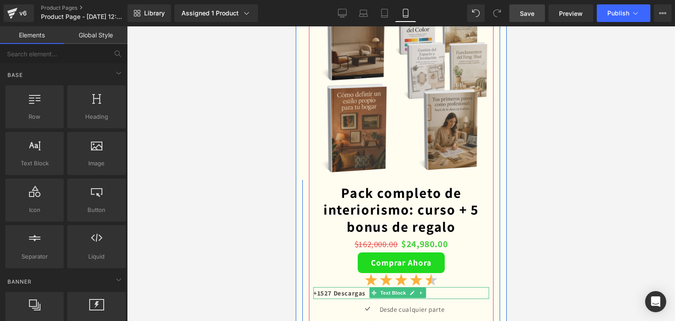
click at [456, 287] on p "+1527 Descargas" at bounding box center [401, 293] width 176 height 12
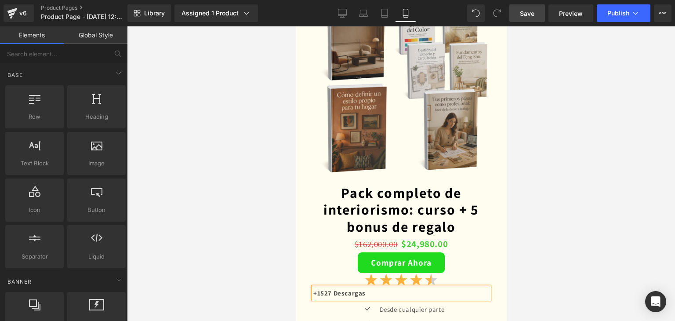
click at [596, 234] on div at bounding box center [401, 173] width 548 height 295
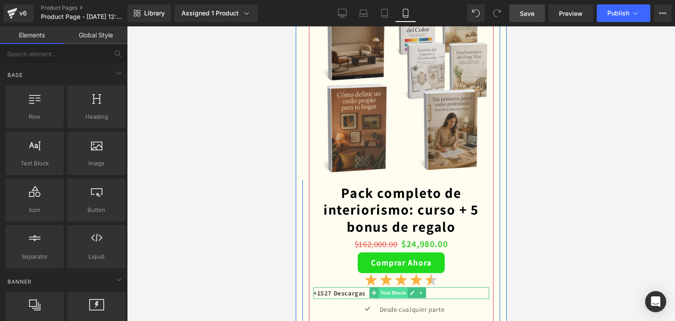
click at [385, 288] on span "Text Block" at bounding box center [392, 293] width 29 height 11
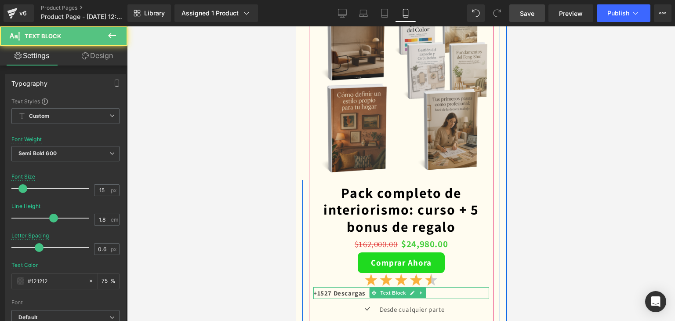
click at [459, 287] on p "+1527 Descargas" at bounding box center [401, 293] width 176 height 12
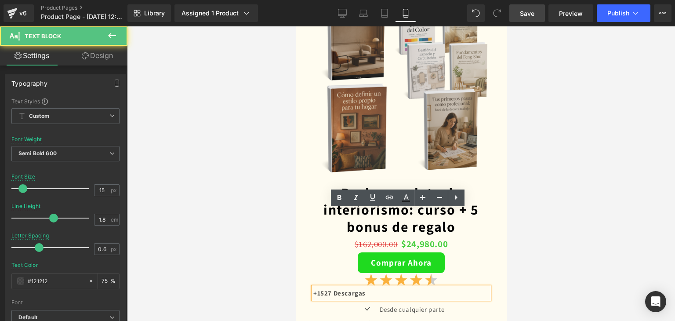
click at [459, 287] on p "+1527 Descargas" at bounding box center [401, 293] width 176 height 12
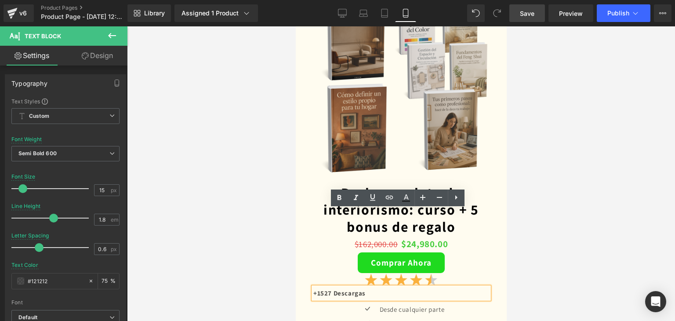
drag, startPoint x: 454, startPoint y: 215, endPoint x: 399, endPoint y: 219, distance: 54.7
click at [399, 287] on p "+1527 Descargas" at bounding box center [401, 293] width 176 height 12
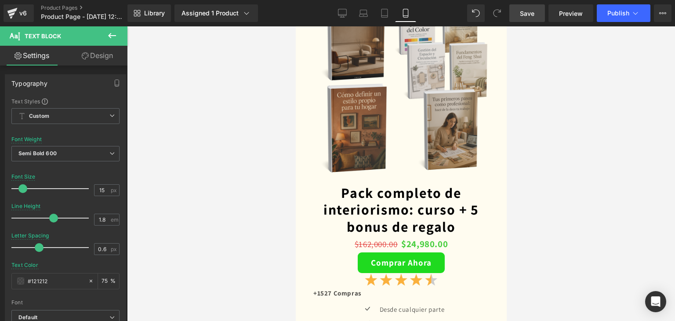
click at [607, 186] on div at bounding box center [401, 173] width 548 height 295
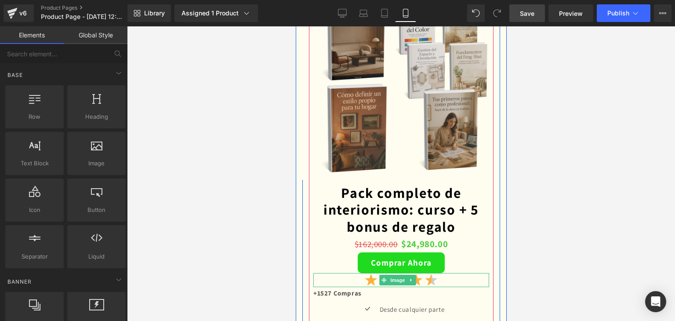
click at [449, 273] on div at bounding box center [401, 280] width 176 height 14
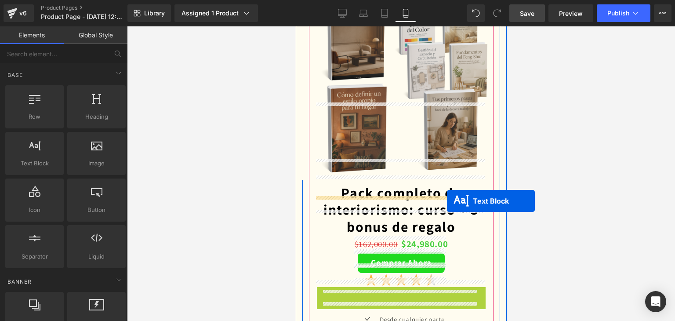
drag, startPoint x: 370, startPoint y: 217, endPoint x: 445, endPoint y: 202, distance: 76.3
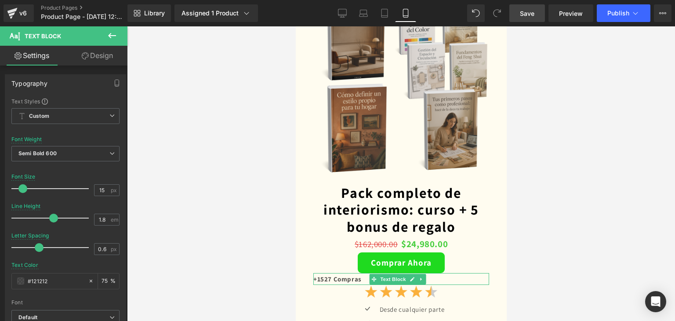
click at [551, 252] on div at bounding box center [401, 173] width 548 height 295
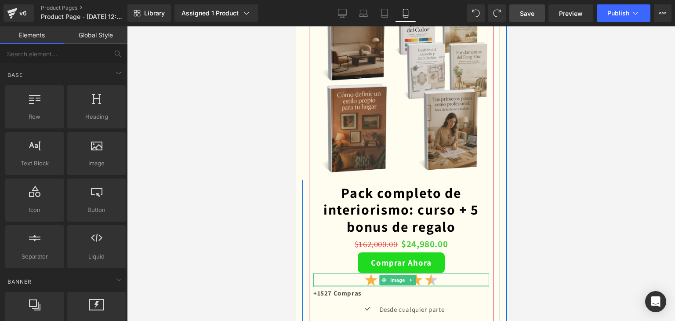
click at [458, 285] on div at bounding box center [401, 286] width 176 height 2
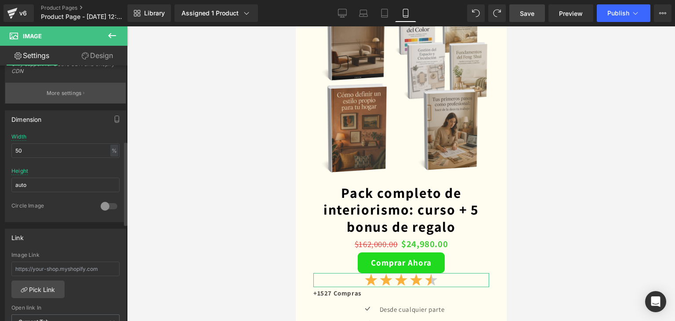
scroll to position [215, 0]
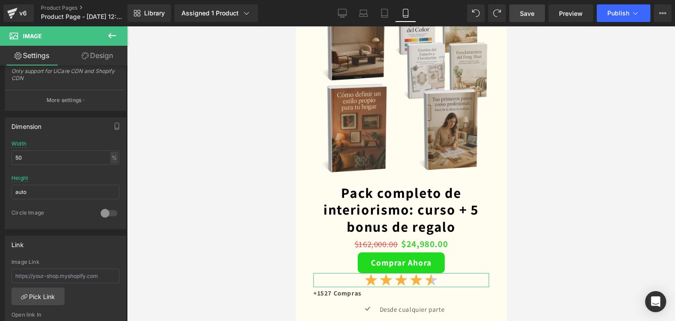
click at [100, 53] on link "Design" at bounding box center [98, 56] width 64 height 20
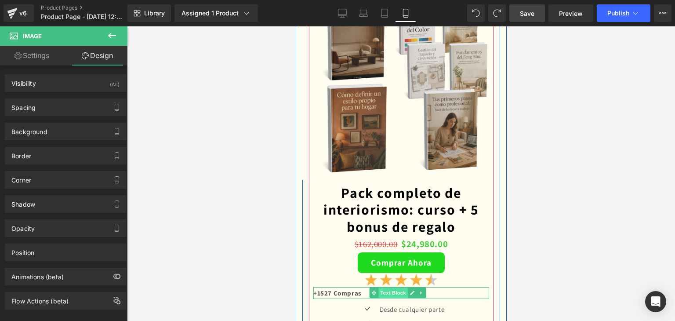
click at [390, 288] on span "Text Block" at bounding box center [392, 293] width 29 height 11
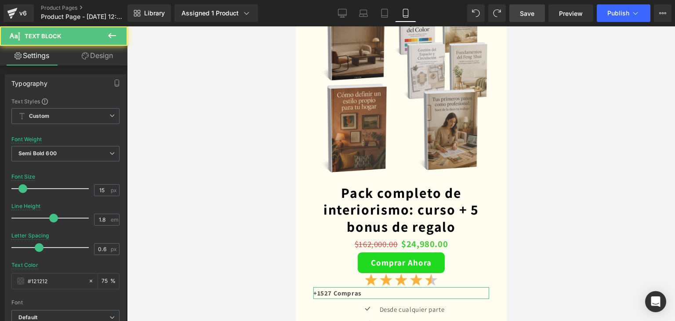
click at [112, 55] on link "Design" at bounding box center [98, 56] width 64 height 20
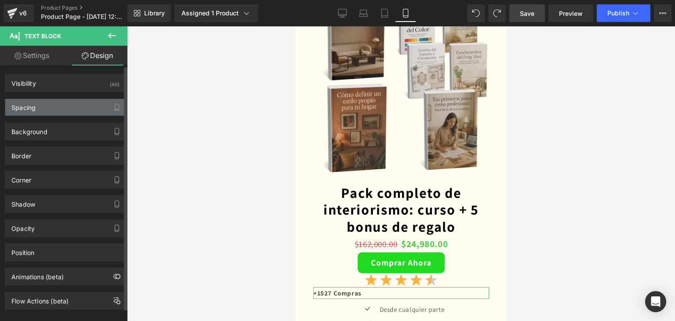
click at [29, 105] on div "Spacing" at bounding box center [23, 105] width 24 height 12
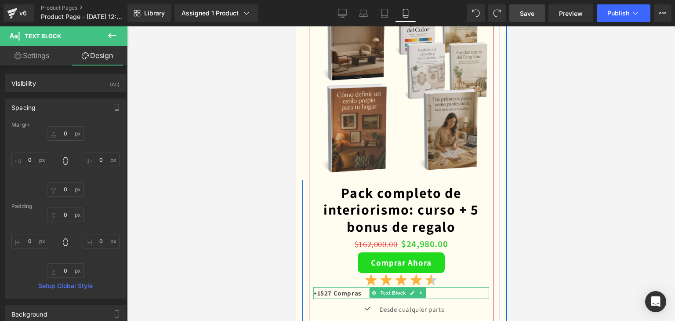
click at [347, 287] on p "+1527 Compras" at bounding box center [401, 293] width 176 height 12
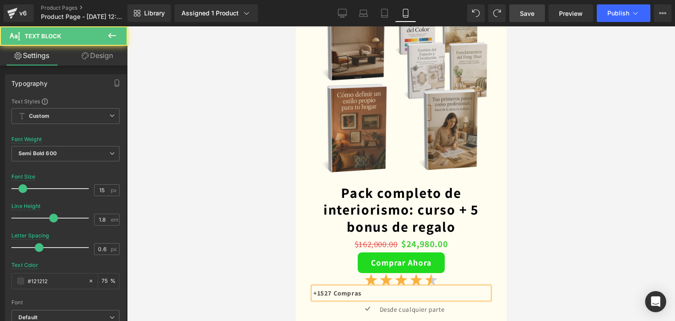
click at [526, 220] on div at bounding box center [401, 173] width 548 height 295
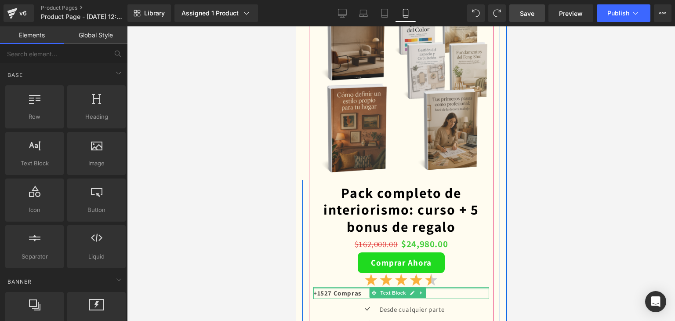
click at [364, 287] on div at bounding box center [401, 288] width 176 height 2
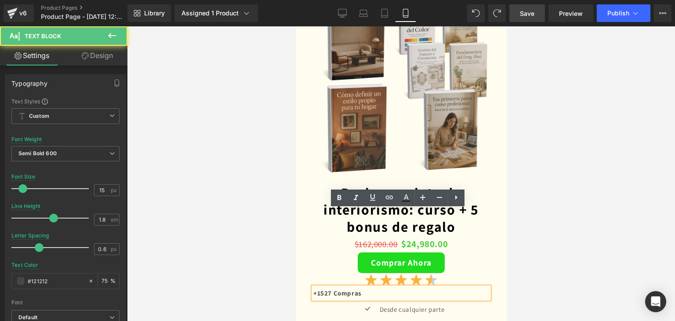
click at [393, 287] on p "+1527 Compras" at bounding box center [401, 293] width 176 height 12
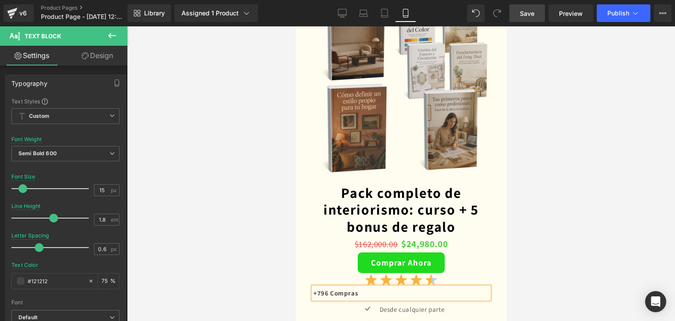
click at [273, 217] on div at bounding box center [401, 173] width 548 height 295
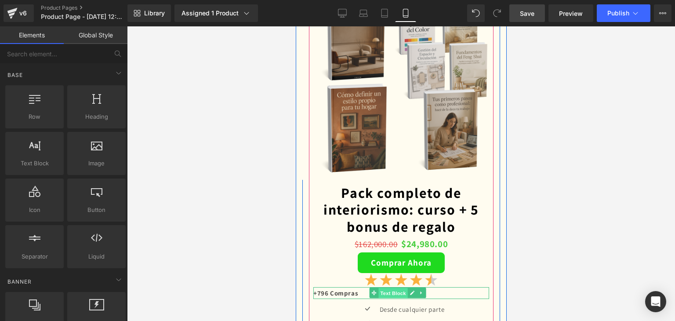
click at [394, 288] on span "Text Block" at bounding box center [392, 293] width 29 height 11
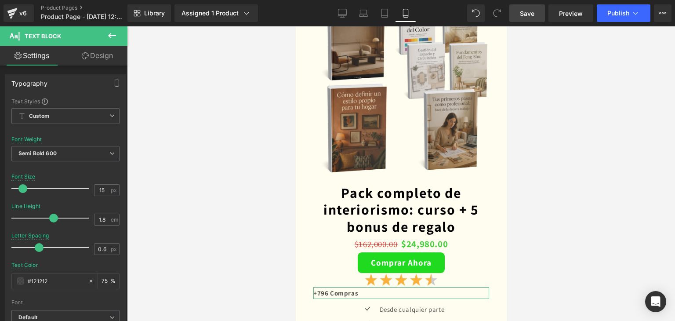
click at [93, 62] on link "Design" at bounding box center [98, 56] width 64 height 20
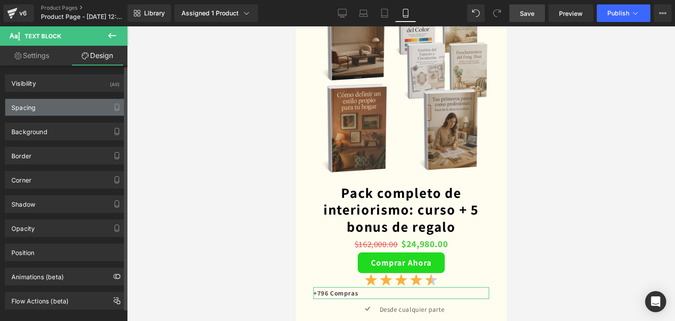
click at [38, 112] on div "Spacing" at bounding box center [65, 107] width 120 height 17
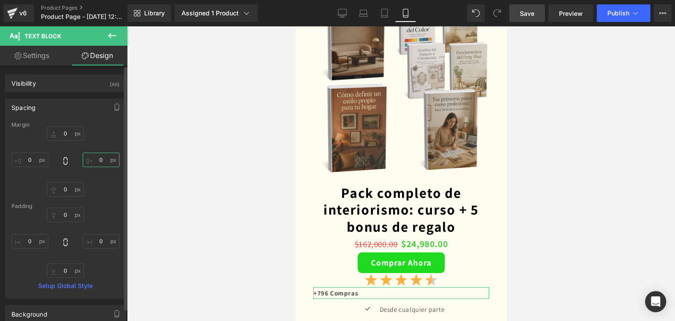
click at [101, 160] on input "0" at bounding box center [101, 160] width 37 height 15
click at [26, 160] on input "0" at bounding box center [29, 160] width 37 height 15
type input "-5"
click at [236, 192] on div at bounding box center [401, 173] width 548 height 295
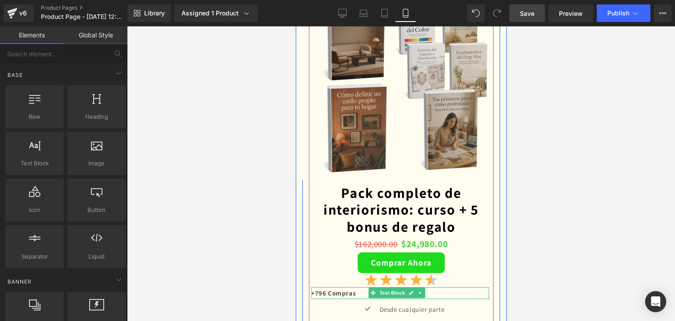
click at [434, 287] on p "+796 Compras" at bounding box center [400, 293] width 178 height 12
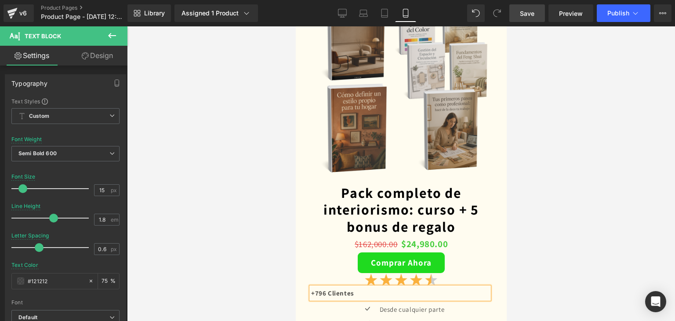
click at [439, 287] on p "+796 Clientes" at bounding box center [400, 293] width 178 height 12
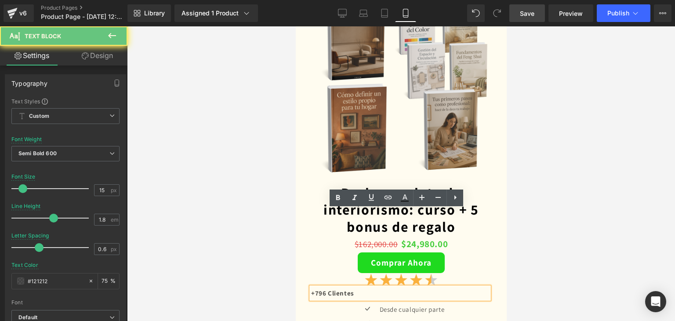
click at [439, 287] on p "+796 Clientes" at bounding box center [400, 293] width 178 height 12
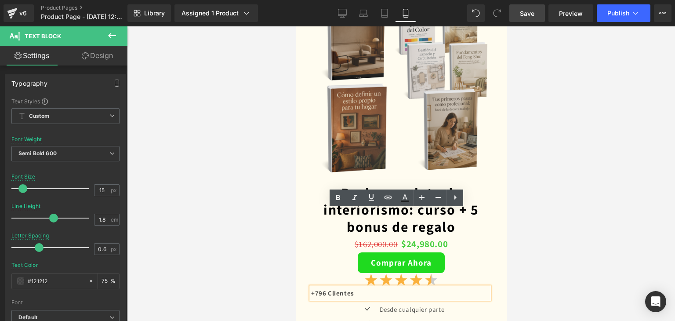
click at [393, 287] on p "+796 Clientes" at bounding box center [400, 293] width 178 height 12
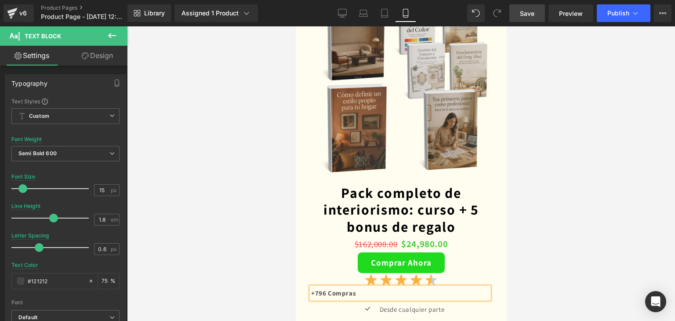
click at [246, 242] on div at bounding box center [401, 173] width 548 height 295
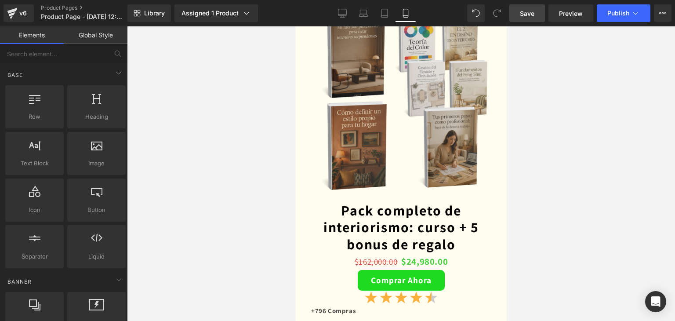
scroll to position [2286, 0]
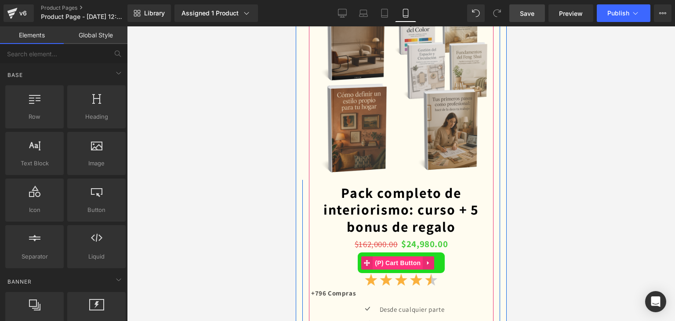
click at [387, 256] on span "(P) Cart Button" at bounding box center [397, 262] width 50 height 13
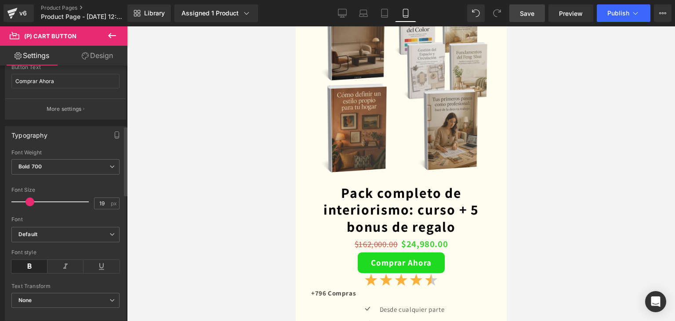
scroll to position [132, 0]
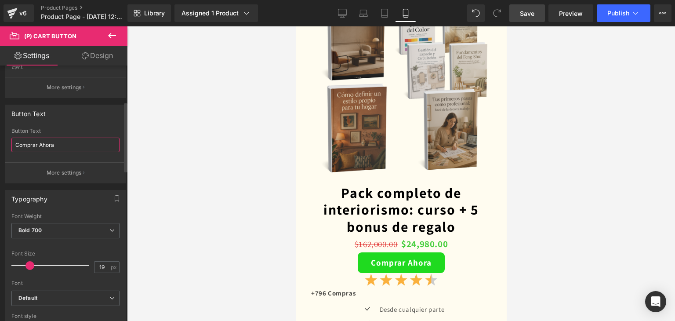
click at [69, 138] on input "Comprar Ahora" at bounding box center [65, 145] width 108 height 15
type input "Empezar Ahora"
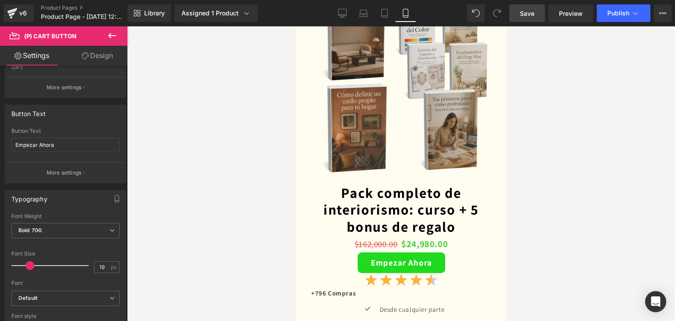
click at [171, 182] on div at bounding box center [401, 173] width 548 height 295
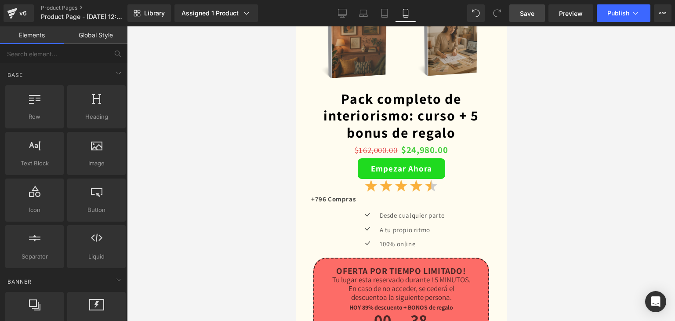
scroll to position [2330, 0]
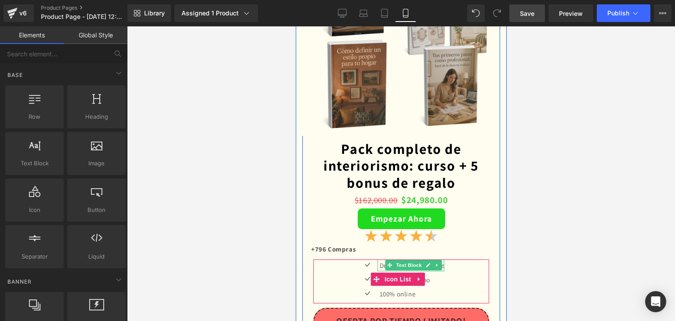
click at [407, 260] on span "Text Block" at bounding box center [408, 265] width 29 height 11
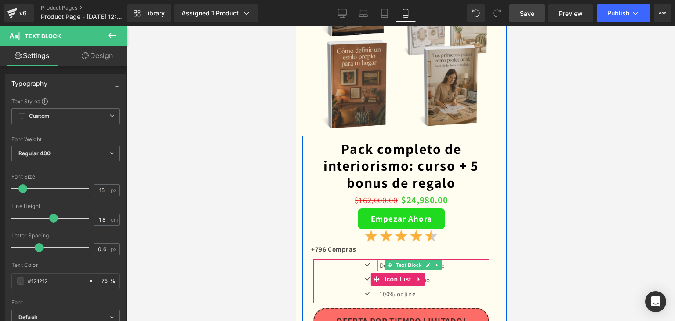
click at [440, 259] on p "Desde cualquier parte" at bounding box center [411, 265] width 65 height 12
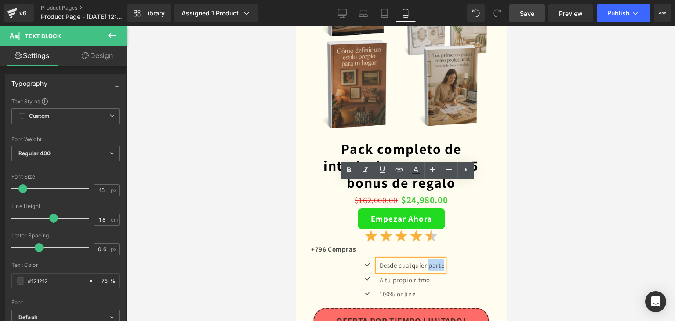
click at [440, 259] on p "Desde cualquier parte" at bounding box center [411, 265] width 65 height 12
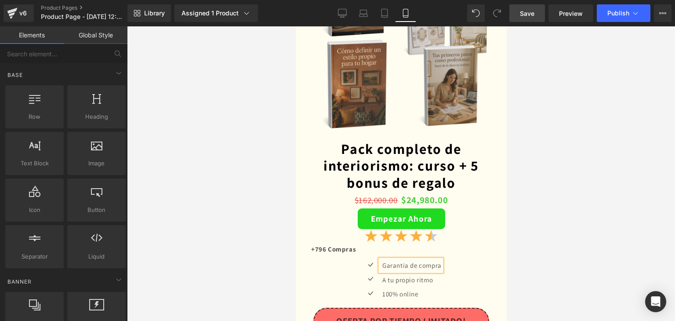
click at [557, 222] on div at bounding box center [401, 173] width 548 height 295
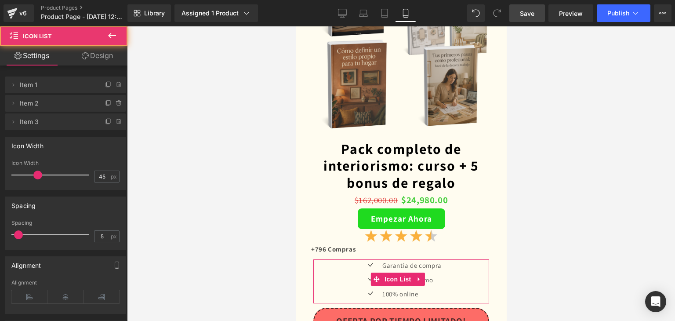
click at [316, 259] on div "Icon Garantia de compra Text Block Icon A tu propio ritmo Text Block Icon 100% …" at bounding box center [400, 281] width 175 height 44
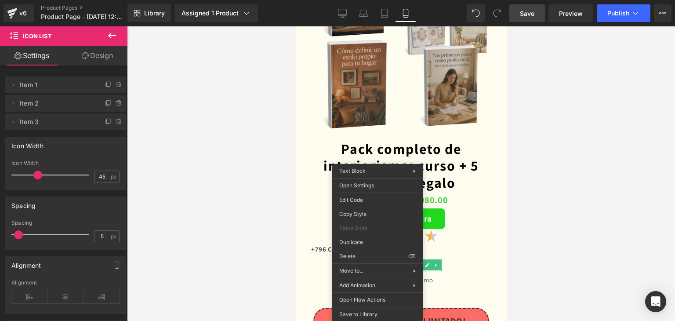
click at [647, 189] on div at bounding box center [401, 173] width 548 height 295
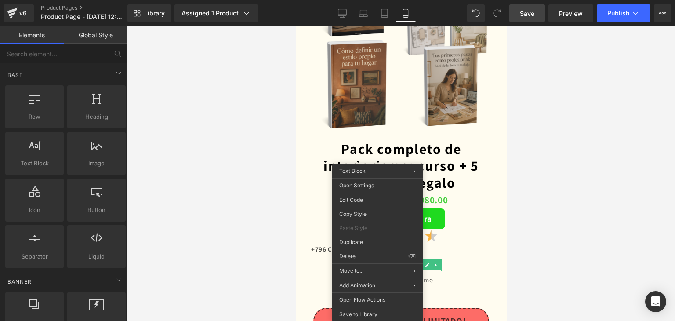
click at [566, 196] on div at bounding box center [401, 173] width 548 height 295
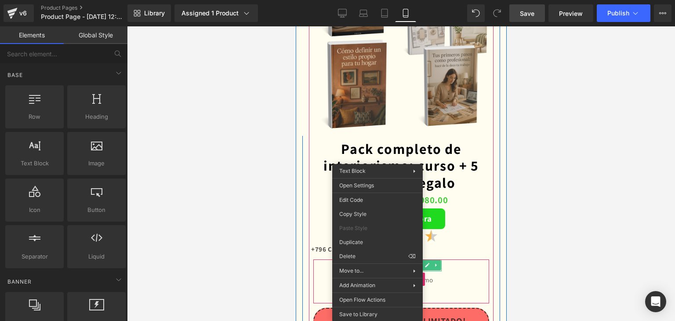
click at [456, 259] on div "Icon Garantia de compra Text Block Icon A tu propio ritmo Text Block Icon 100% …" at bounding box center [400, 281] width 175 height 44
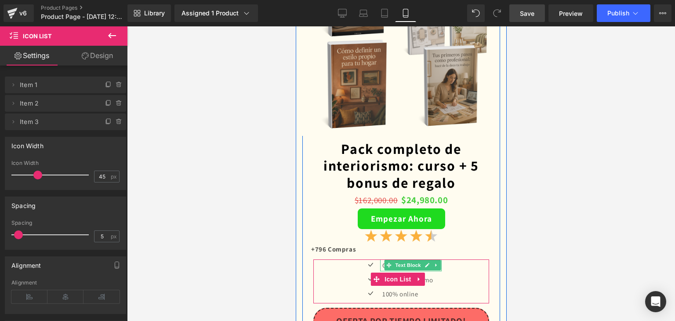
click at [380, 259] on div at bounding box center [381, 265] width 2 height 12
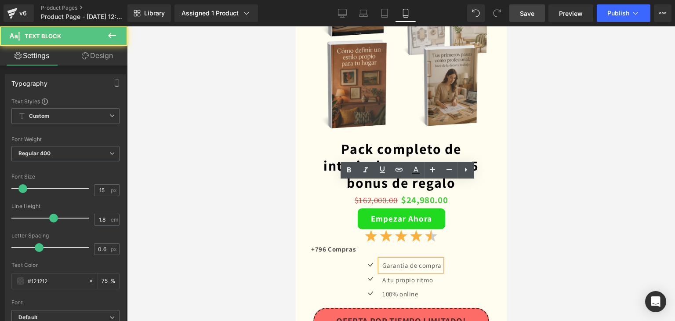
click at [382, 259] on p "Garantia de compra" at bounding box center [411, 265] width 59 height 12
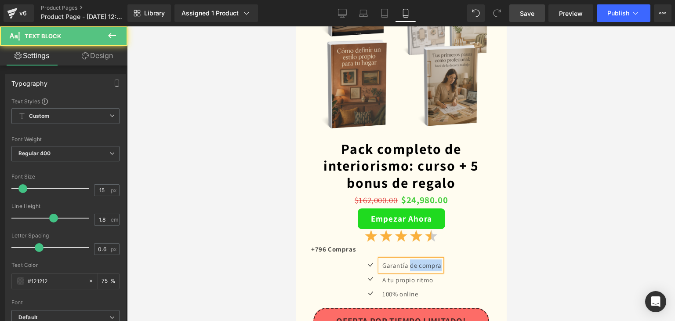
drag, startPoint x: 407, startPoint y: 187, endPoint x: 443, endPoint y: 189, distance: 35.7
click at [443, 259] on div "Icon Garantía de compra Text Block Icon A tu propio ritmo Text Block Icon 100% …" at bounding box center [400, 281] width 175 height 44
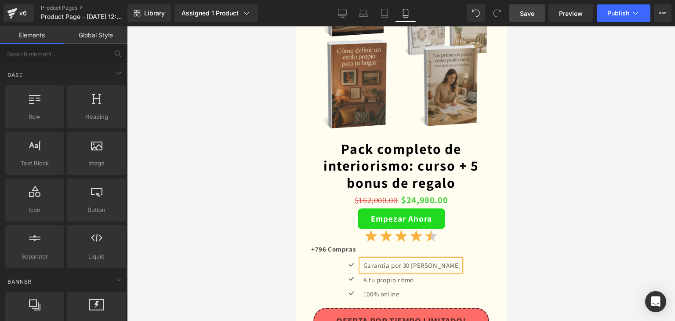
click at [560, 189] on div at bounding box center [401, 173] width 548 height 295
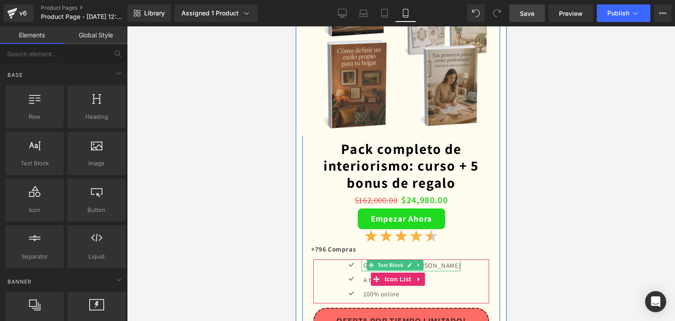
click at [438, 259] on p "Garantía por 30 dias" at bounding box center [411, 265] width 97 height 12
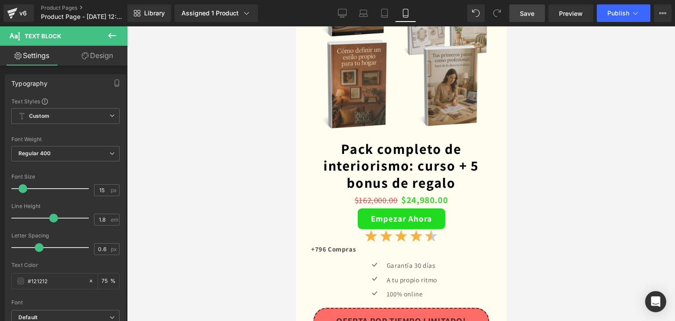
click at [598, 166] on div at bounding box center [401, 173] width 548 height 295
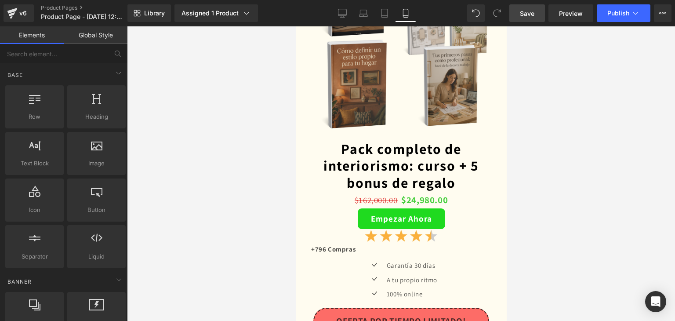
click at [535, 11] on link "Save" at bounding box center [528, 13] width 36 height 18
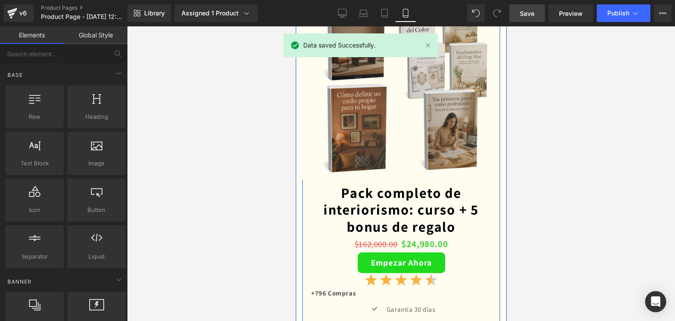
scroll to position [2286, 0]
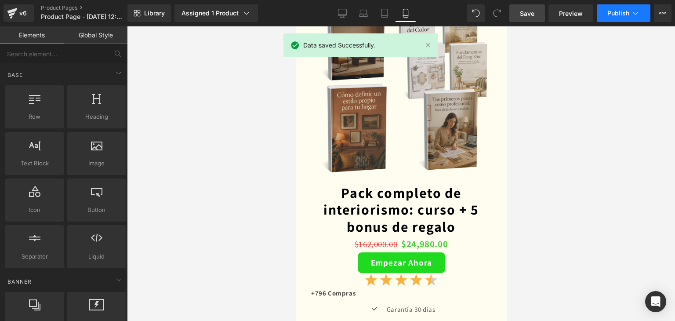
click at [616, 20] on button "Publish" at bounding box center [624, 13] width 54 height 18
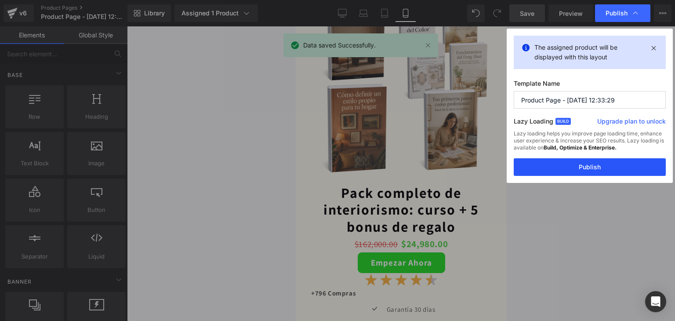
click at [576, 165] on button "Publish" at bounding box center [590, 167] width 152 height 18
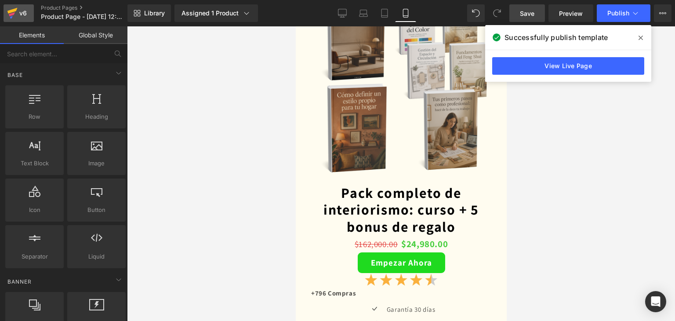
click at [21, 14] on div "v6" at bounding box center [23, 12] width 11 height 11
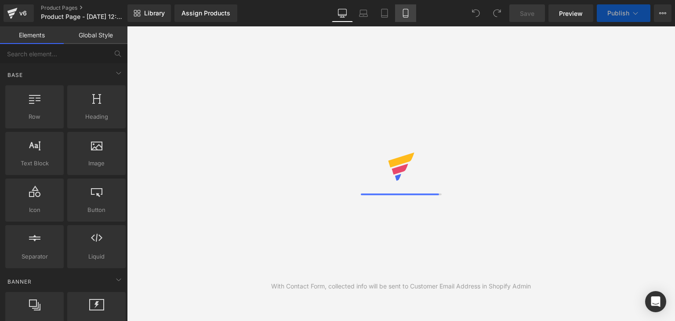
click at [404, 15] on icon at bounding box center [405, 13] width 9 height 9
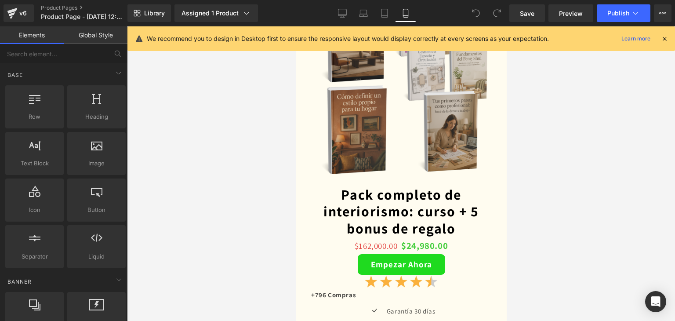
scroll to position [2242, 0]
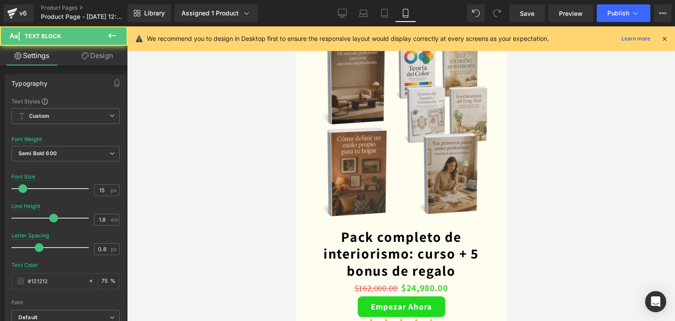
click at [107, 56] on link "Design" at bounding box center [98, 56] width 64 height 20
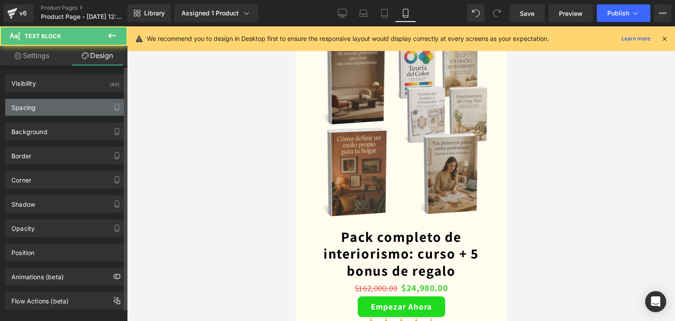
click at [59, 113] on div "Spacing" at bounding box center [65, 107] width 120 height 17
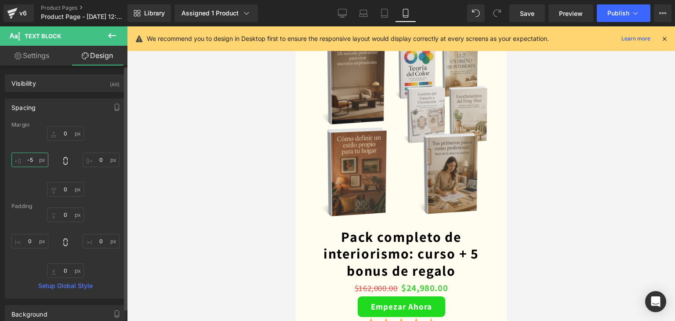
click at [30, 161] on input "-5" at bounding box center [29, 160] width 37 height 15
click at [34, 160] on input "-5" at bounding box center [29, 160] width 37 height 15
type input "-"
drag, startPoint x: 197, startPoint y: 161, endPoint x: 205, endPoint y: 172, distance: 13.5
click at [197, 162] on div at bounding box center [401, 173] width 548 height 295
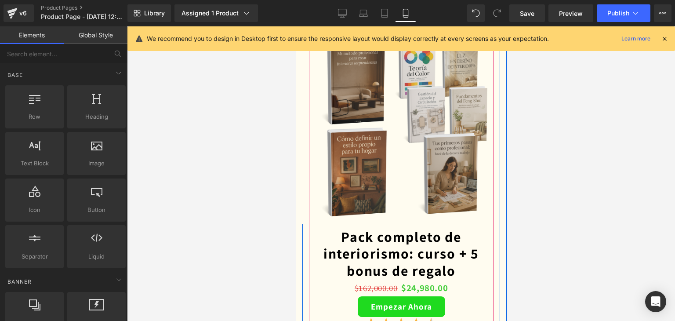
drag, startPoint x: 398, startPoint y: 257, endPoint x: 520, endPoint y: 66, distance: 227.2
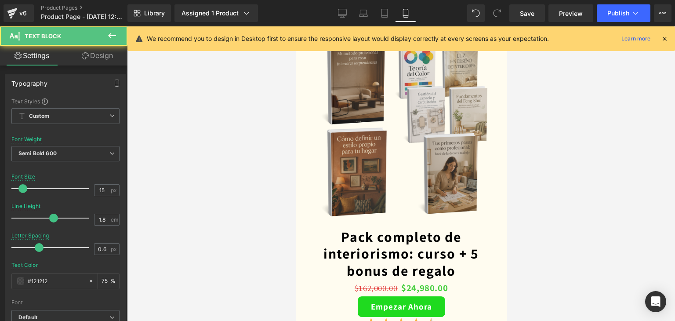
click at [103, 57] on link "Design" at bounding box center [98, 56] width 64 height 20
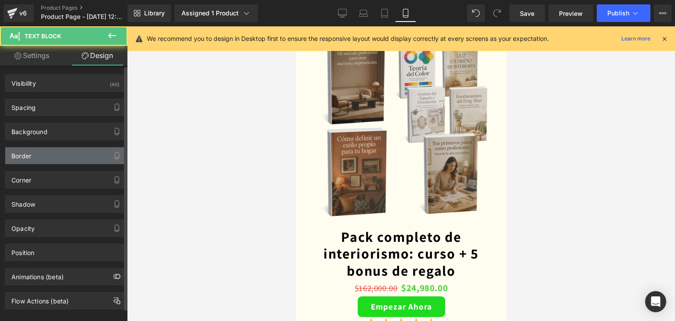
type input "0"
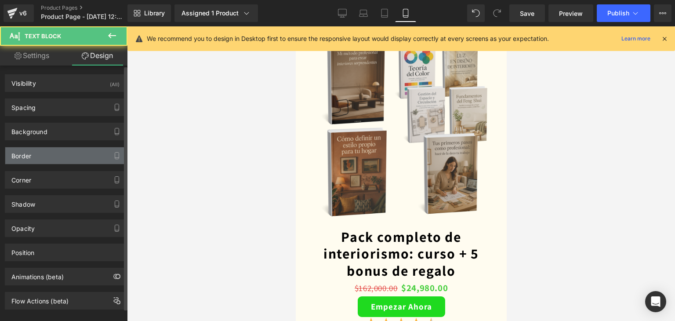
type input "0"
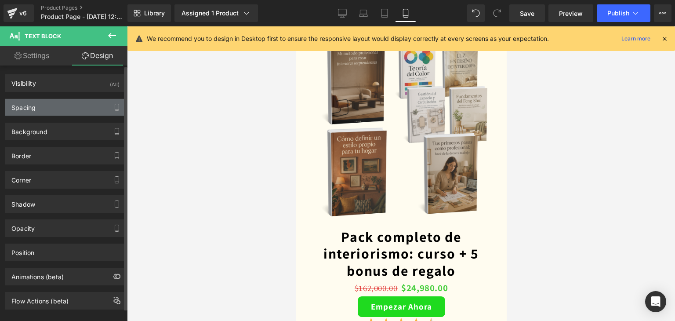
click at [37, 108] on div "Spacing" at bounding box center [65, 107] width 120 height 17
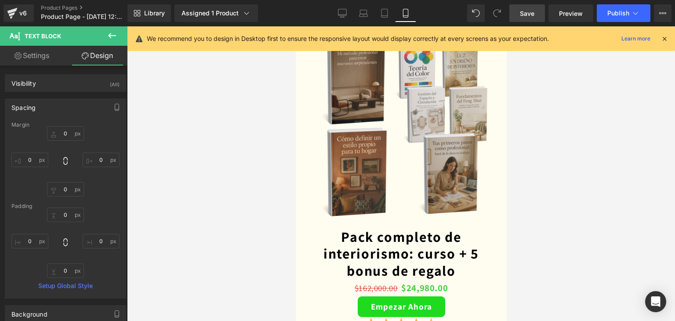
click at [526, 11] on span "Save" at bounding box center [527, 13] width 15 height 9
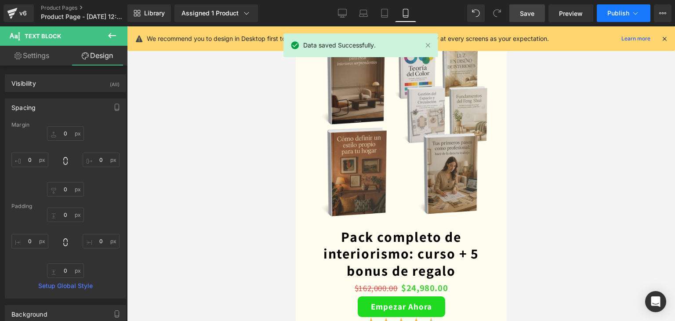
click at [613, 16] on span "Publish" at bounding box center [619, 13] width 22 height 7
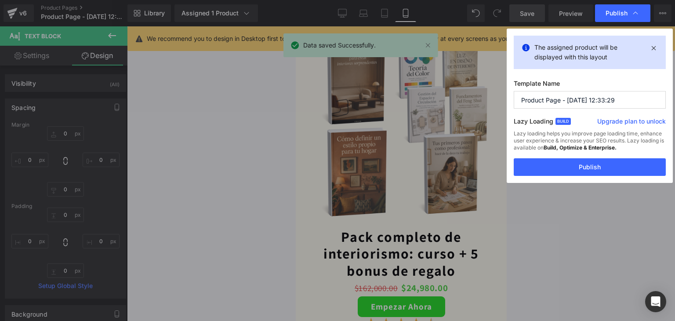
click at [586, 162] on button "Publish" at bounding box center [590, 167] width 152 height 18
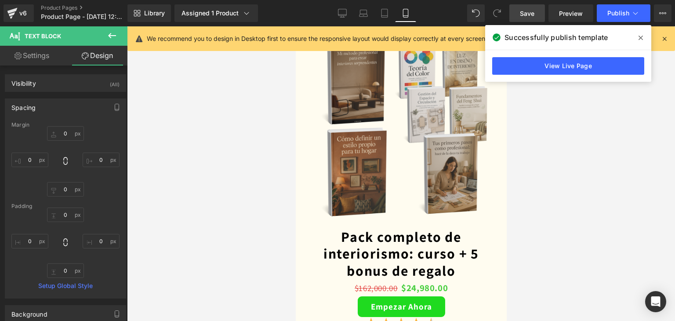
click at [588, 164] on div at bounding box center [401, 173] width 548 height 295
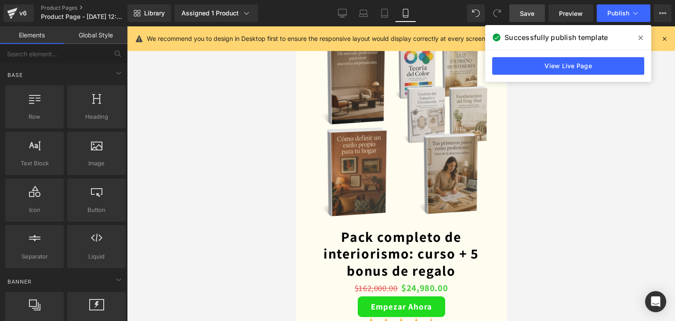
click at [248, 176] on div at bounding box center [401, 173] width 548 height 295
click at [640, 40] on icon at bounding box center [641, 37] width 4 height 7
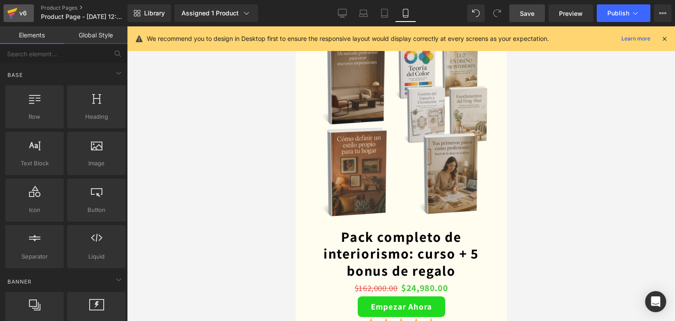
click at [11, 13] on icon at bounding box center [12, 11] width 10 height 6
